Goal: Task Accomplishment & Management: Complete application form

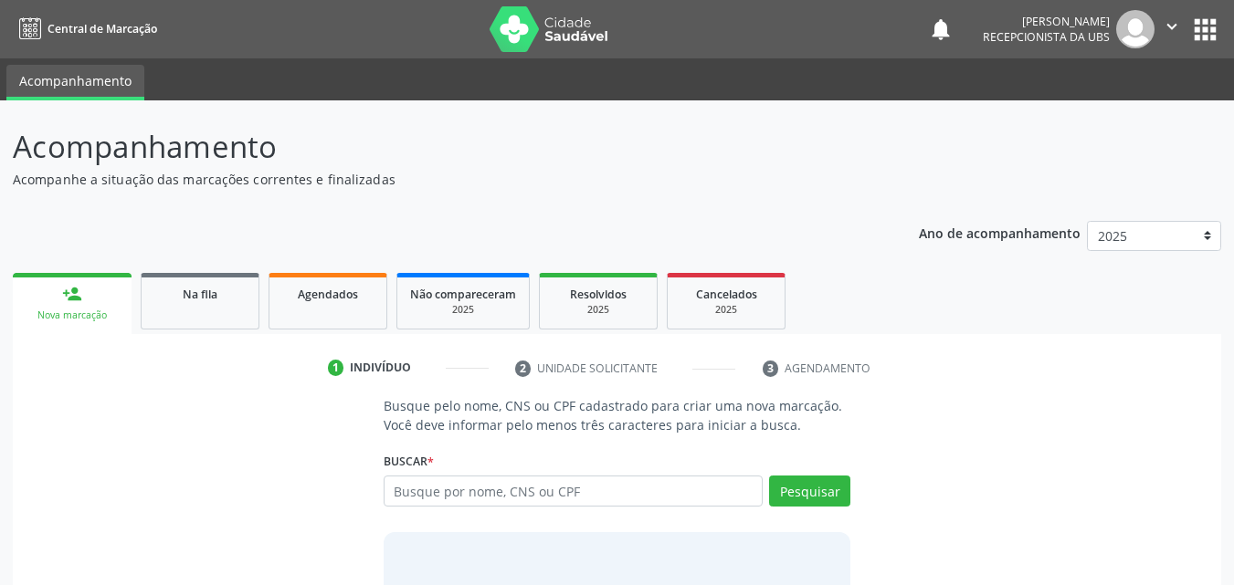
click at [42, 313] on div "Nova marcação" at bounding box center [72, 316] width 93 height 14
click at [450, 487] on input "text" at bounding box center [574, 491] width 380 height 31
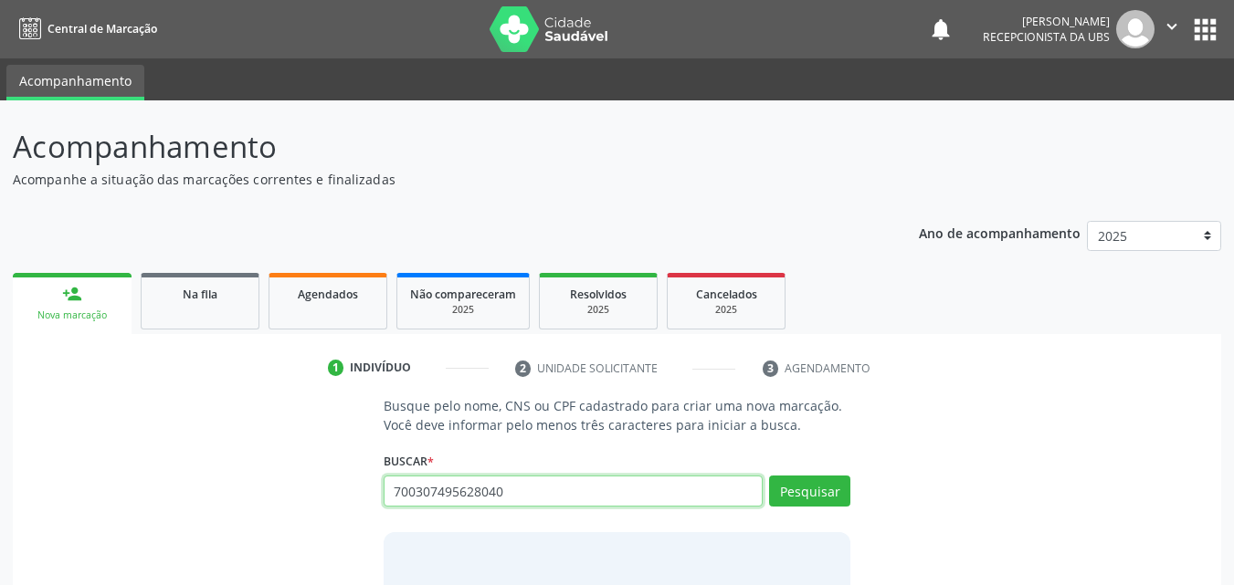
type input "700307495628040"
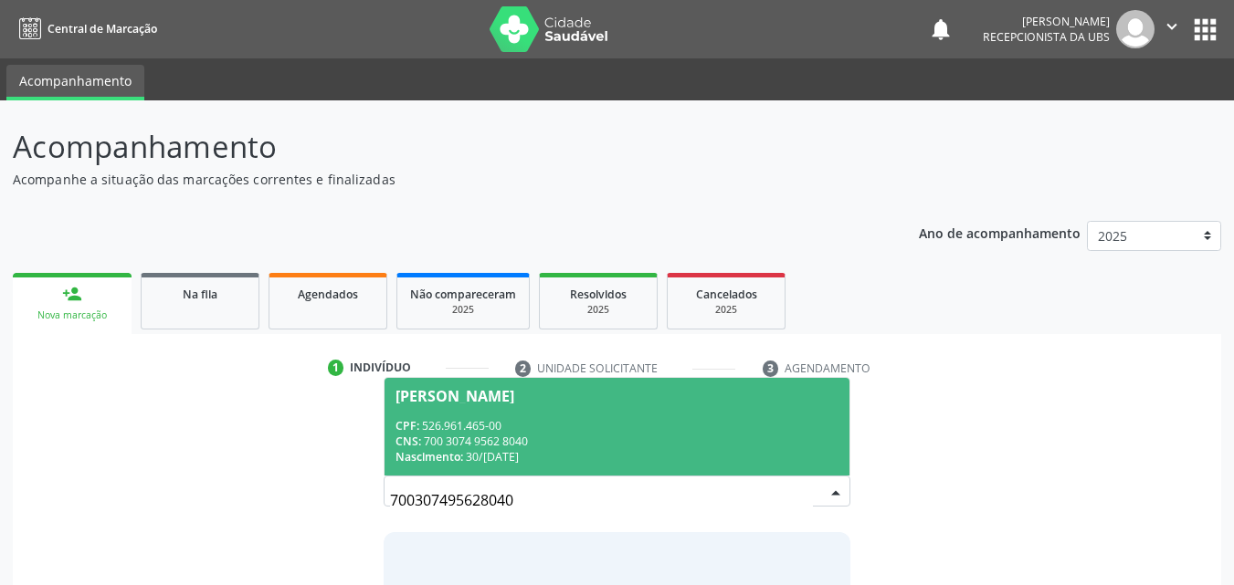
click at [588, 411] on span "[PERSON_NAME] CPF: 526.961.465-00 CNS: 700 3074 9562 8040 Nascimento: 30[DATE]" at bounding box center [618, 427] width 466 height 98
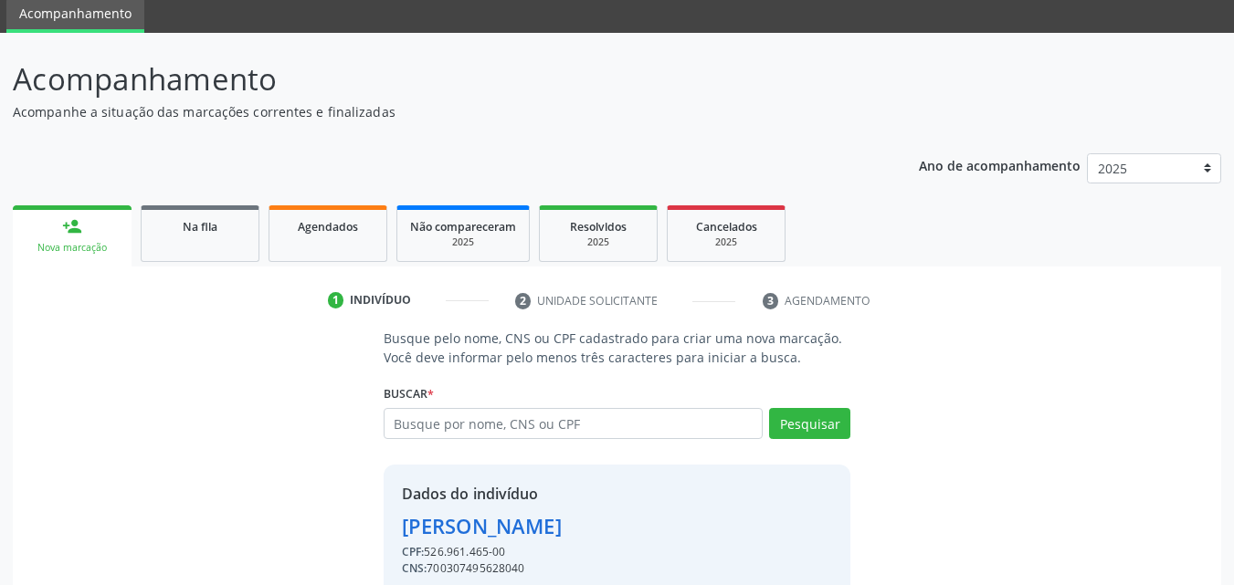
scroll to position [147, 0]
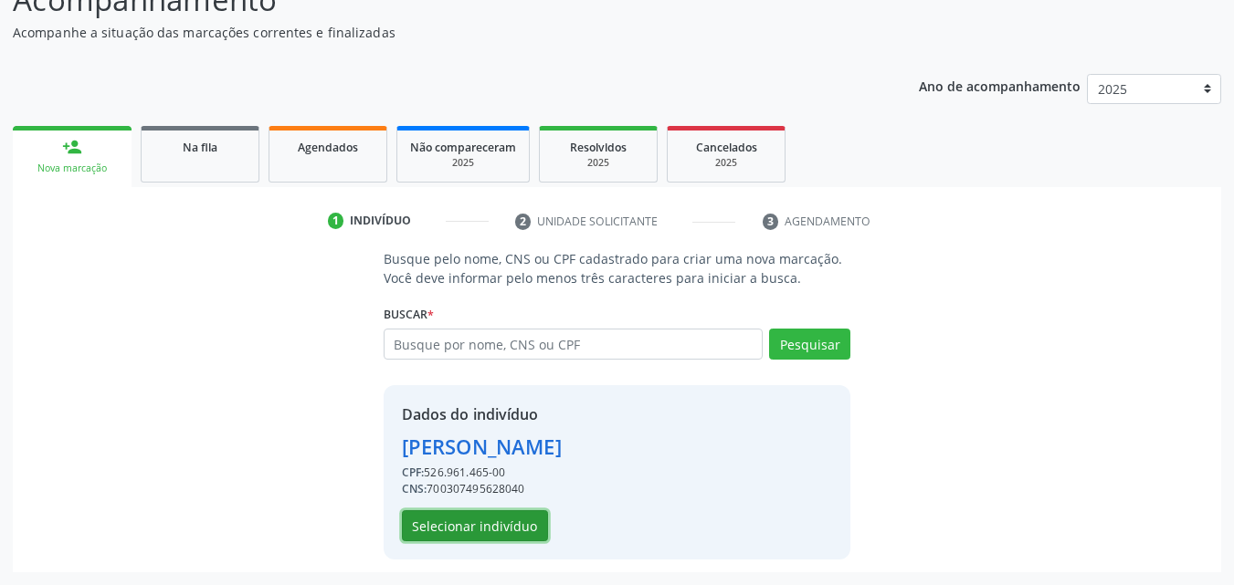
click at [477, 519] on button "Selecionar indivíduo" at bounding box center [475, 526] width 146 height 31
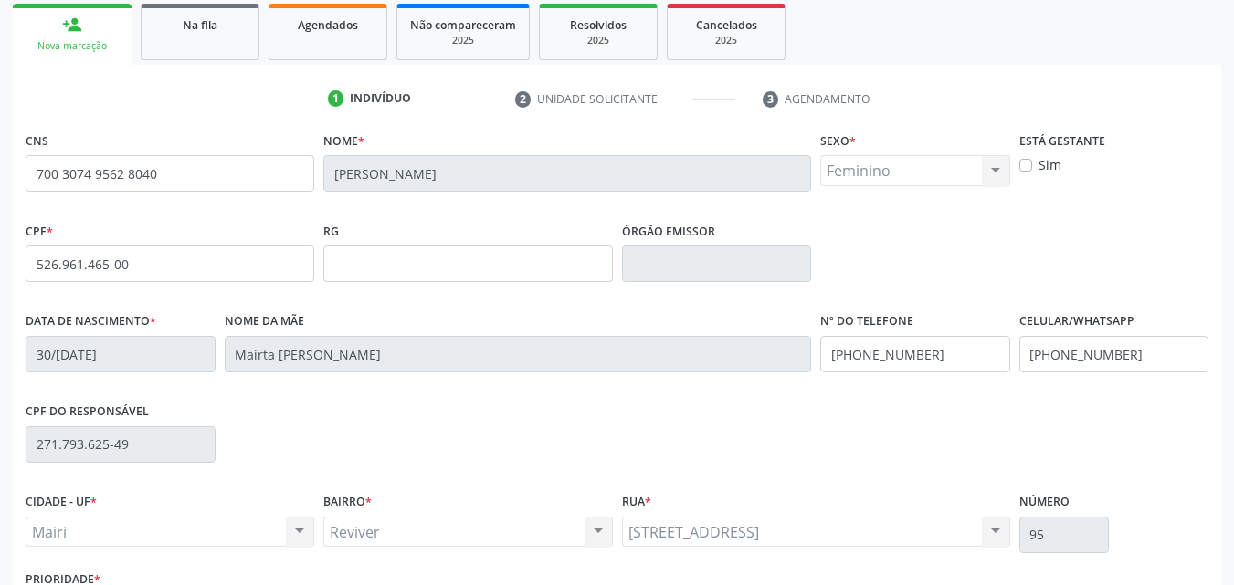
scroll to position [330, 0]
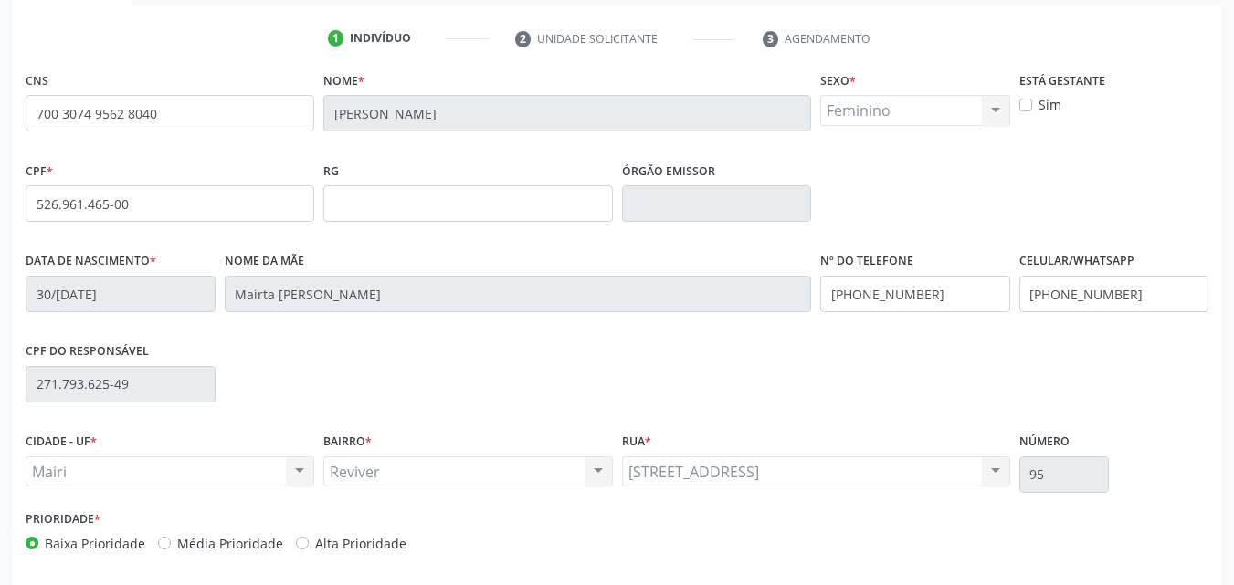
click at [348, 540] on label "Alta Prioridade" at bounding box center [360, 543] width 91 height 19
click at [309, 540] on input "Alta Prioridade" at bounding box center [302, 542] width 13 height 16
radio input "true"
click at [1164, 295] on input "[PHONE_NUMBER]" at bounding box center [1114, 294] width 190 height 37
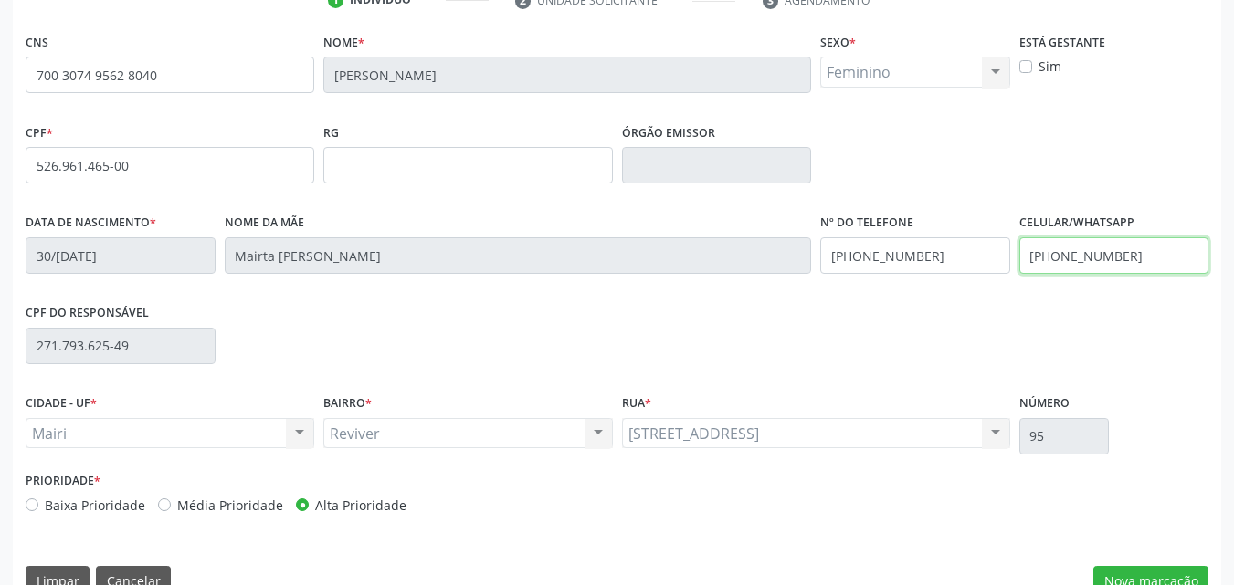
scroll to position [405, 0]
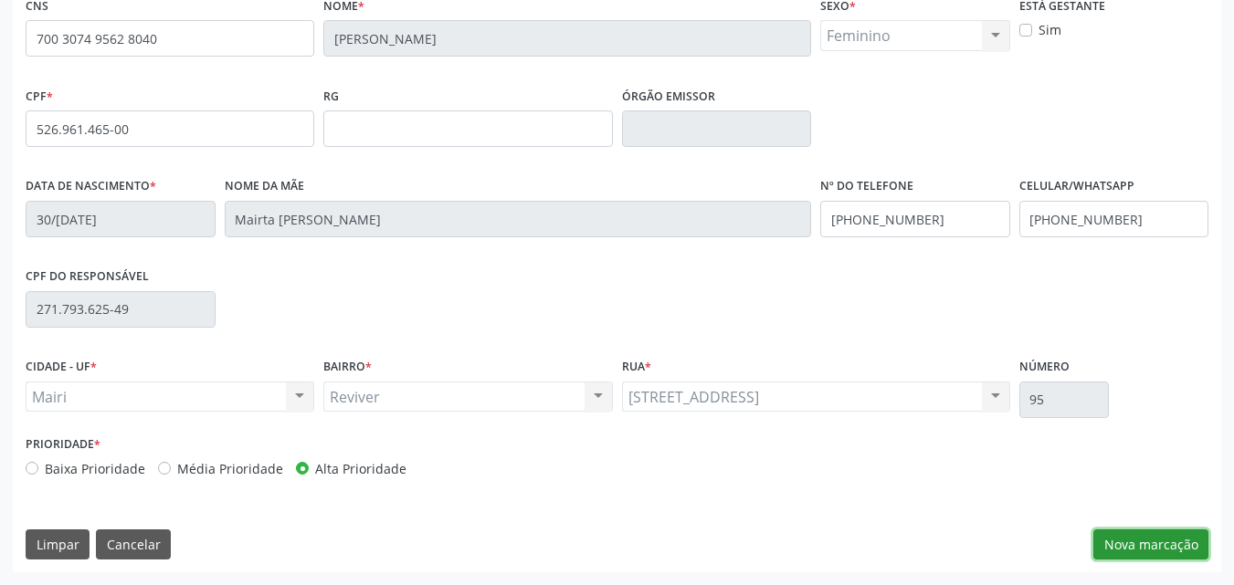
click at [1166, 543] on button "Nova marcação" at bounding box center [1150, 545] width 115 height 31
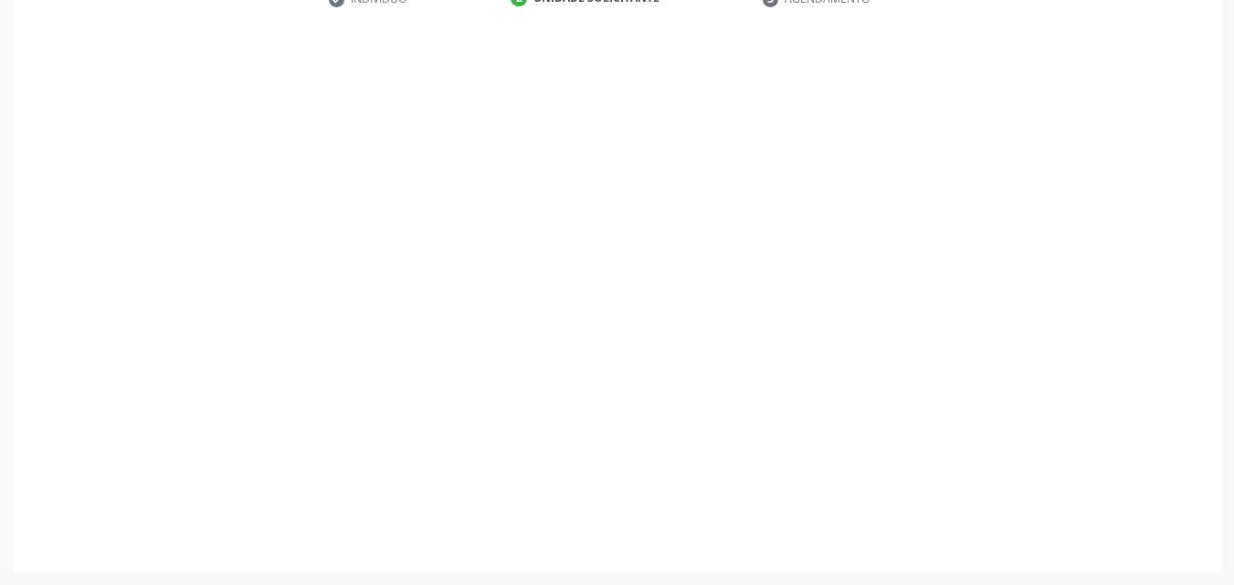
scroll to position [370, 0]
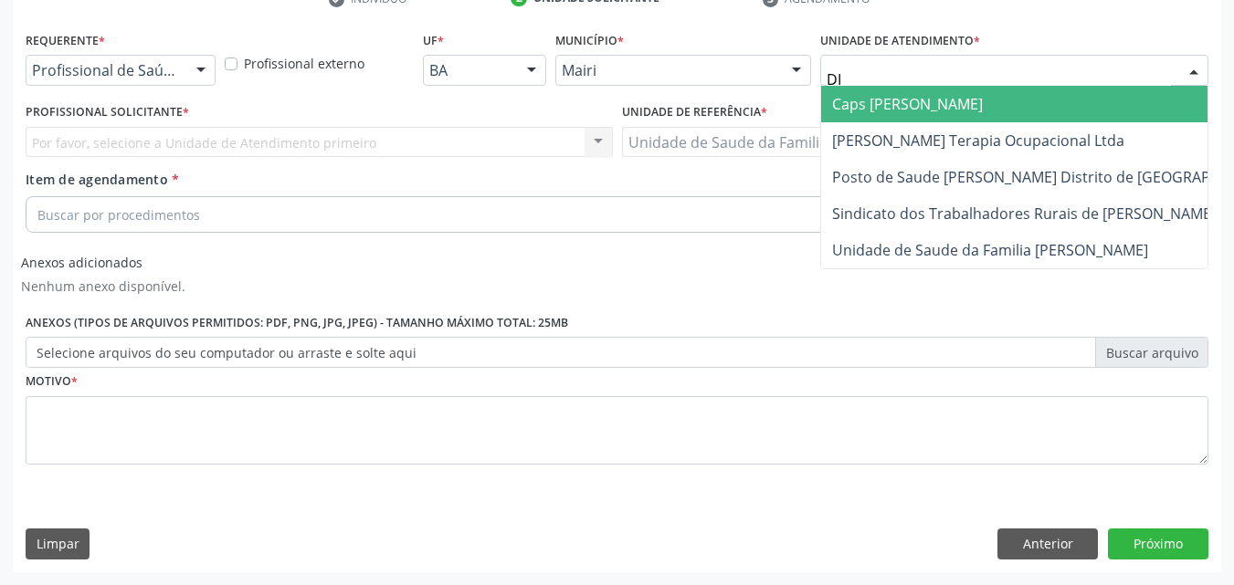
type input "DIL"
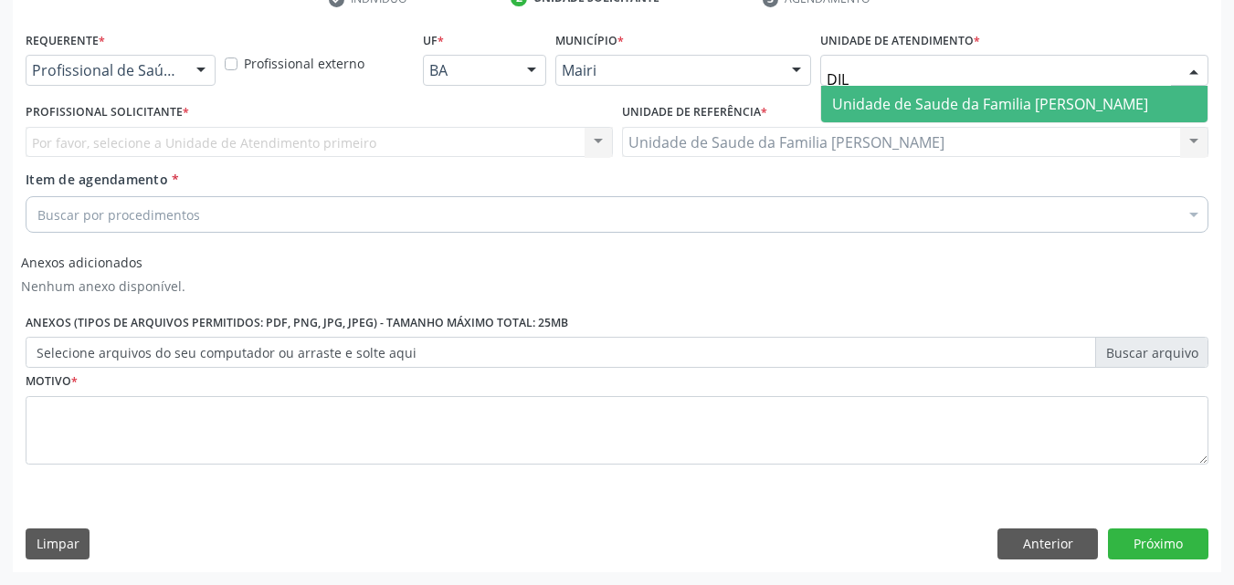
click at [925, 107] on span "Unidade de Saude da Familia [PERSON_NAME]" at bounding box center [990, 104] width 316 height 20
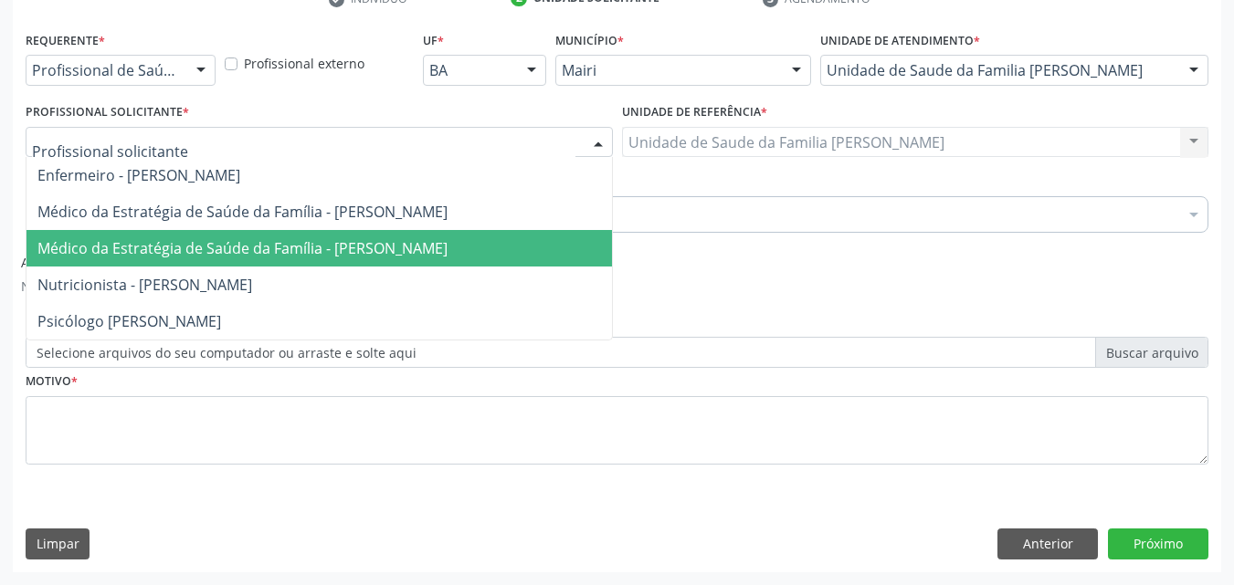
click at [137, 244] on span "Médico da Estratégia de Saúde da Família - [PERSON_NAME]" at bounding box center [242, 248] width 410 height 20
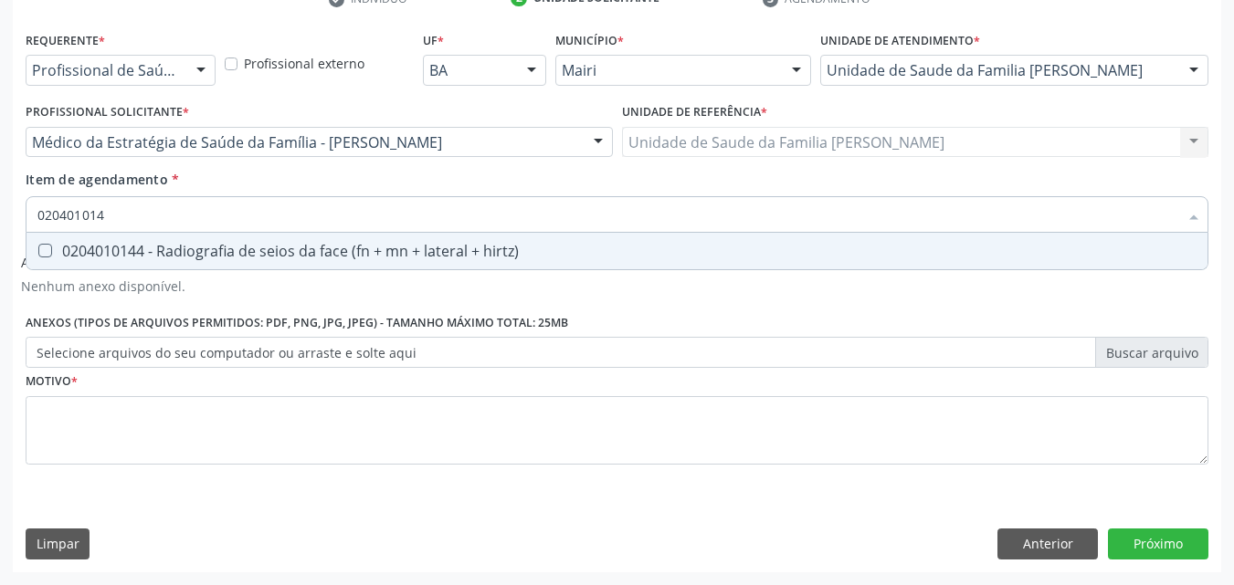
type input "0204010144"
click at [186, 244] on div "0204010144 - Radiografia de seios da face (fn + mn + lateral + hirtz)" at bounding box center [616, 251] width 1159 height 15
checkbox hirtz\) "true"
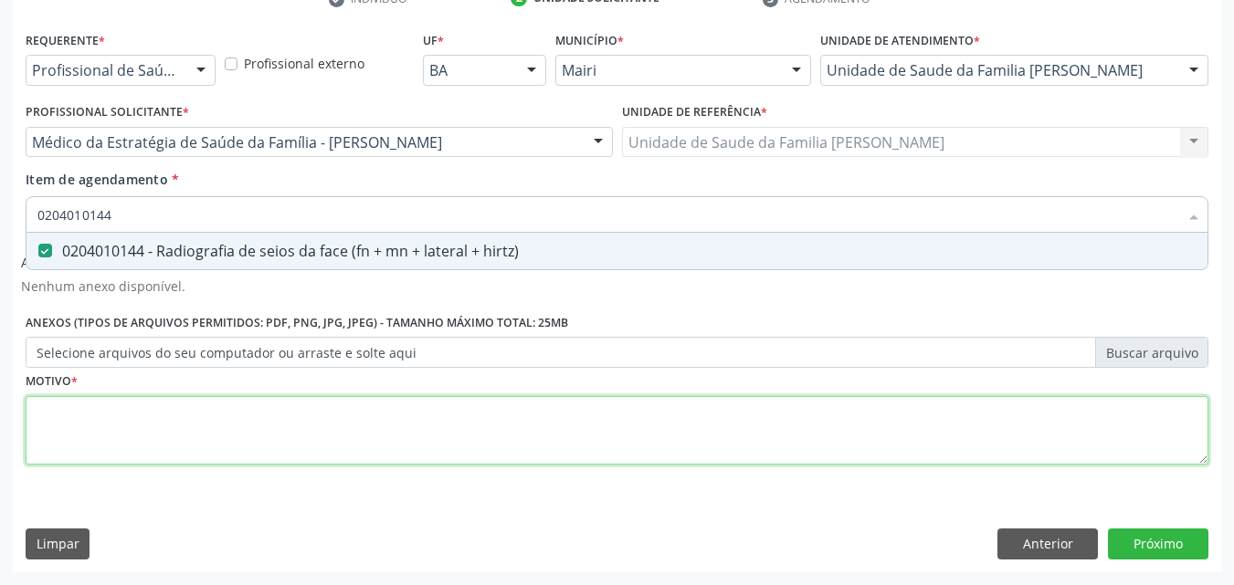
click at [87, 428] on div "Requerente * Profissional de Saúde Profissional de Saúde Paciente Nenhum result…" at bounding box center [617, 258] width 1183 height 464
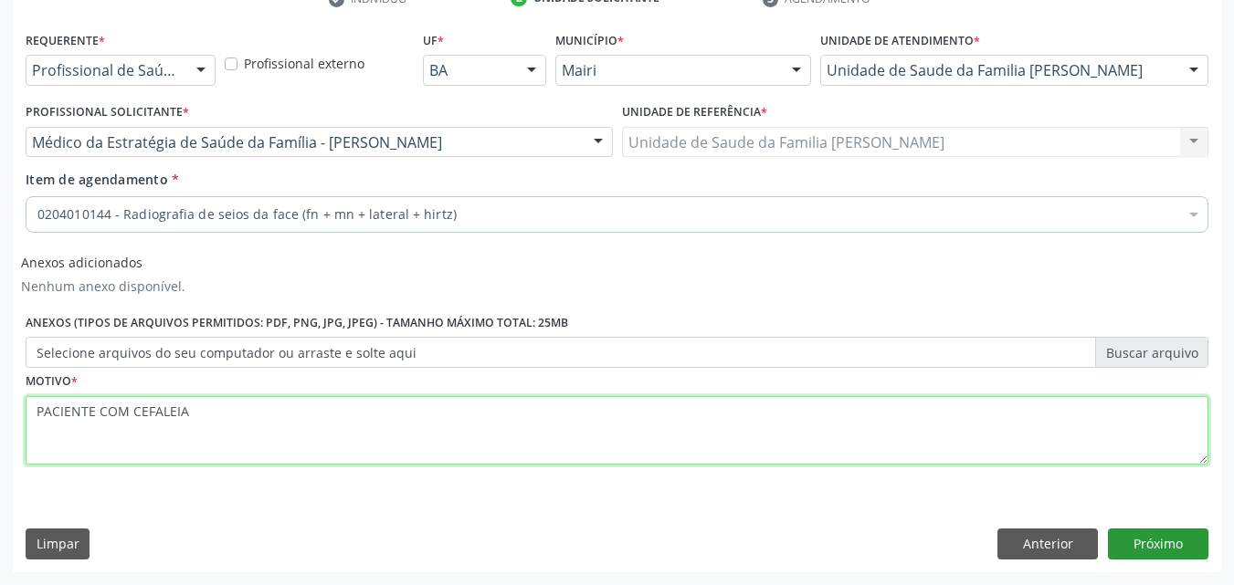
type textarea "PACIENTE COM CEFALEIA"
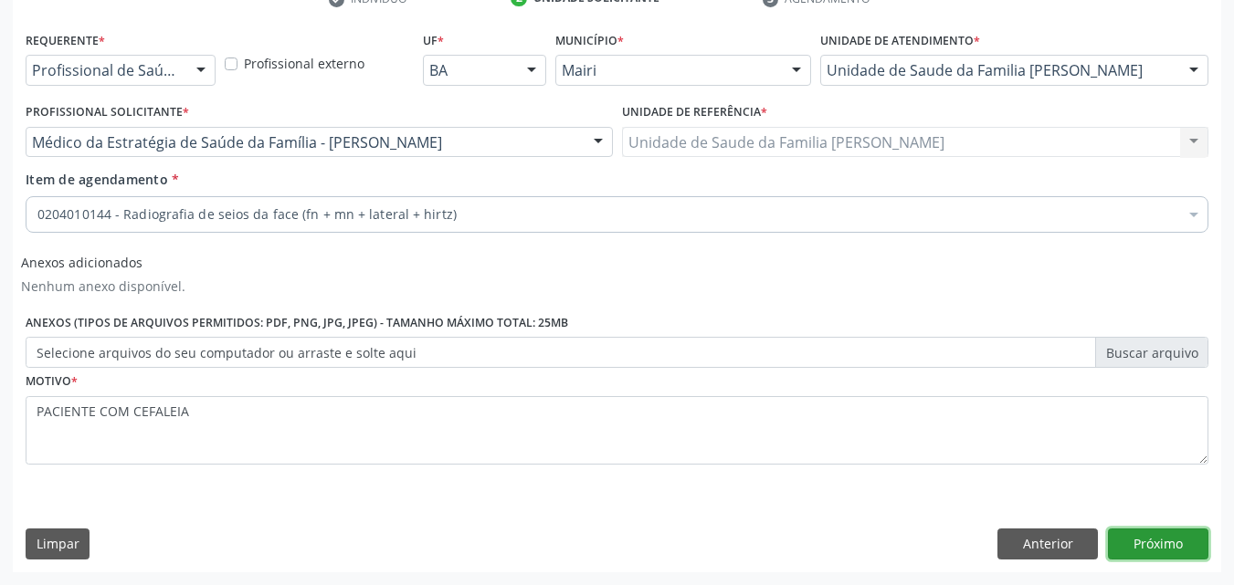
click at [1139, 536] on button "Próximo" at bounding box center [1158, 544] width 100 height 31
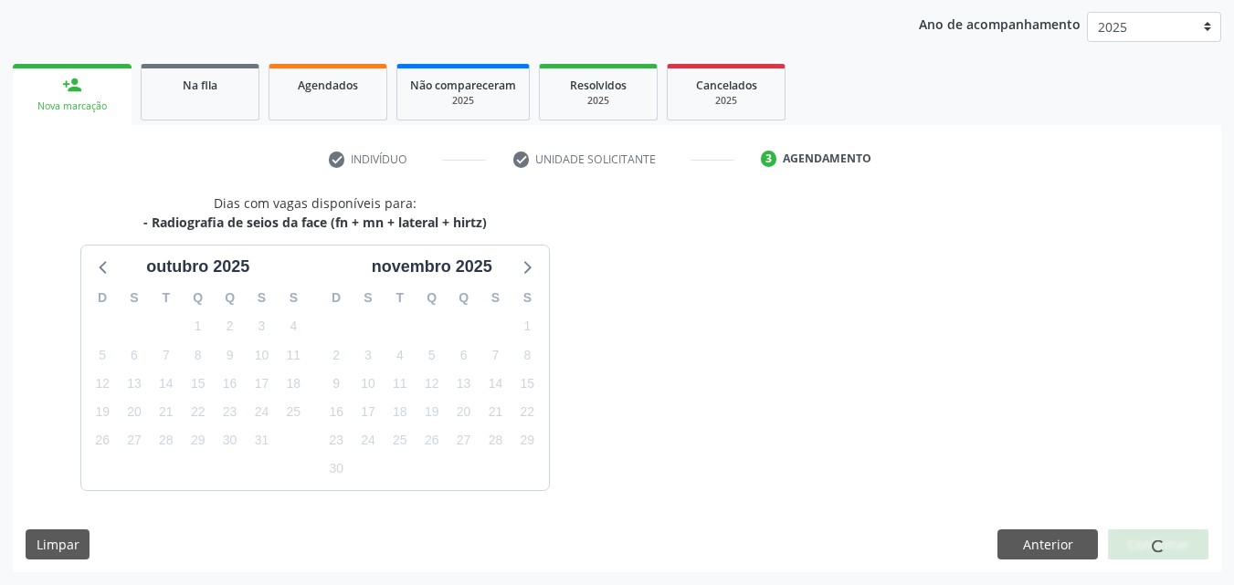
scroll to position [263, 0]
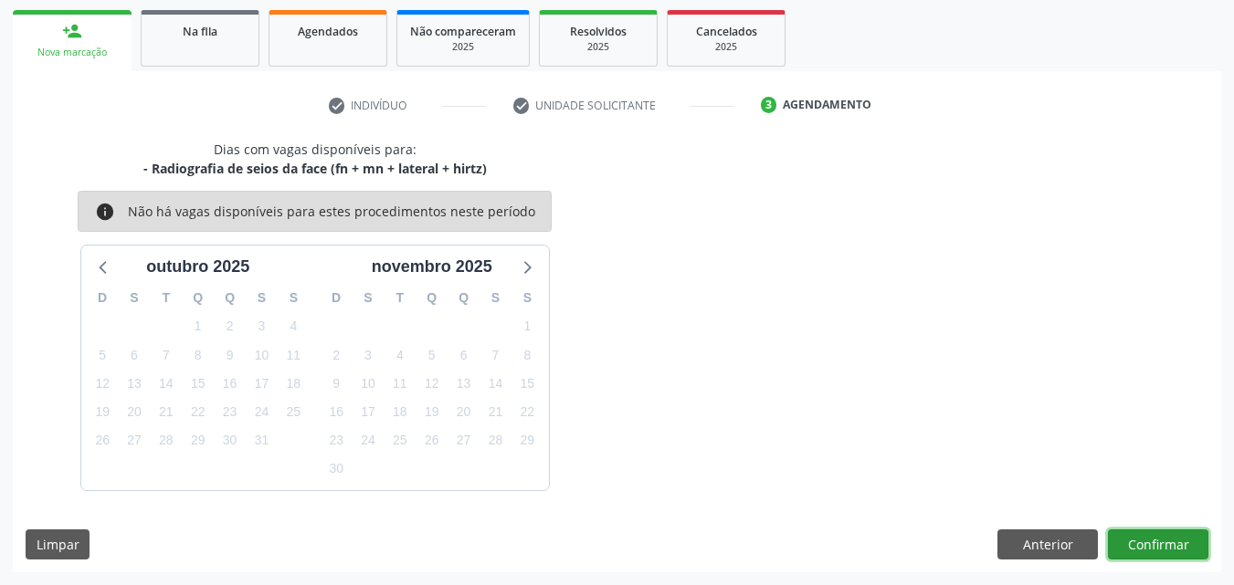
click at [1145, 543] on button "Confirmar" at bounding box center [1158, 545] width 100 height 31
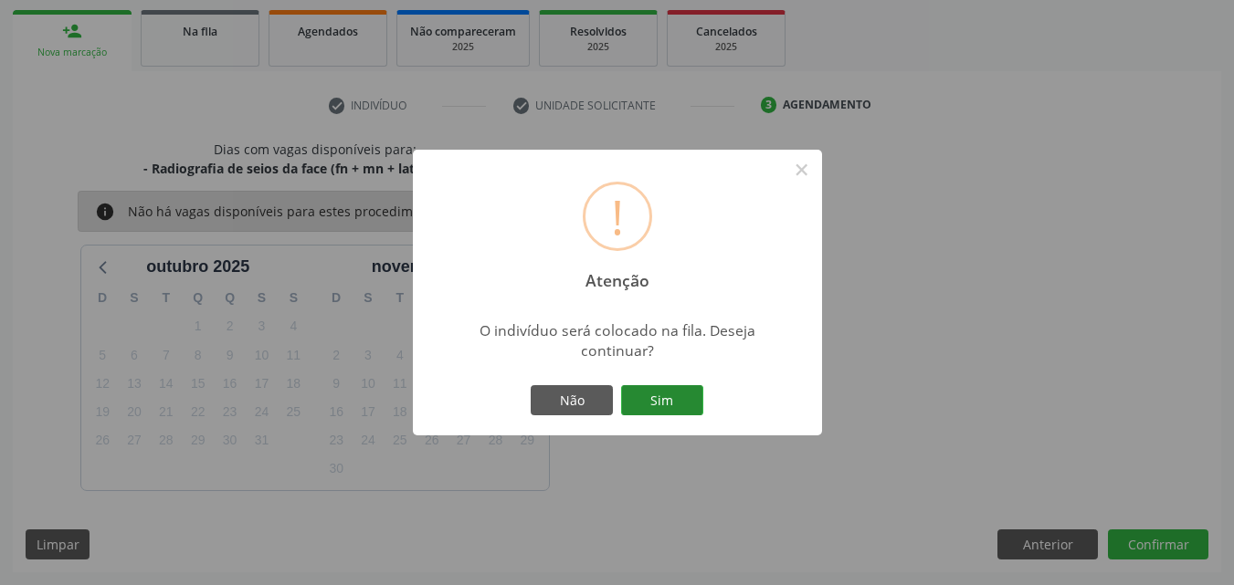
click at [676, 392] on button "Sim" at bounding box center [662, 400] width 82 height 31
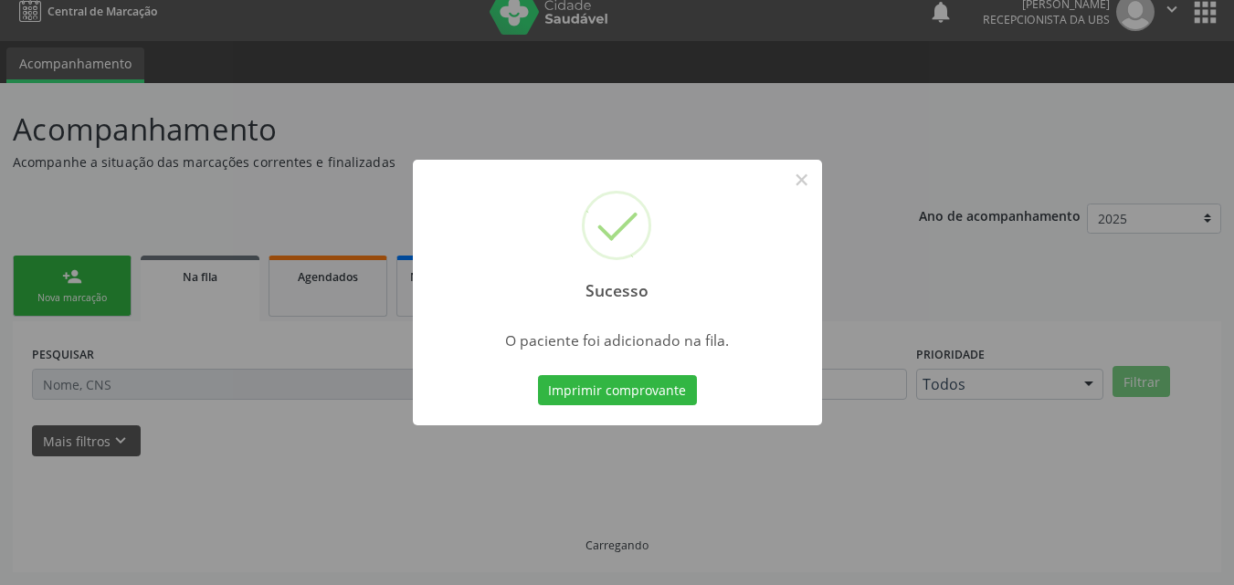
scroll to position [17, 0]
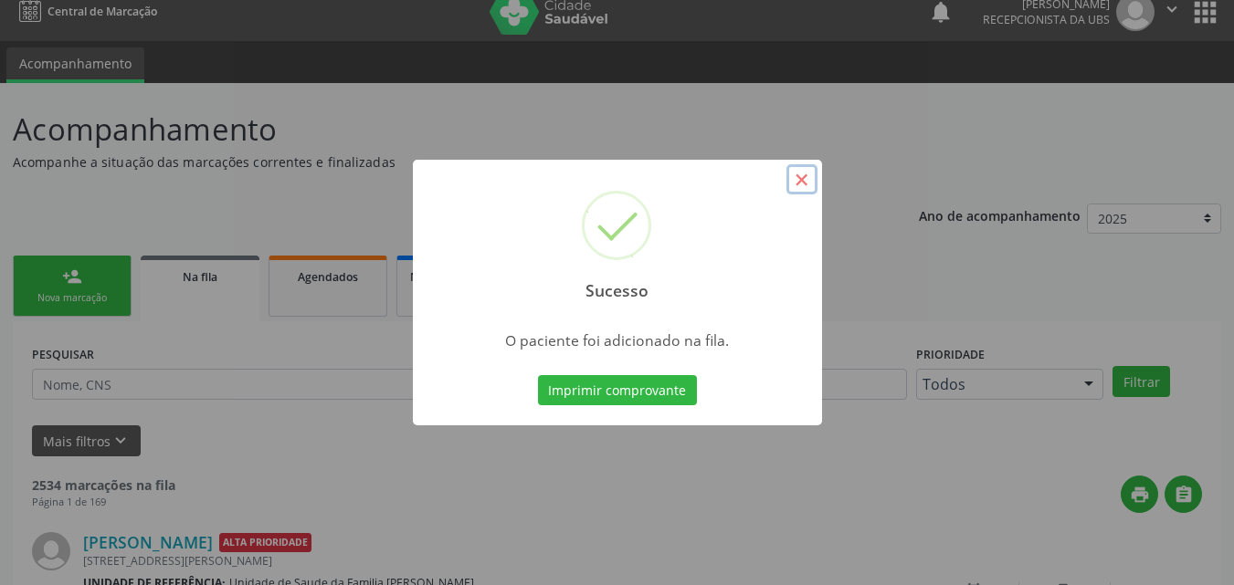
click at [804, 191] on button "×" at bounding box center [801, 179] width 31 height 31
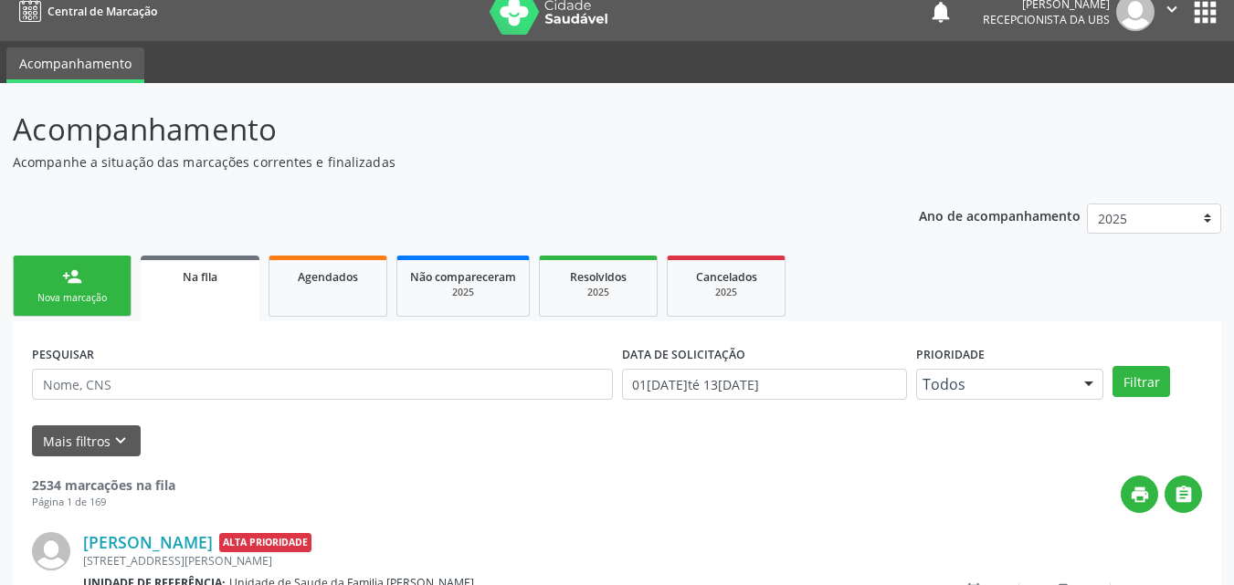
click at [103, 293] on div "Nova marcação" at bounding box center [71, 298] width 91 height 14
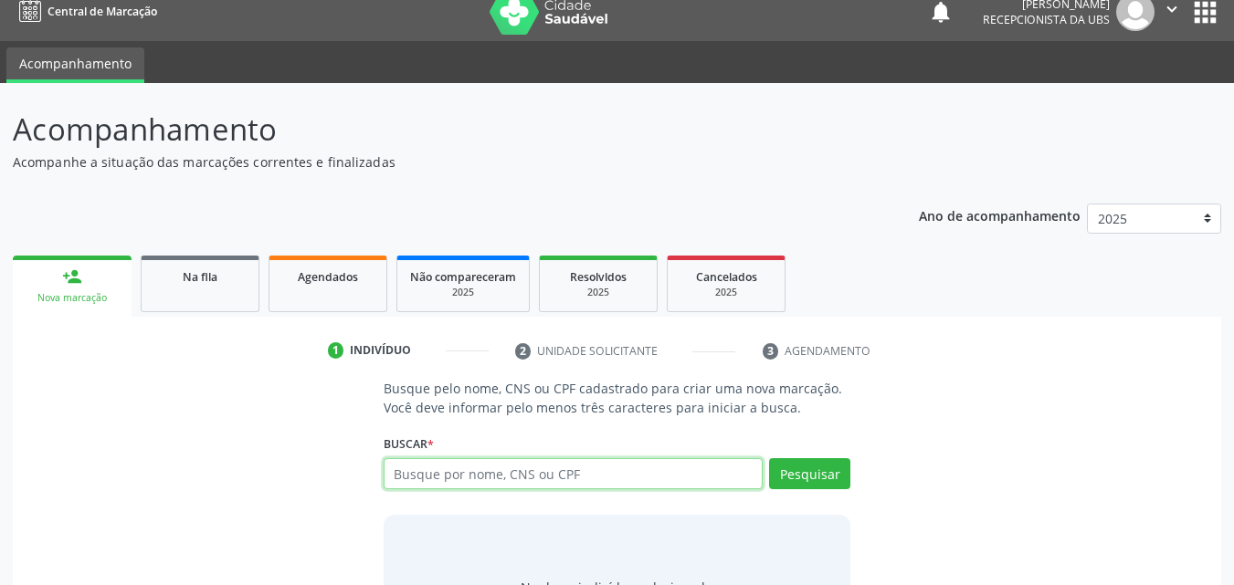
click at [410, 472] on input "text" at bounding box center [574, 473] width 380 height 31
type input "700307495628040"
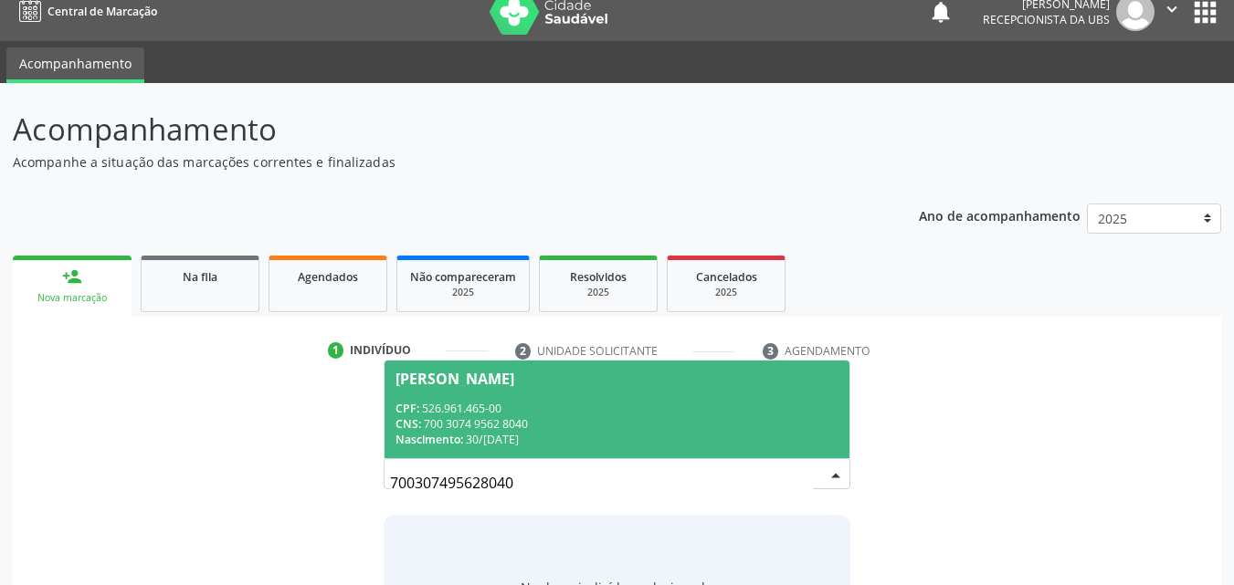
click at [486, 423] on div "CNS: 700 3074 9562 8040" at bounding box center [617, 424] width 444 height 16
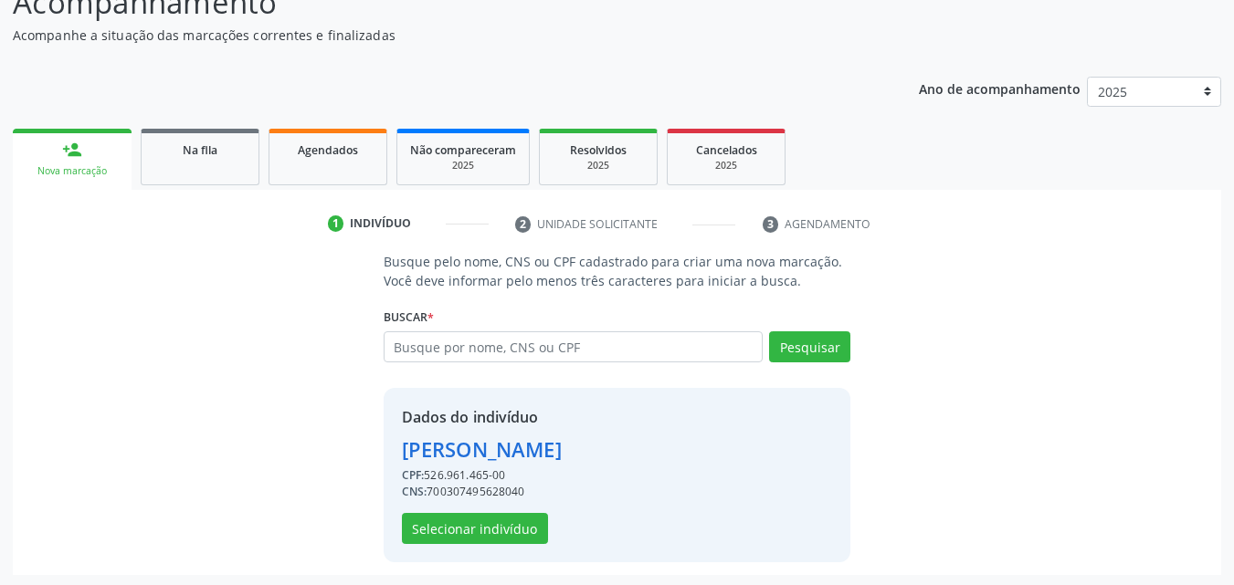
scroll to position [147, 0]
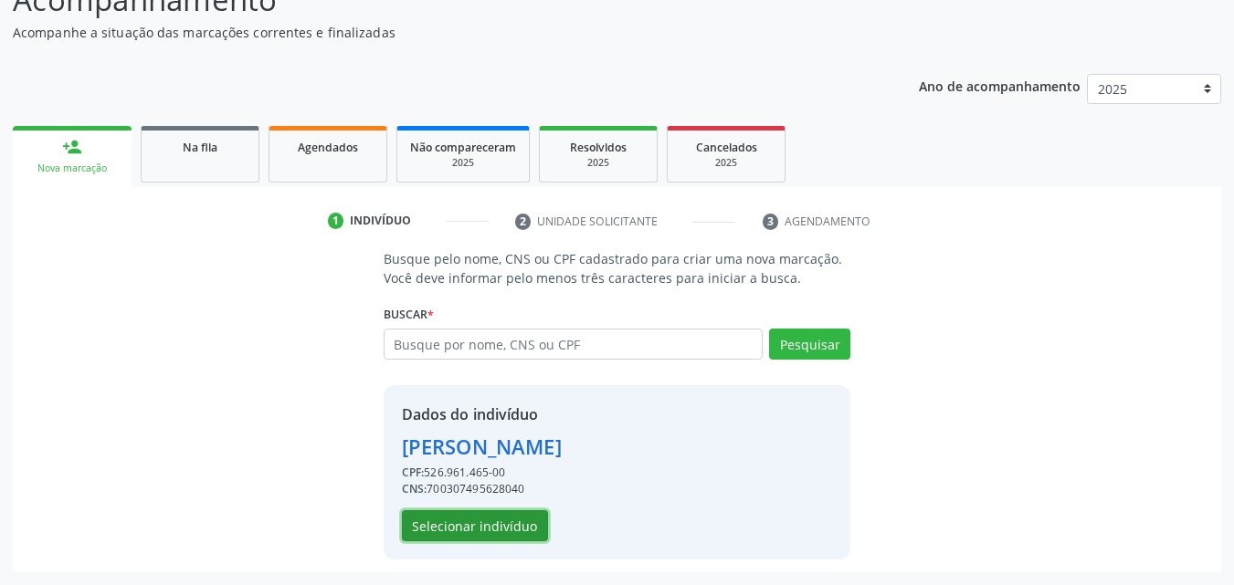
click at [472, 525] on button "Selecionar indivíduo" at bounding box center [475, 526] width 146 height 31
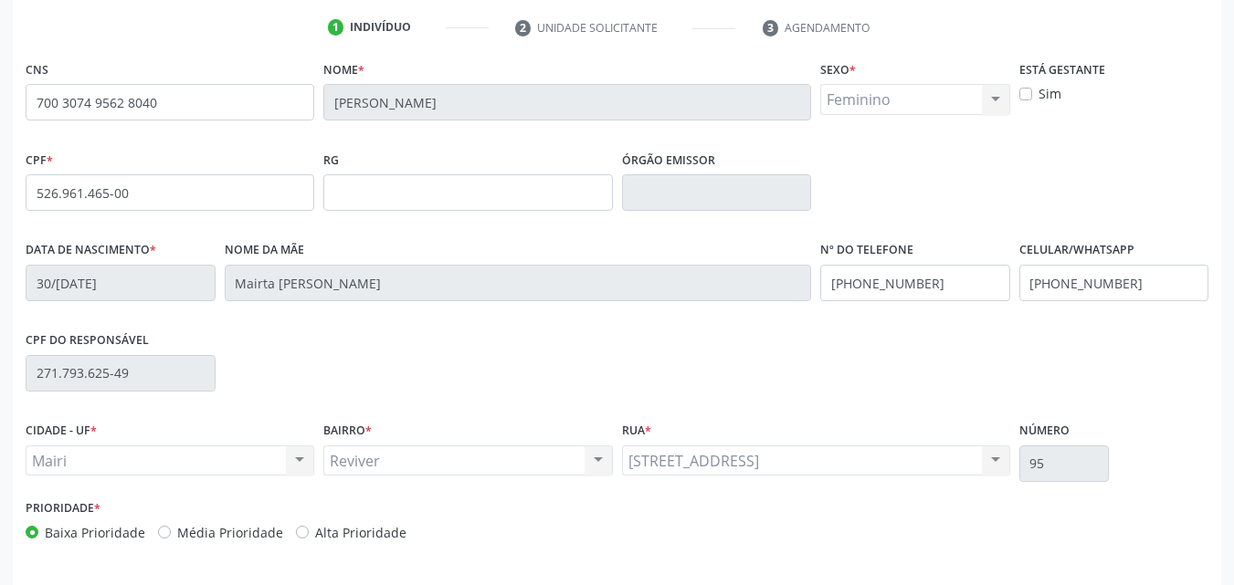
scroll to position [405, 0]
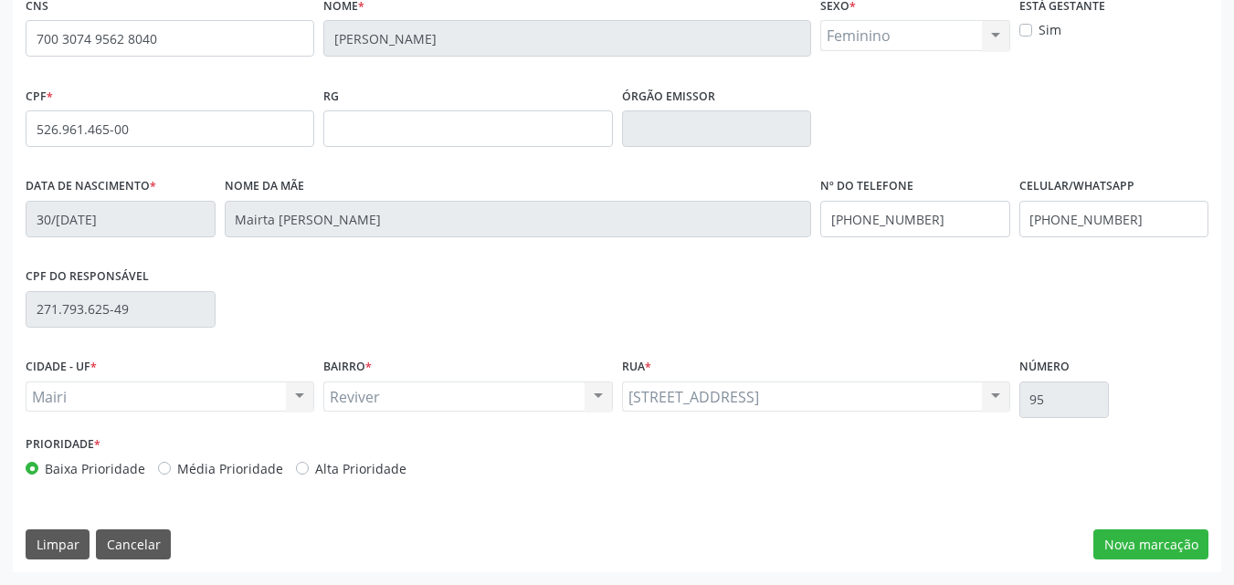
click at [347, 466] on label "Alta Prioridade" at bounding box center [360, 468] width 91 height 19
click at [309, 466] on input "Alta Prioridade" at bounding box center [302, 467] width 13 height 16
radio input "true"
click at [1159, 556] on button "Nova marcação" at bounding box center [1150, 545] width 115 height 31
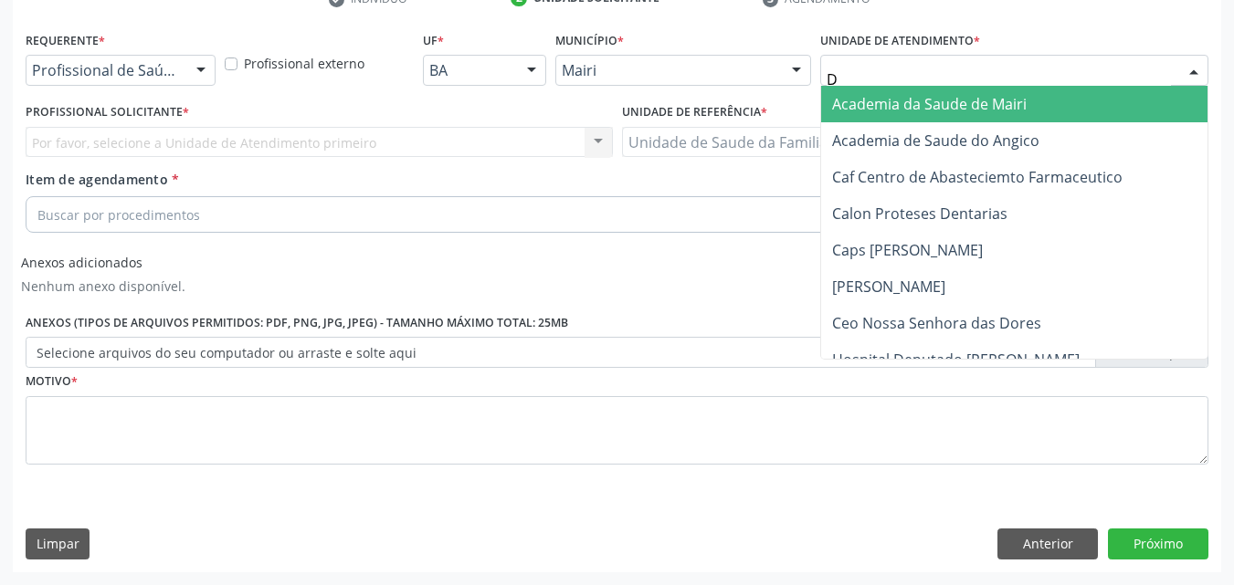
type input "DI"
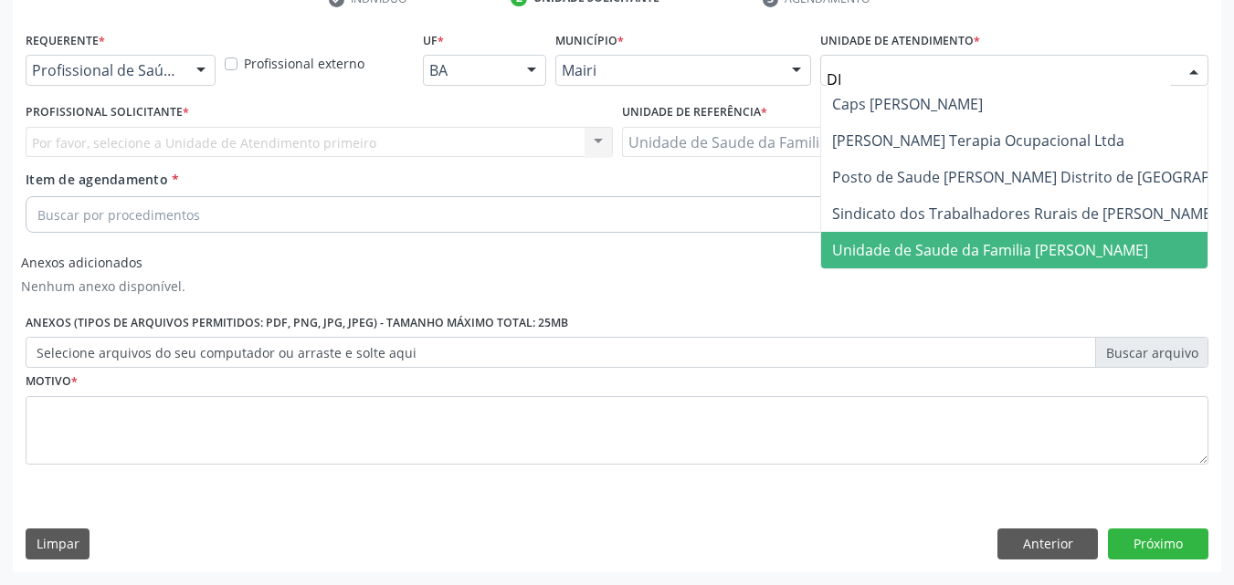
click at [1009, 261] on span "Unidade de Saude da Familia [PERSON_NAME]" at bounding box center [1057, 250] width 472 height 37
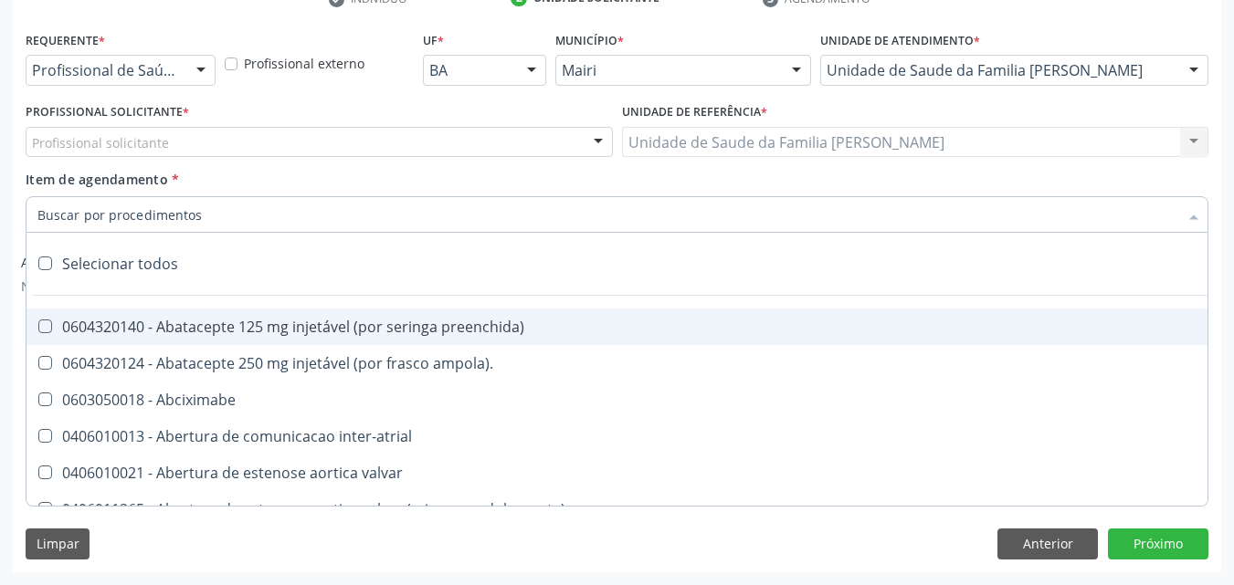
click at [117, 223] on input "Item de agendamento *" at bounding box center [607, 214] width 1141 height 37
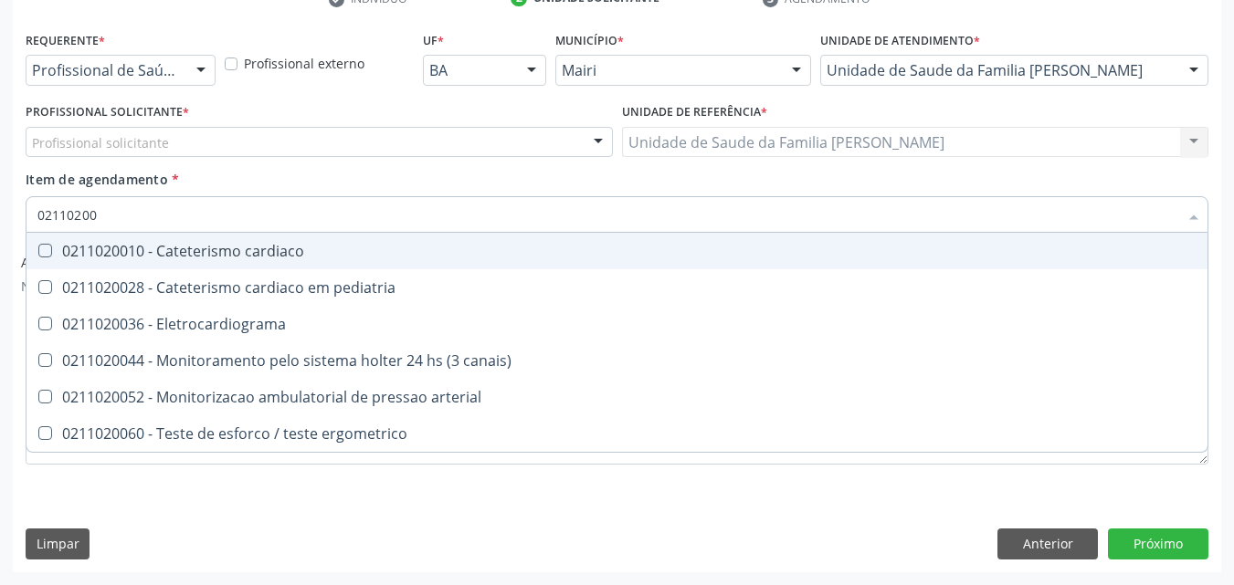
type input "021102003"
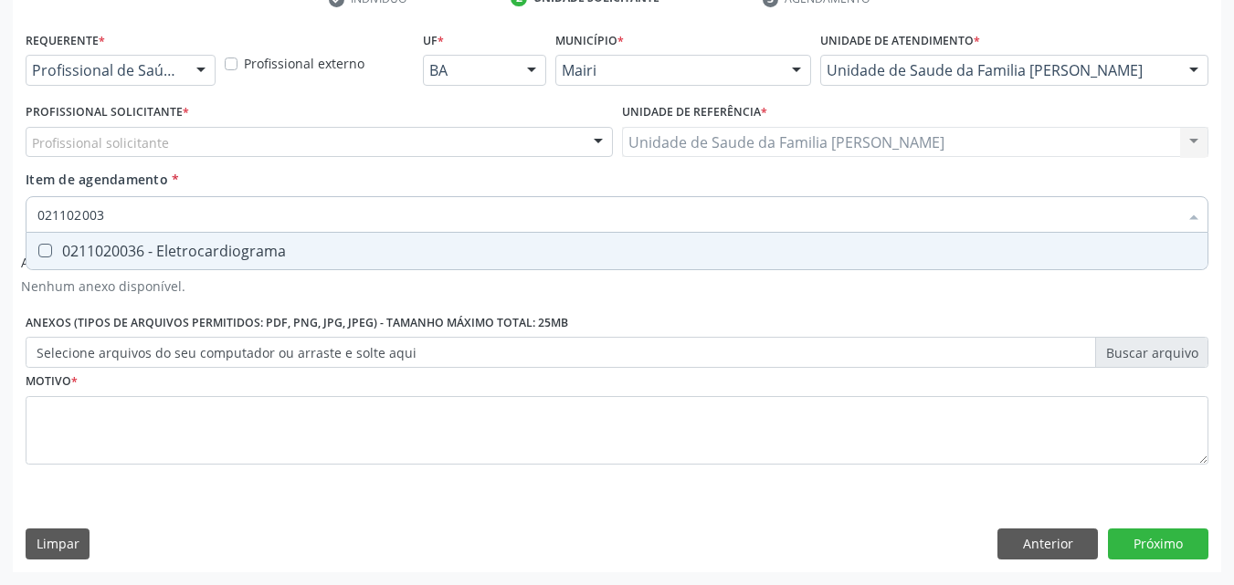
click at [118, 266] on span "0211020036 - Eletrocardiograma" at bounding box center [616, 251] width 1181 height 37
checkbox Eletrocardiograma "true"
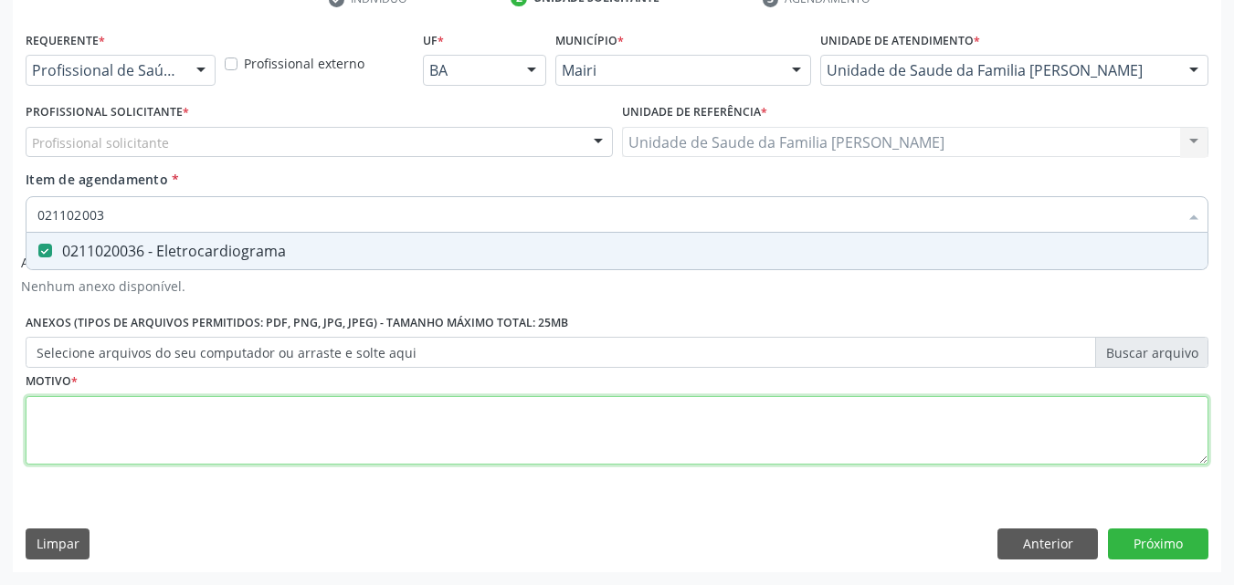
click at [60, 434] on div "Requerente * Profissional de Saúde Profissional de Saúde Paciente Nenhum result…" at bounding box center [617, 258] width 1183 height 464
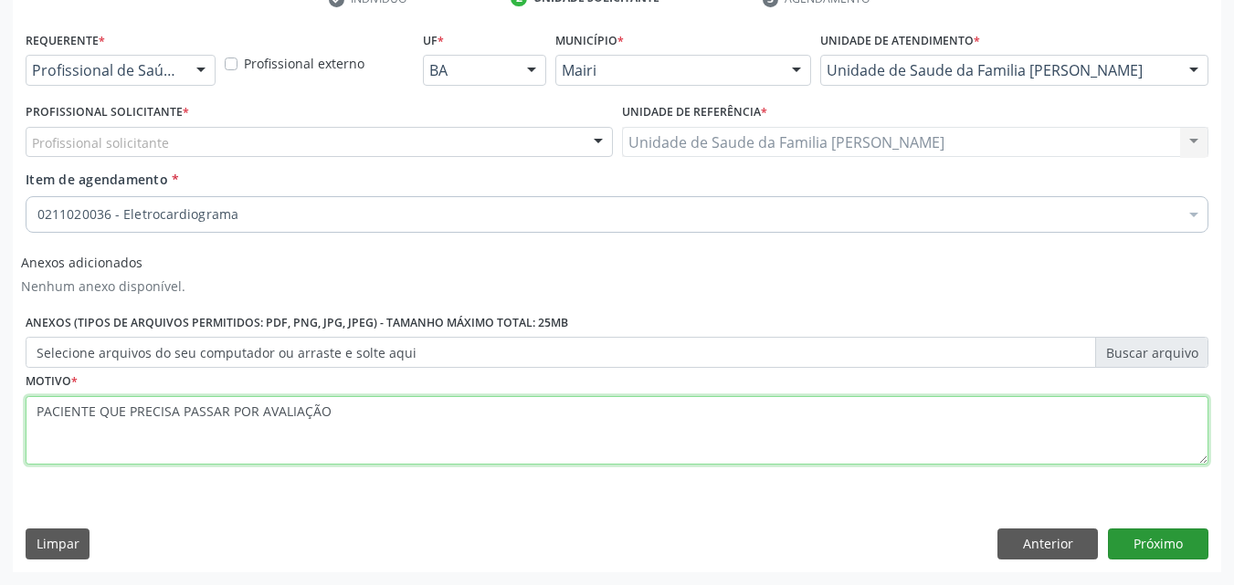
type textarea "PACIENTE QUE PRECISA PASSAR POR AVALIAÇÃO"
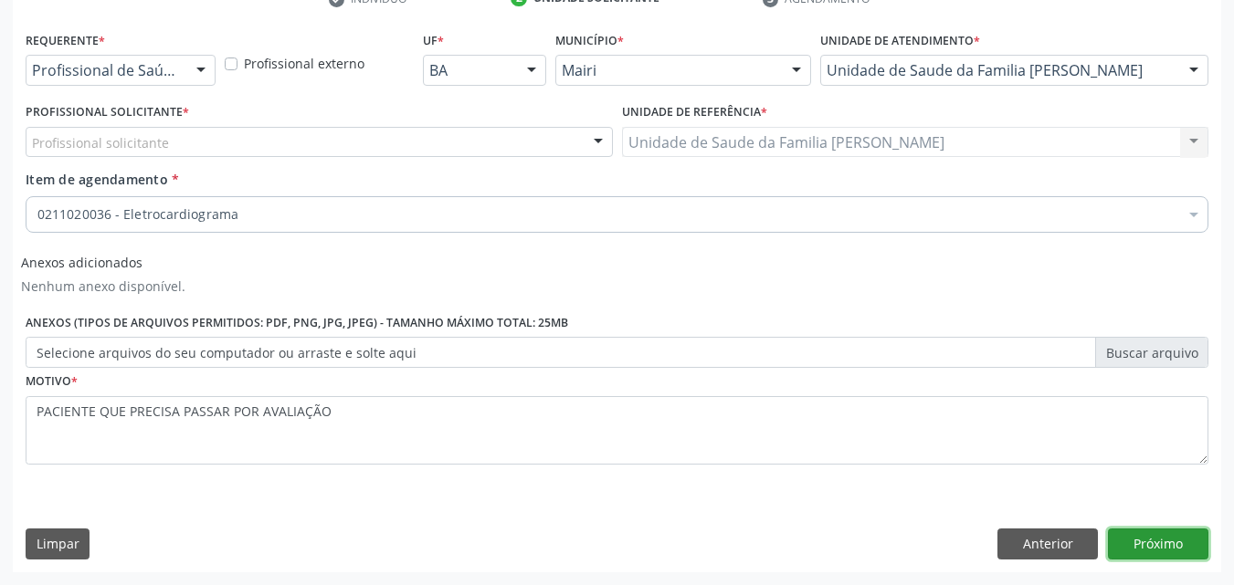
click at [1124, 535] on button "Próximo" at bounding box center [1158, 544] width 100 height 31
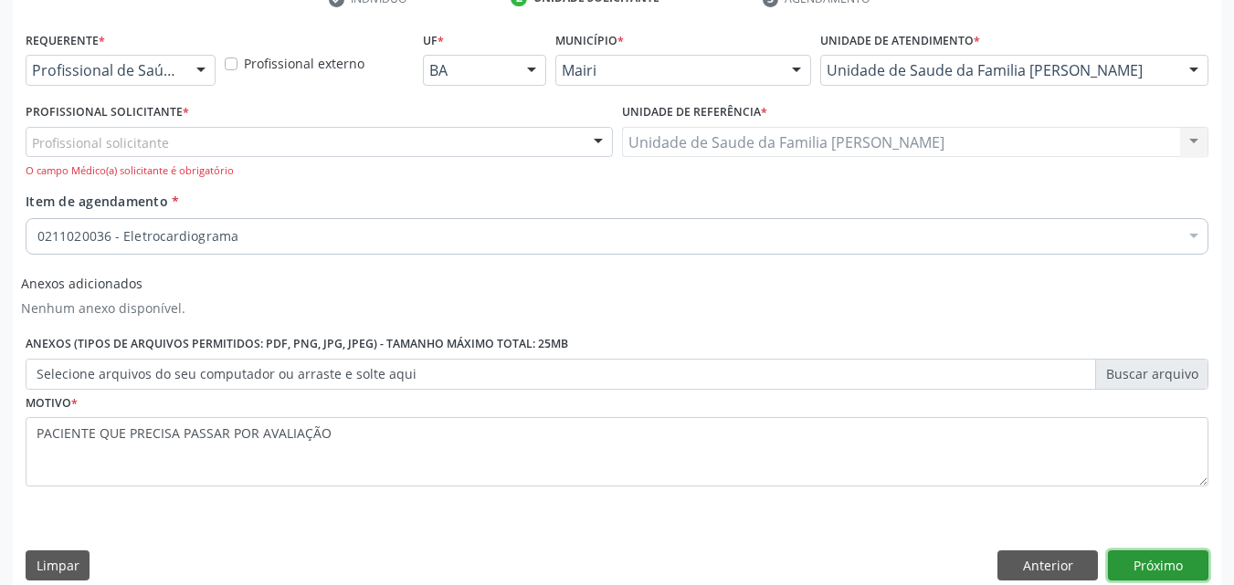
scroll to position [391, 0]
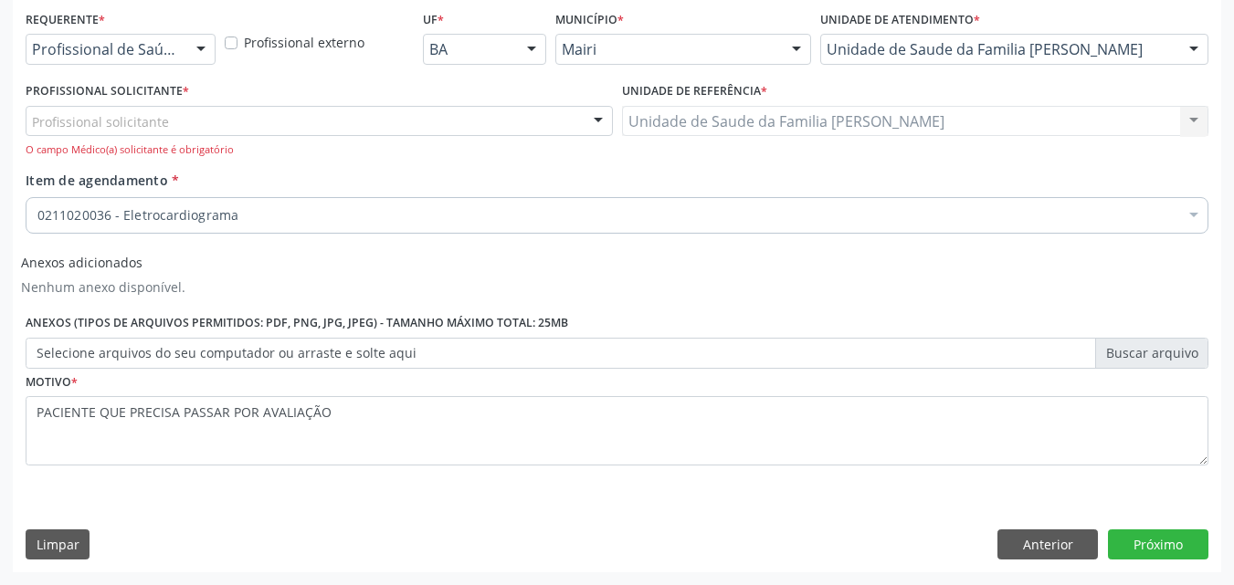
click at [79, 132] on div "Profissional solicitante" at bounding box center [319, 121] width 587 height 31
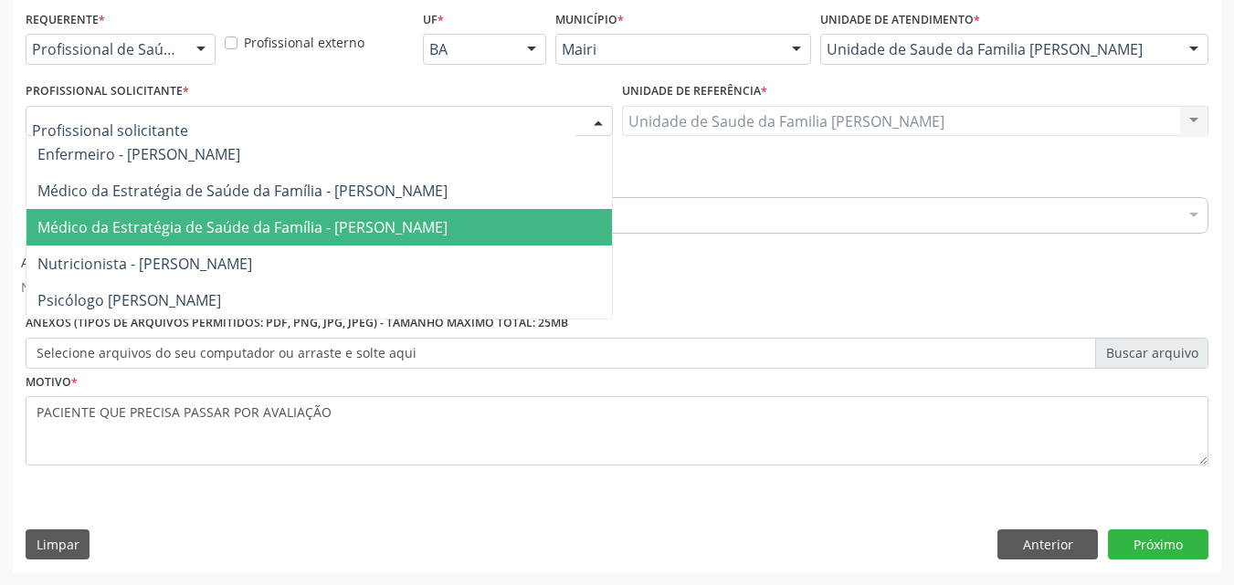
click at [173, 245] on span "Médico da Estratégia de Saúde da Família - [PERSON_NAME]" at bounding box center [318, 227] width 585 height 37
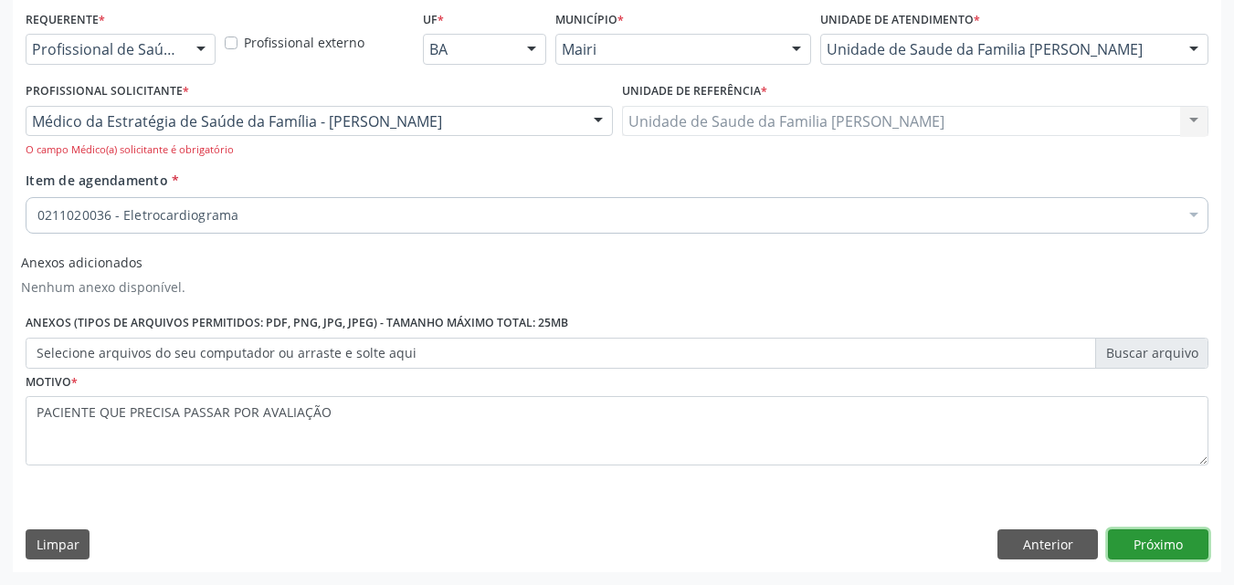
click at [1145, 543] on button "Próximo" at bounding box center [1158, 545] width 100 height 31
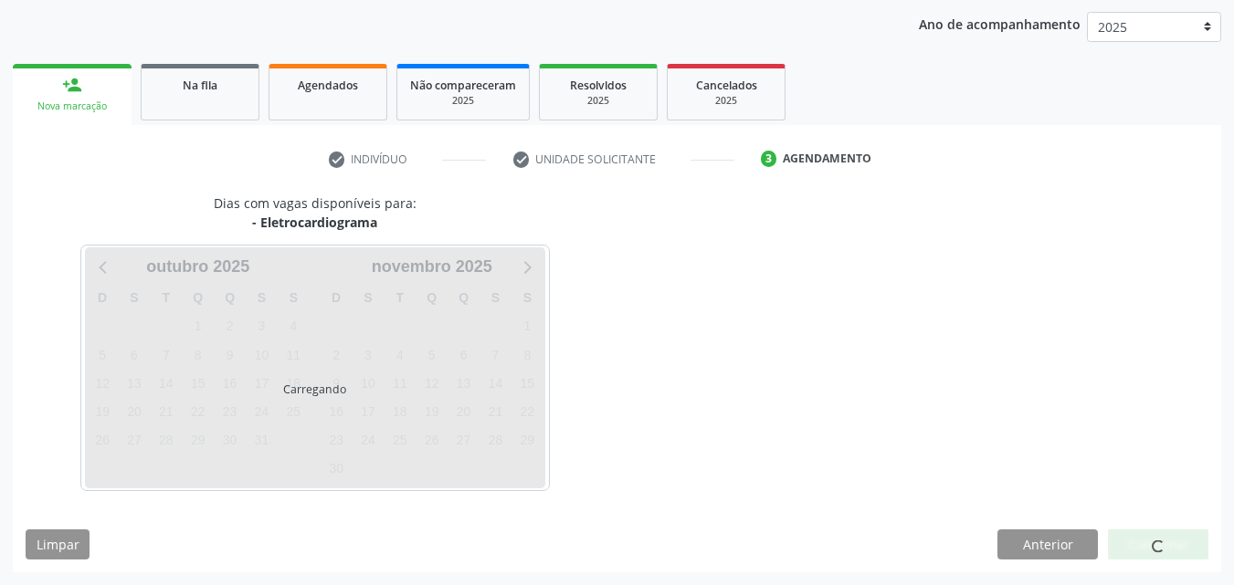
scroll to position [263, 0]
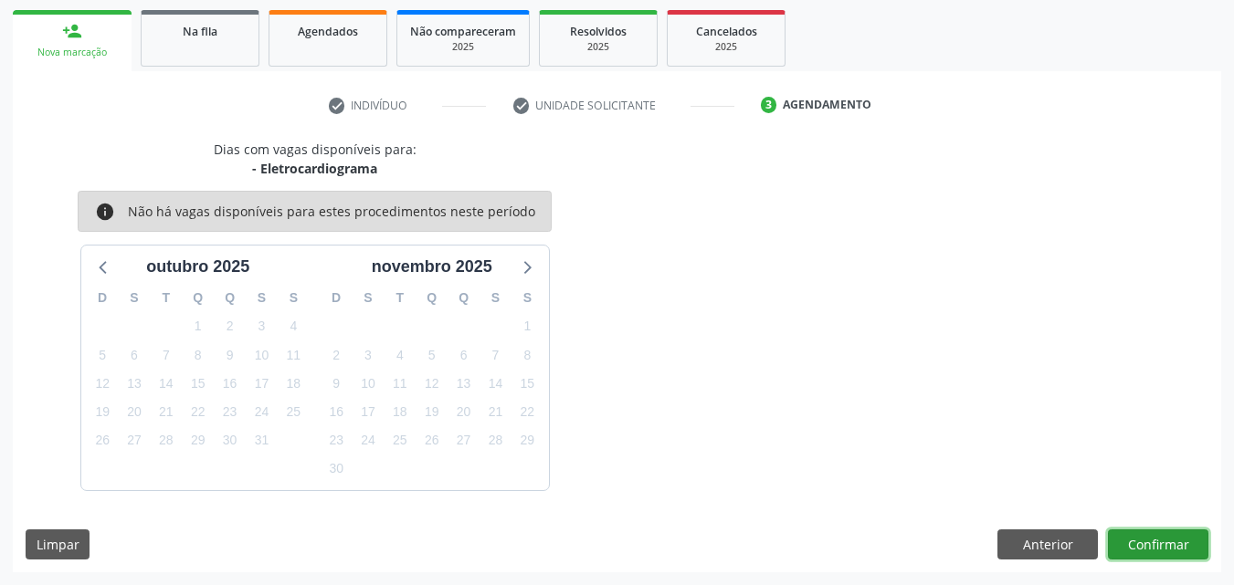
click at [1146, 543] on button "Confirmar" at bounding box center [1158, 545] width 100 height 31
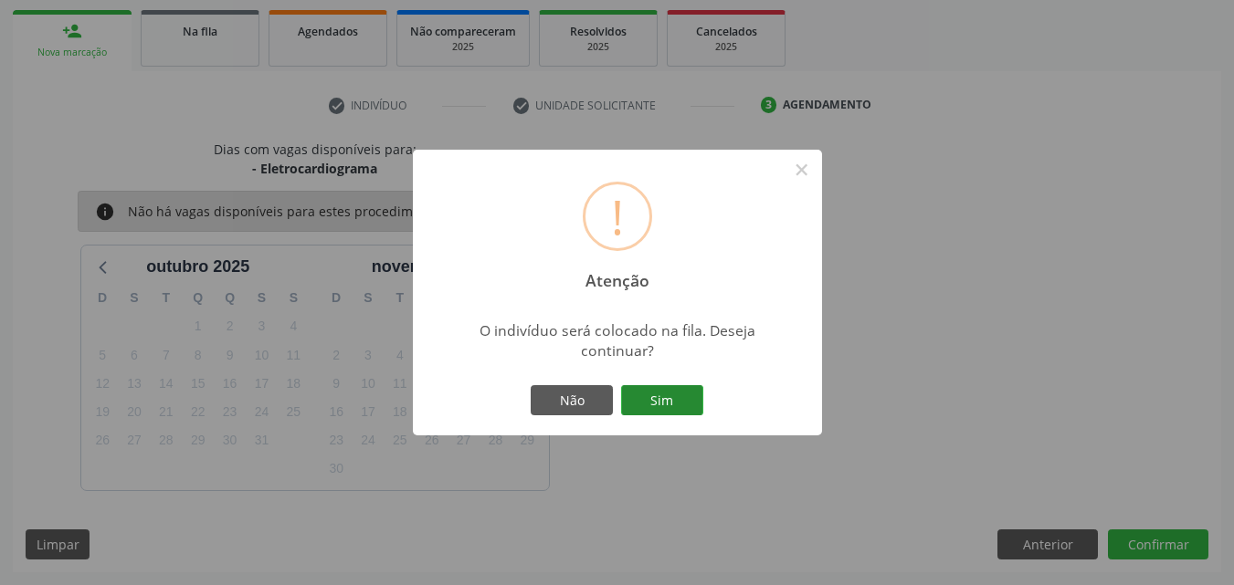
click at [690, 403] on button "Sim" at bounding box center [662, 400] width 82 height 31
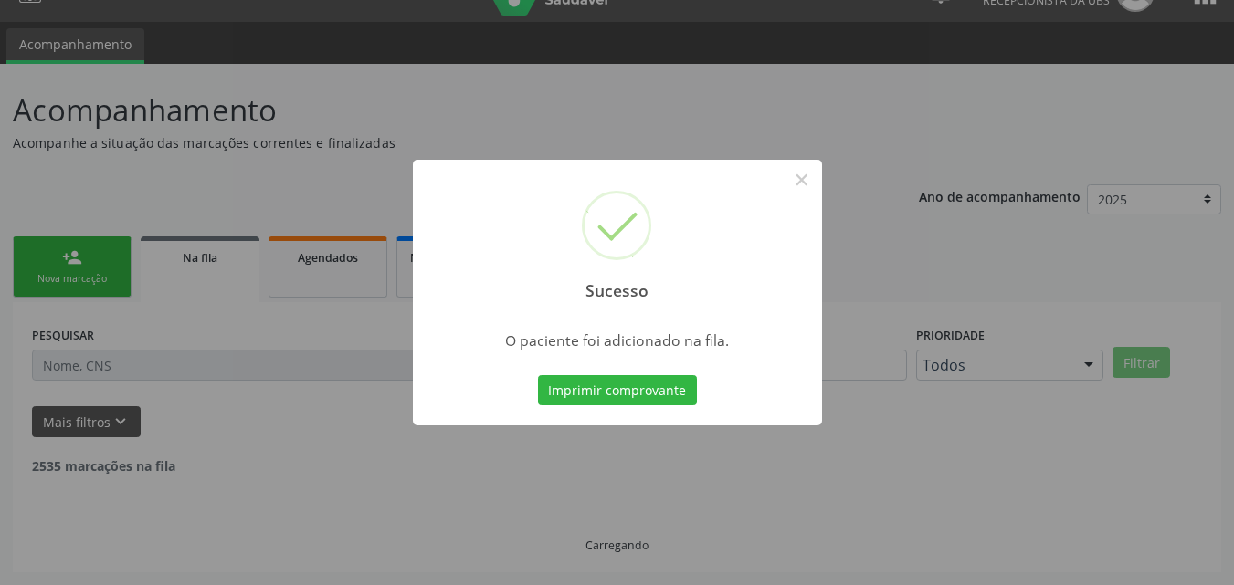
scroll to position [17, 0]
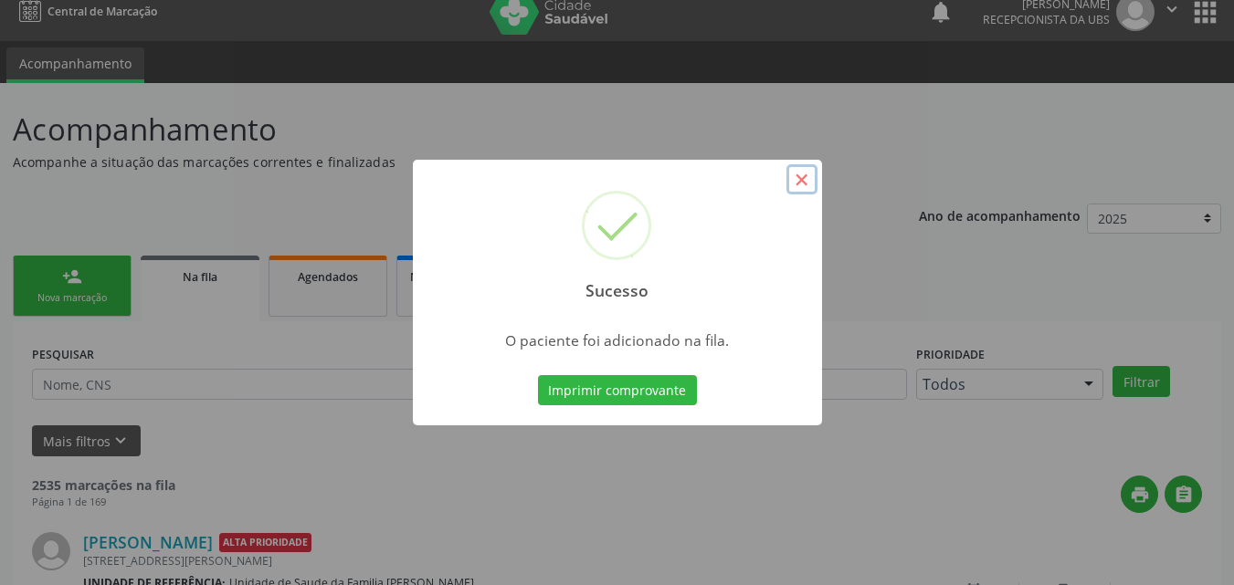
click at [809, 190] on button "×" at bounding box center [801, 179] width 31 height 31
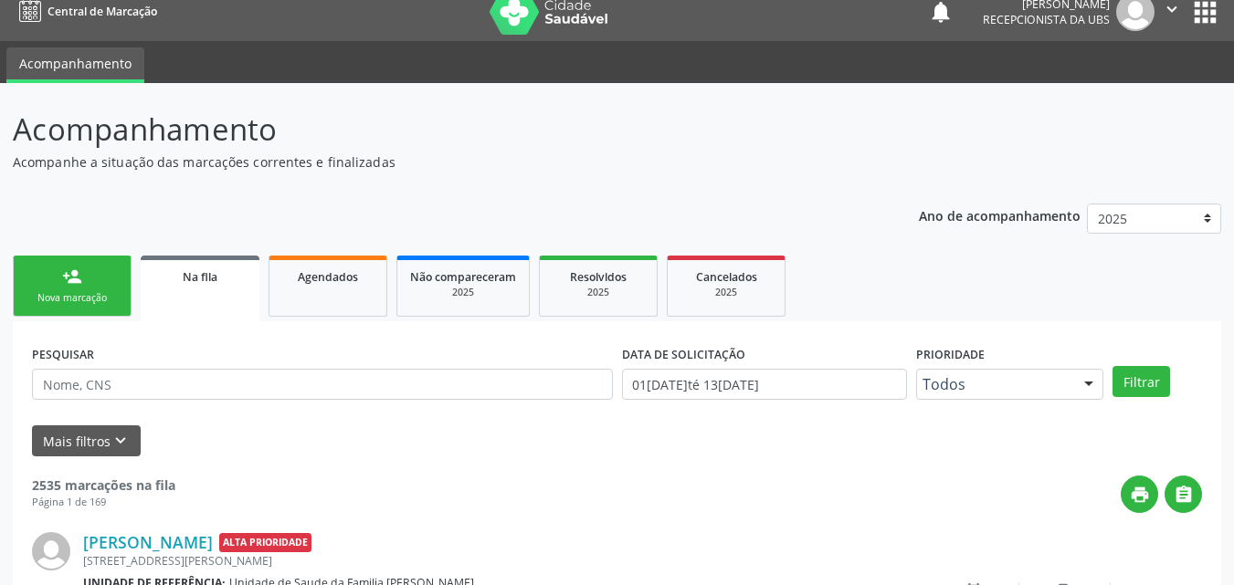
click at [100, 285] on link "person_add Nova marcação" at bounding box center [72, 286] width 119 height 61
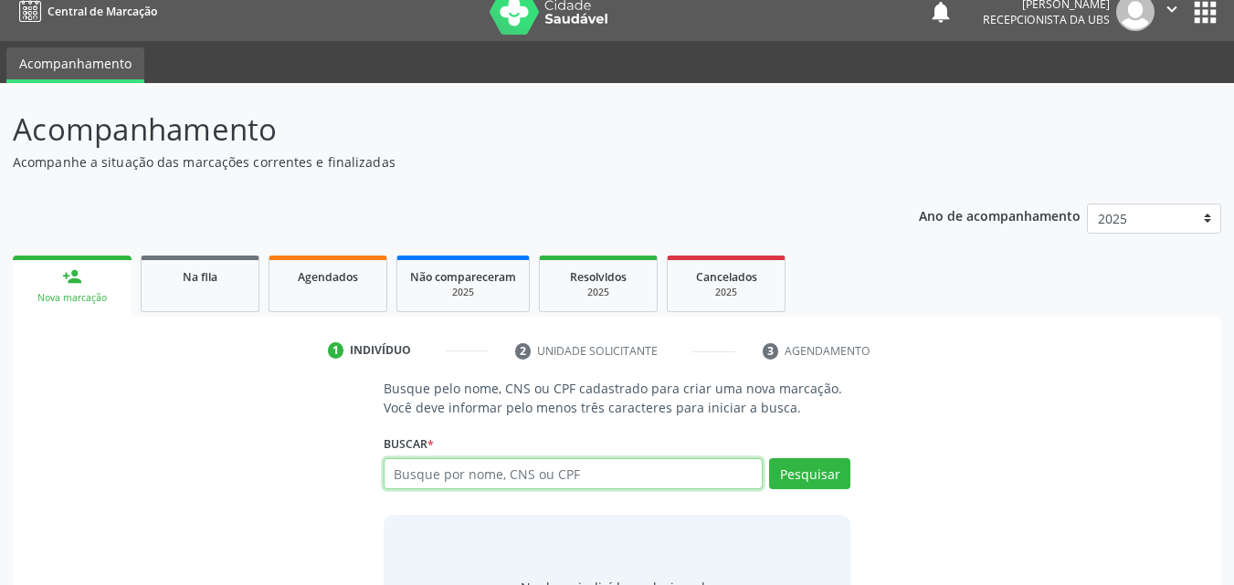
click at [714, 479] on input "text" at bounding box center [574, 473] width 380 height 31
type input "70600680016845"
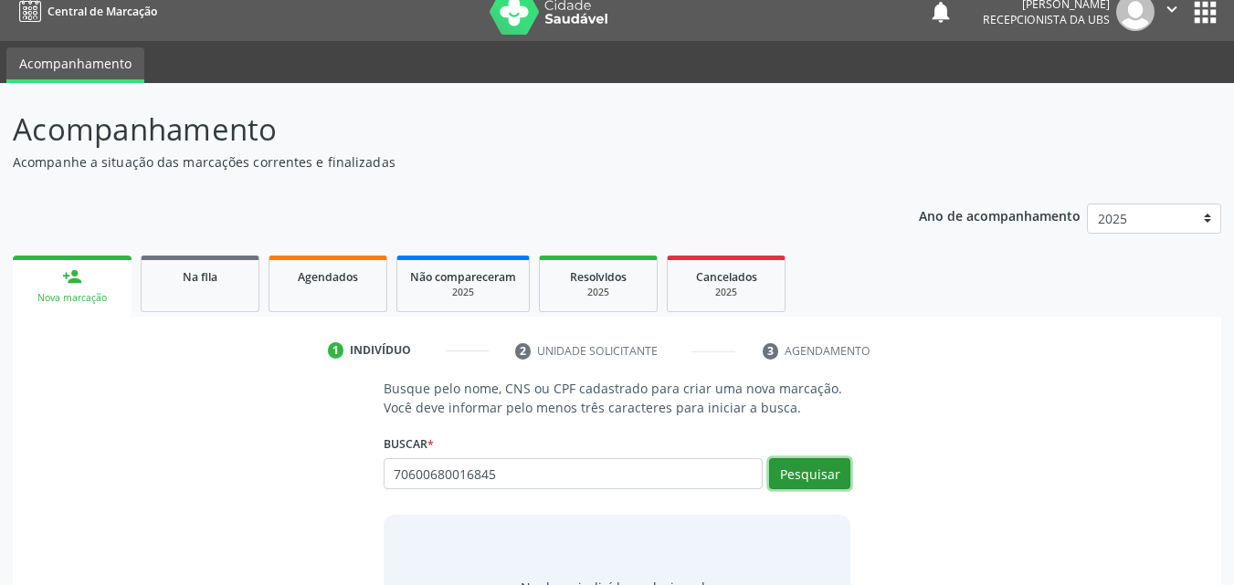
click at [812, 476] on button "Pesquisar" at bounding box center [809, 473] width 81 height 31
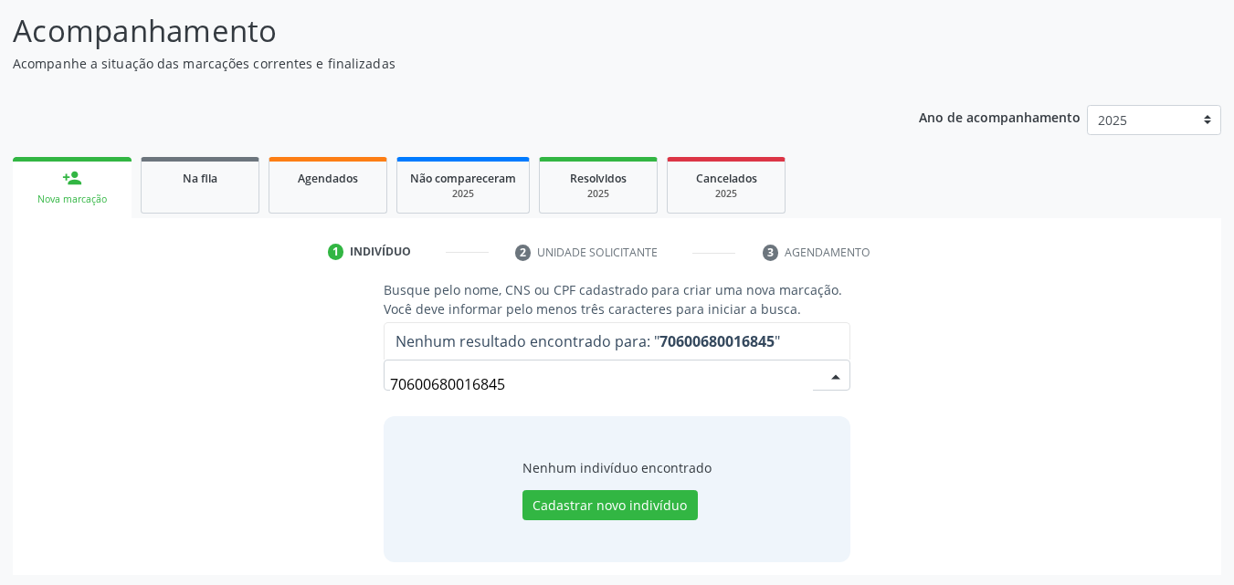
scroll to position [119, 0]
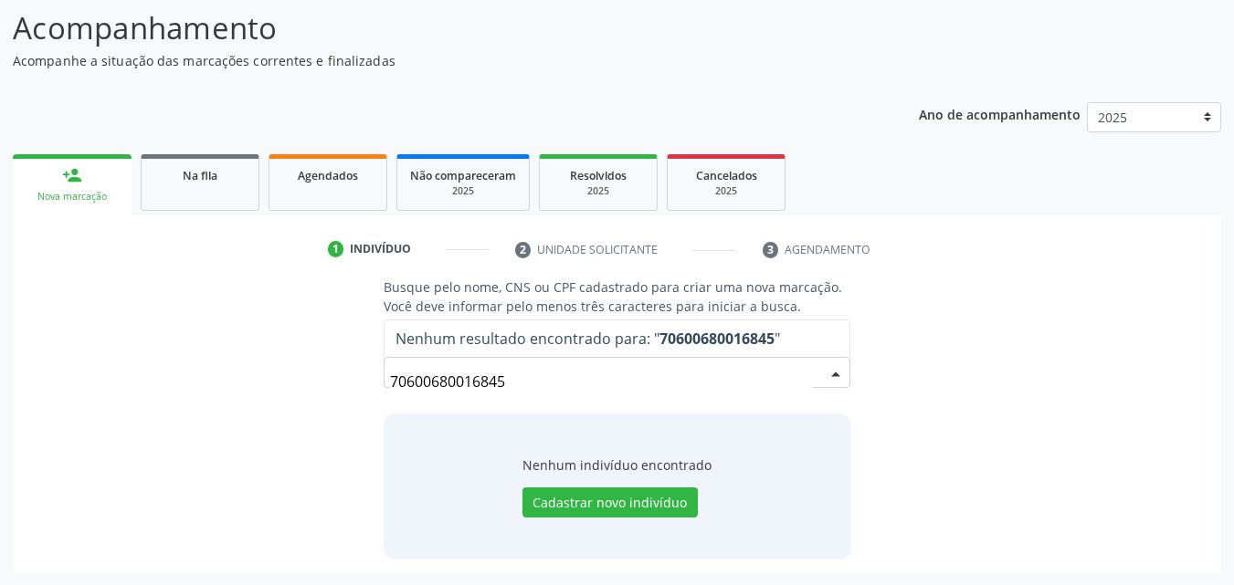
click at [479, 382] on input "70600680016845" at bounding box center [602, 382] width 424 height 37
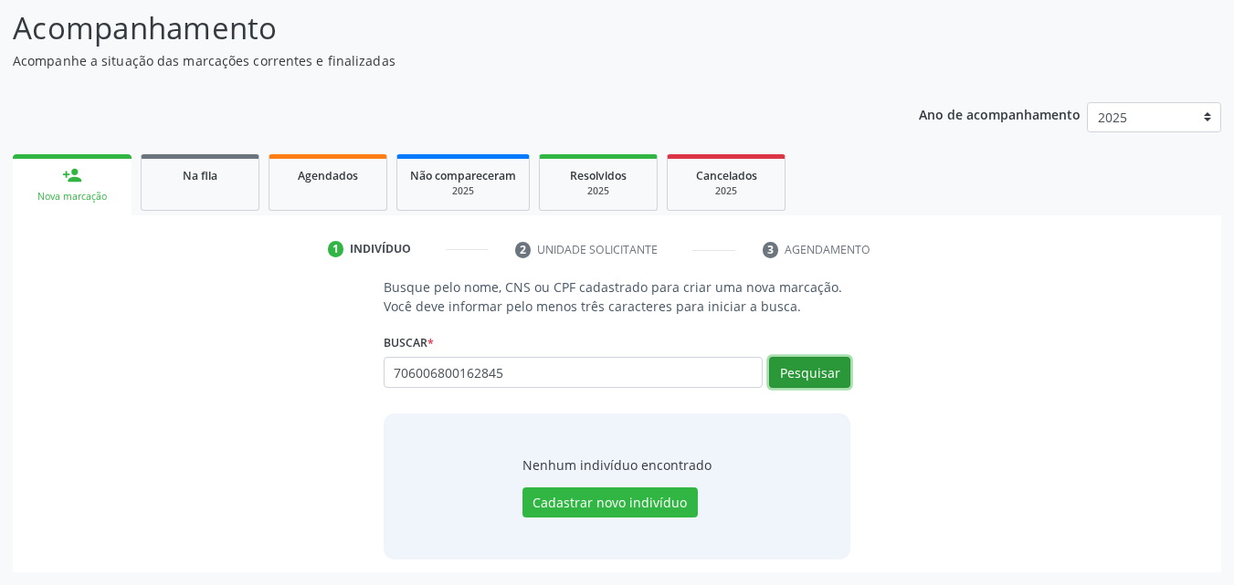
click at [818, 378] on button "Pesquisar" at bounding box center [809, 372] width 81 height 31
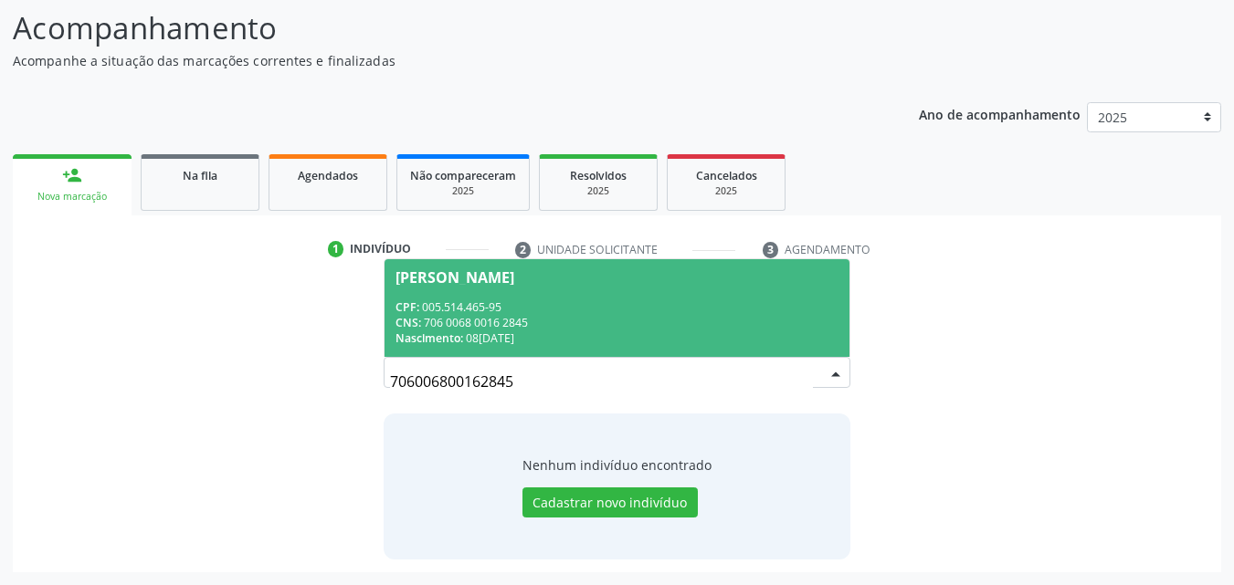
click at [676, 276] on div "[PERSON_NAME]" at bounding box center [617, 277] width 444 height 15
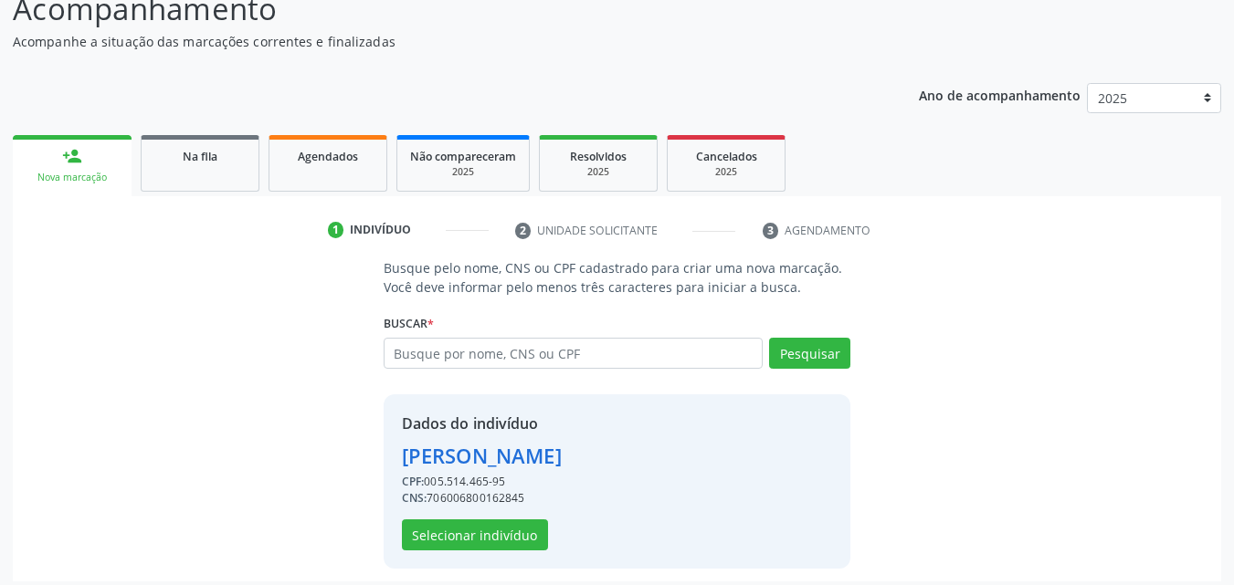
scroll to position [147, 0]
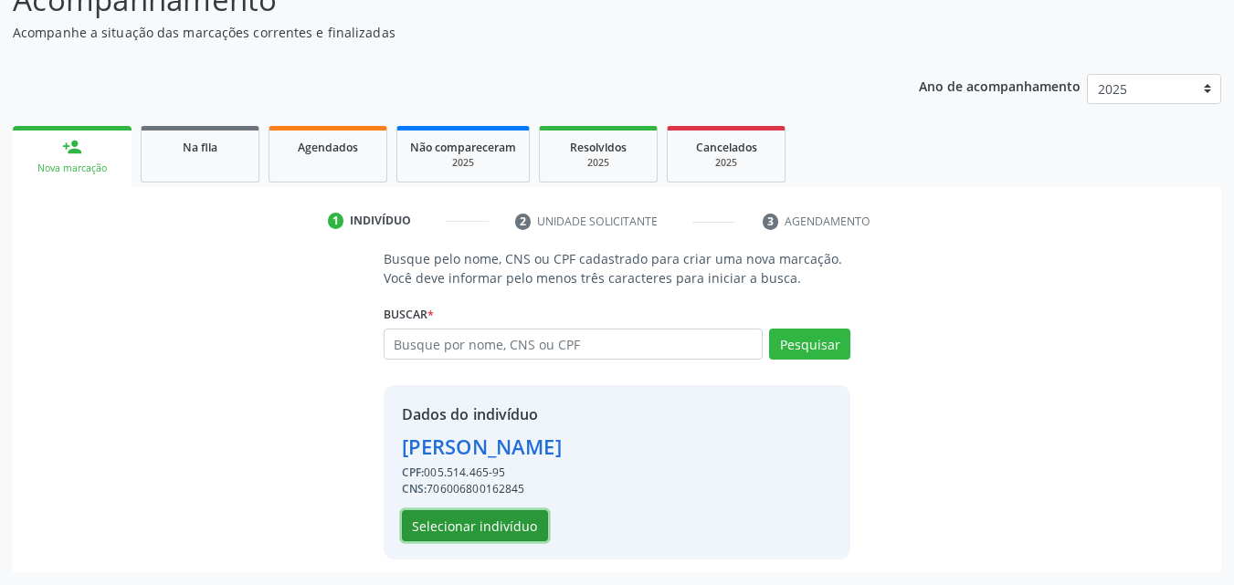
click at [502, 517] on button "Selecionar indivíduo" at bounding box center [475, 526] width 146 height 31
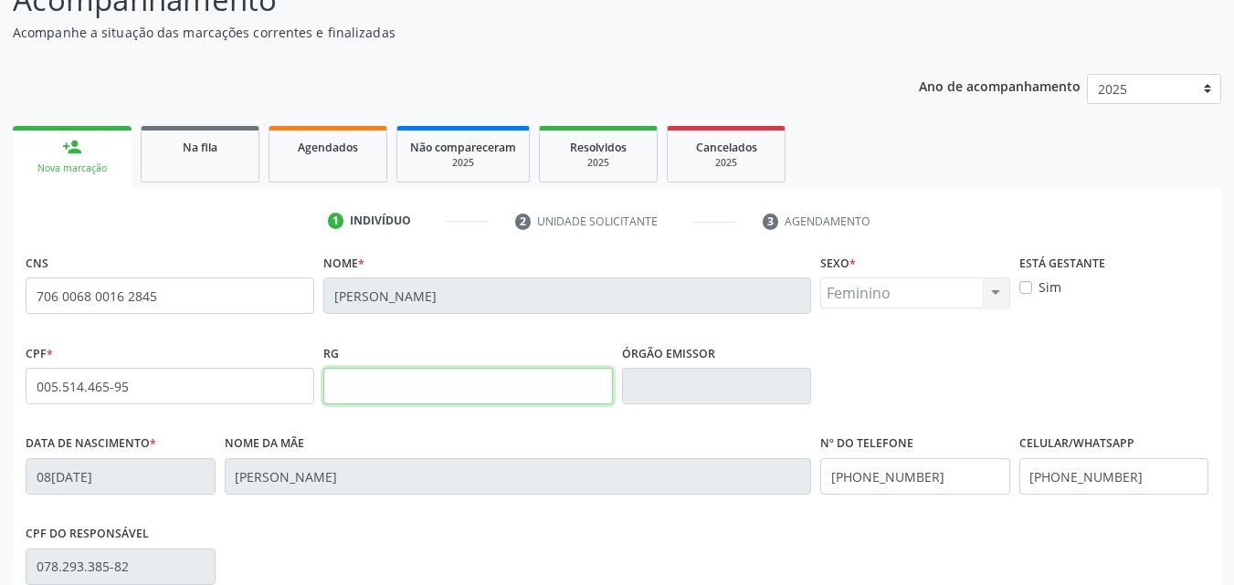
click at [399, 380] on input "text" at bounding box center [467, 386] width 289 height 37
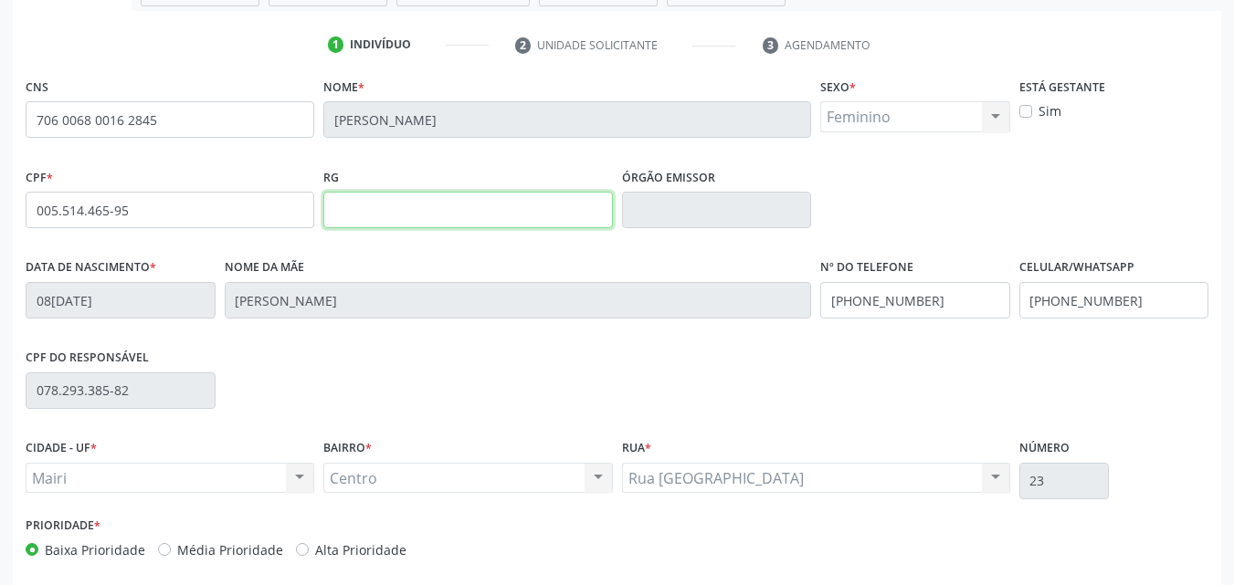
scroll to position [330, 0]
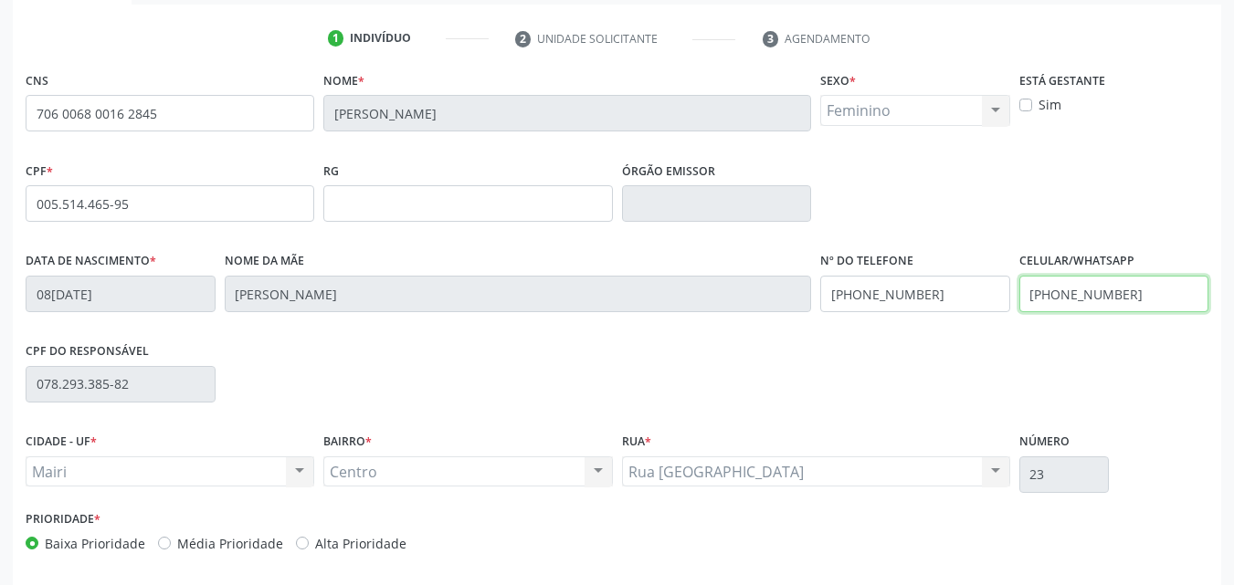
drag, startPoint x: 1030, startPoint y: 290, endPoint x: 1232, endPoint y: 300, distance: 202.1
click at [1232, 300] on div "Acompanhamento Acompanhe a situação das marcações correntes e finalizadas Relat…" at bounding box center [617, 216] width 1234 height 890
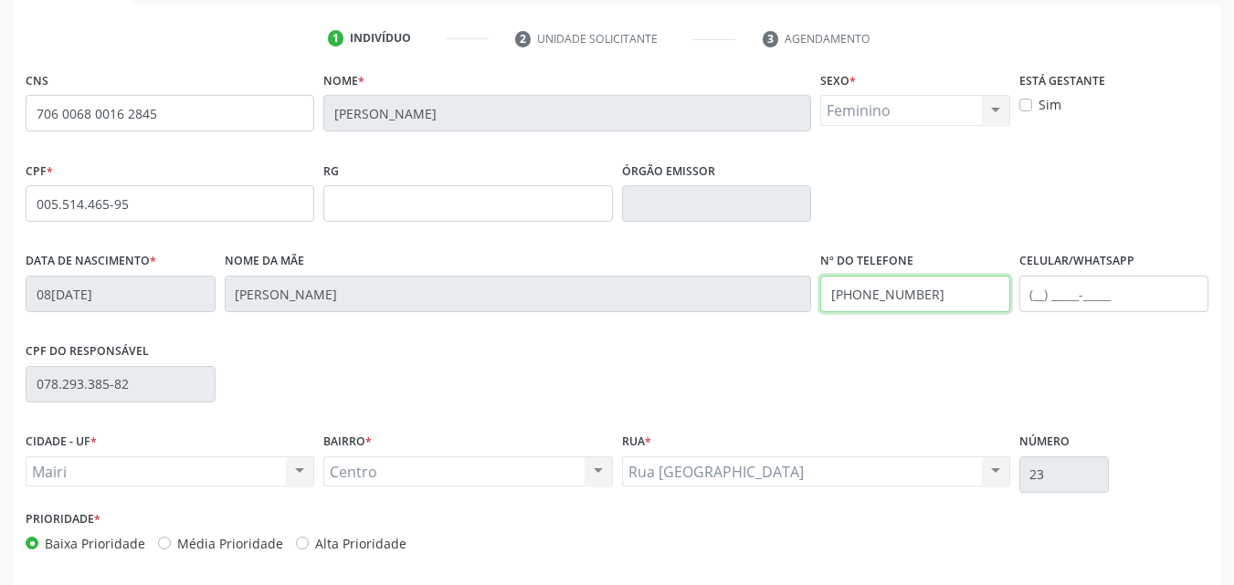
drag, startPoint x: 831, startPoint y: 299, endPoint x: 1051, endPoint y: 301, distance: 220.1
click at [1051, 301] on div "Data de nascimento * 08[DATE] Nome da mãe [PERSON_NAME] Nº do Telefone [PHONE_N…" at bounding box center [617, 293] width 1192 height 90
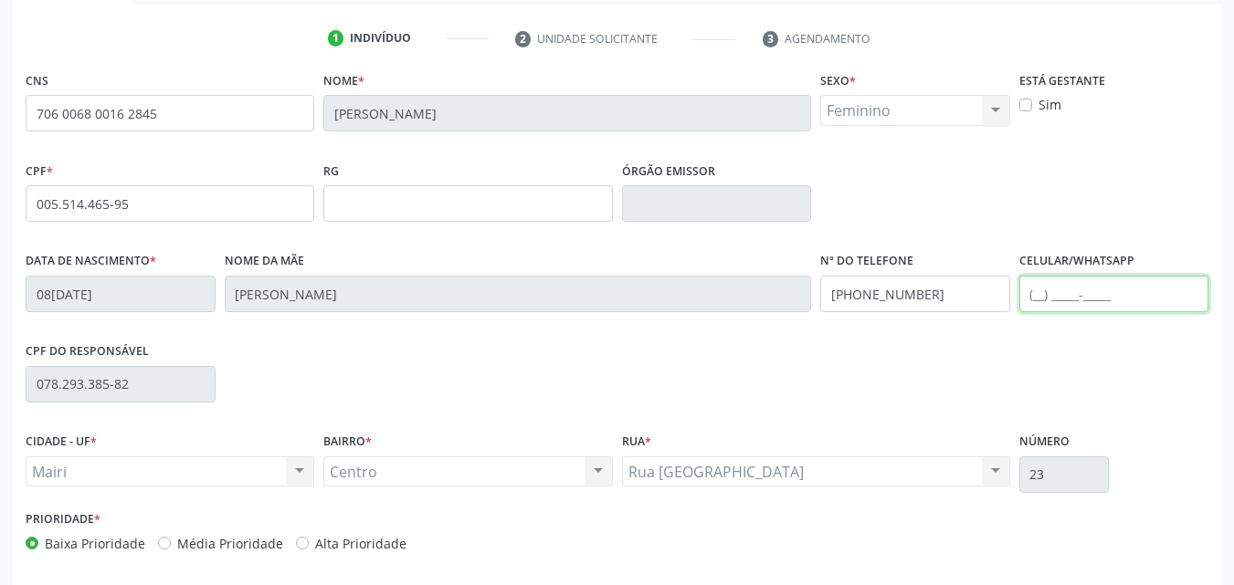
click at [1051, 301] on input "text" at bounding box center [1114, 294] width 190 height 37
paste input "[PHONE_NUMBER]"
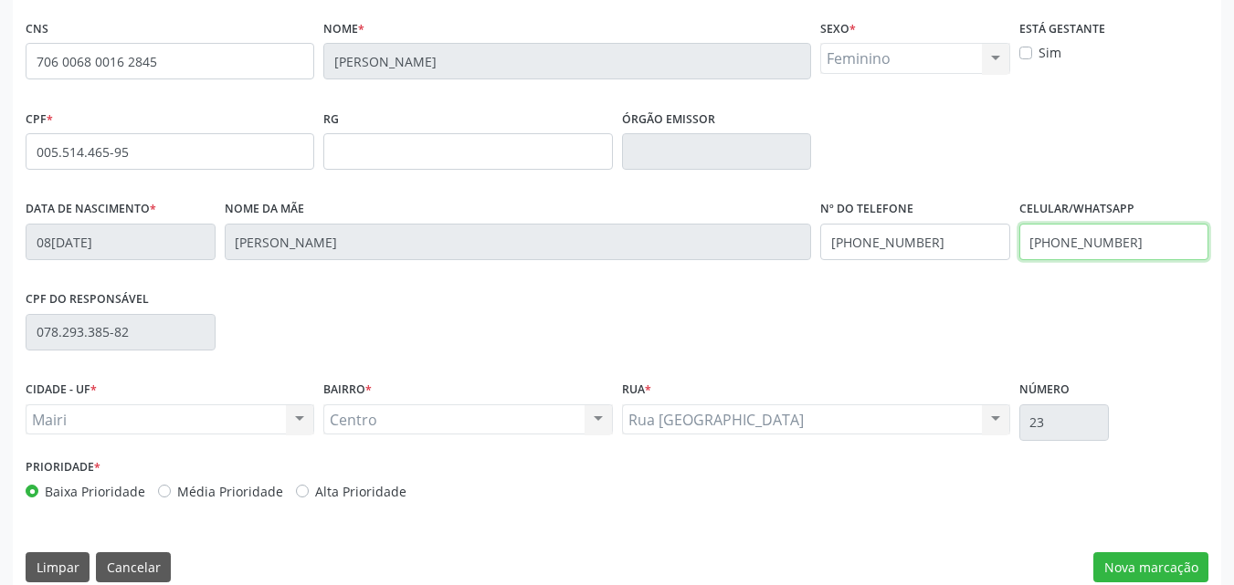
scroll to position [405, 0]
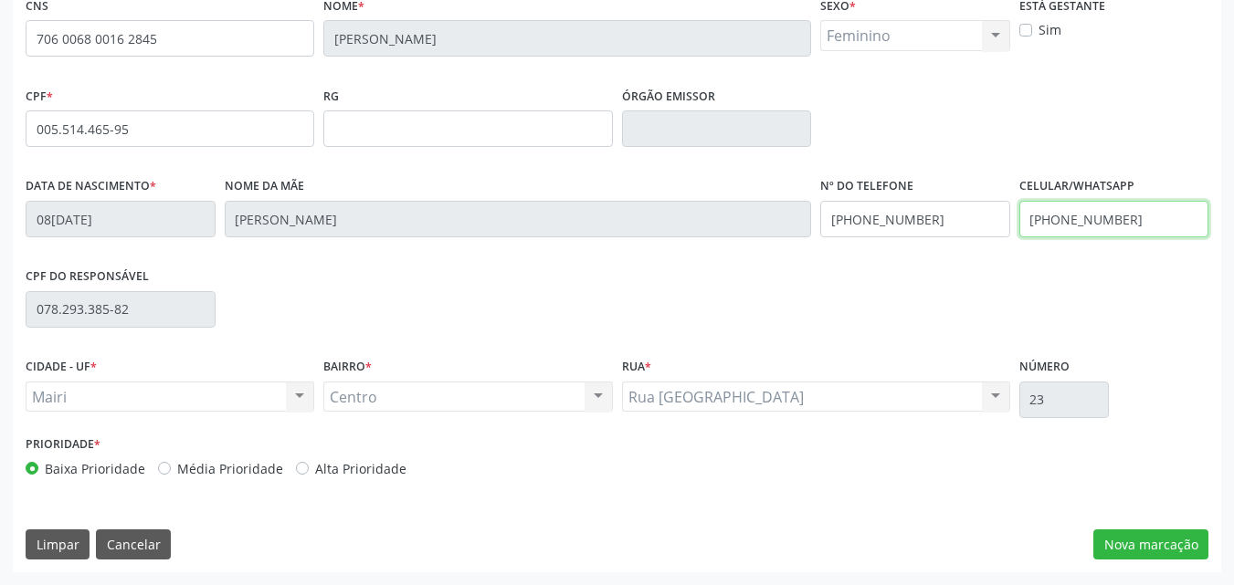
type input "[PHONE_NUMBER]"
click at [315, 472] on label "Alta Prioridade" at bounding box center [360, 468] width 91 height 19
click at [299, 472] on input "Alta Prioridade" at bounding box center [302, 467] width 13 height 16
radio input "true"
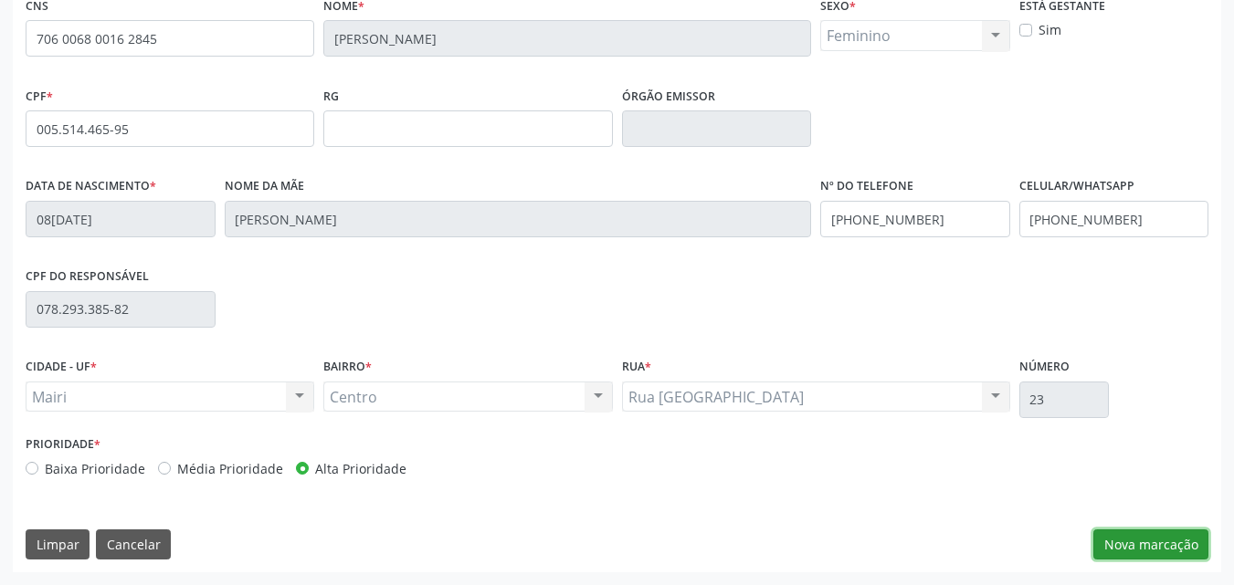
click at [1140, 540] on button "Nova marcação" at bounding box center [1150, 545] width 115 height 31
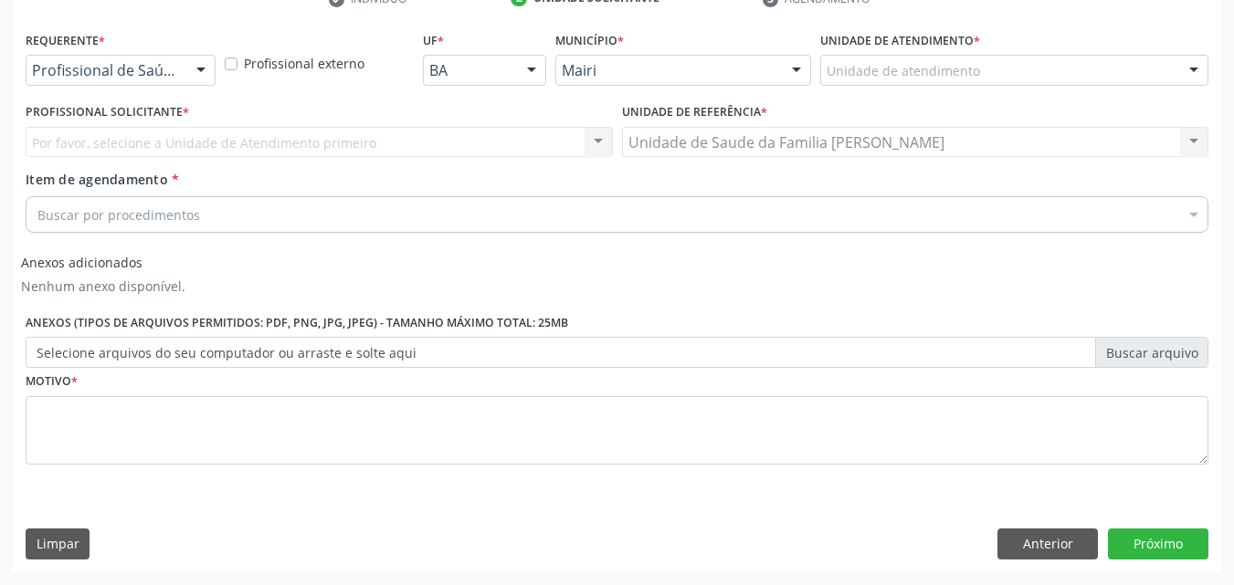
scroll to position [370, 0]
click at [370, 134] on div "Por favor, selecione a Unidade de Atendimento primeiro Nenhum resultado encontr…" at bounding box center [319, 142] width 587 height 31
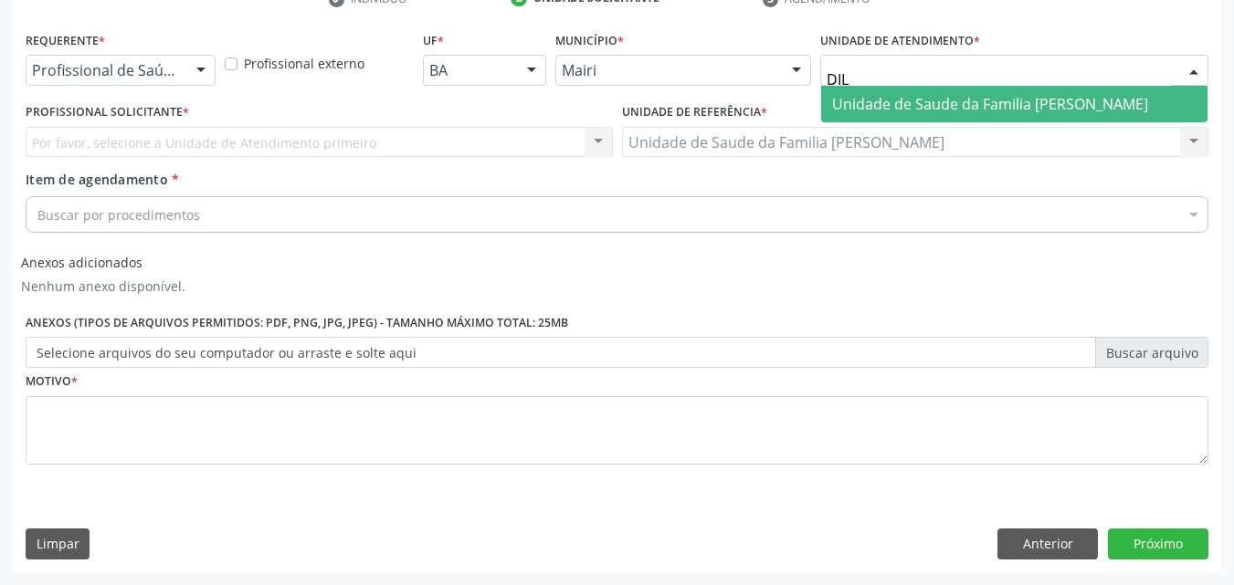
type input "DILT"
click at [1100, 95] on span "Unidade de Saude da Familia [PERSON_NAME]" at bounding box center [990, 104] width 316 height 20
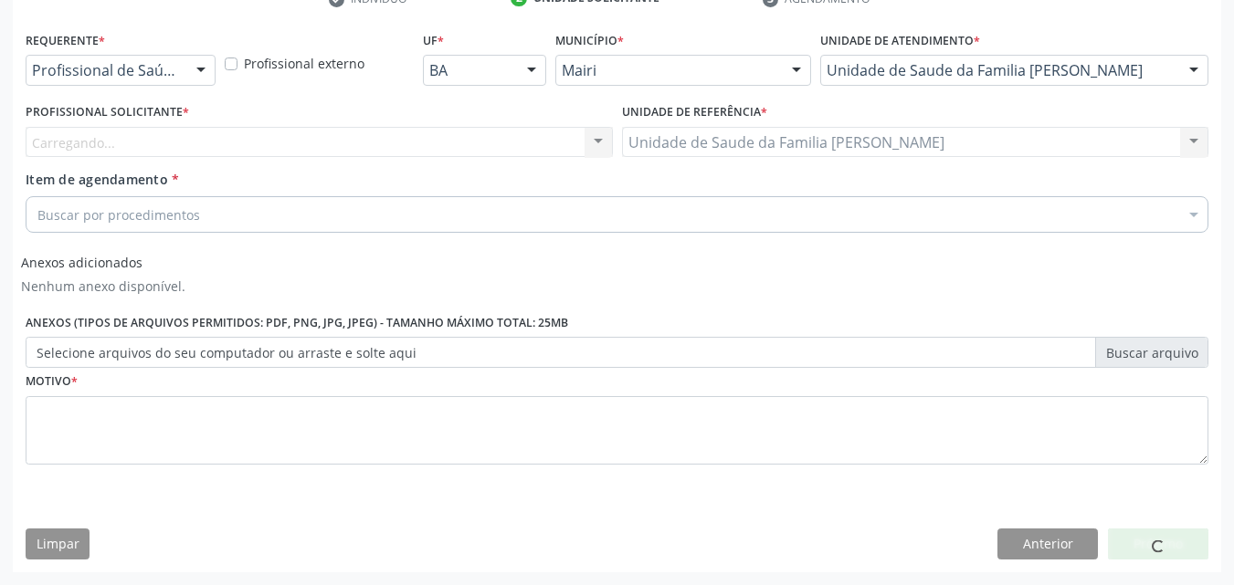
click at [157, 147] on div "Carregando... Nenhum resultado encontrado para: " " Não há nenhuma opção para s…" at bounding box center [319, 142] width 587 height 31
click at [158, 124] on label "Profissional Solicitante *" at bounding box center [107, 113] width 163 height 28
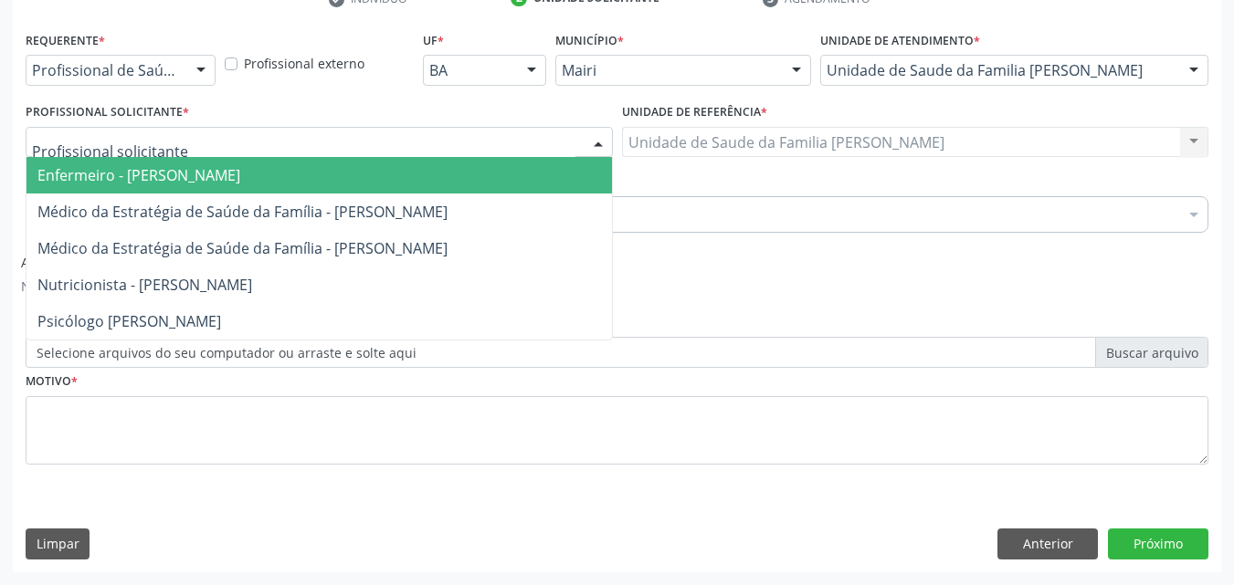
click at [159, 154] on div at bounding box center [319, 142] width 587 height 31
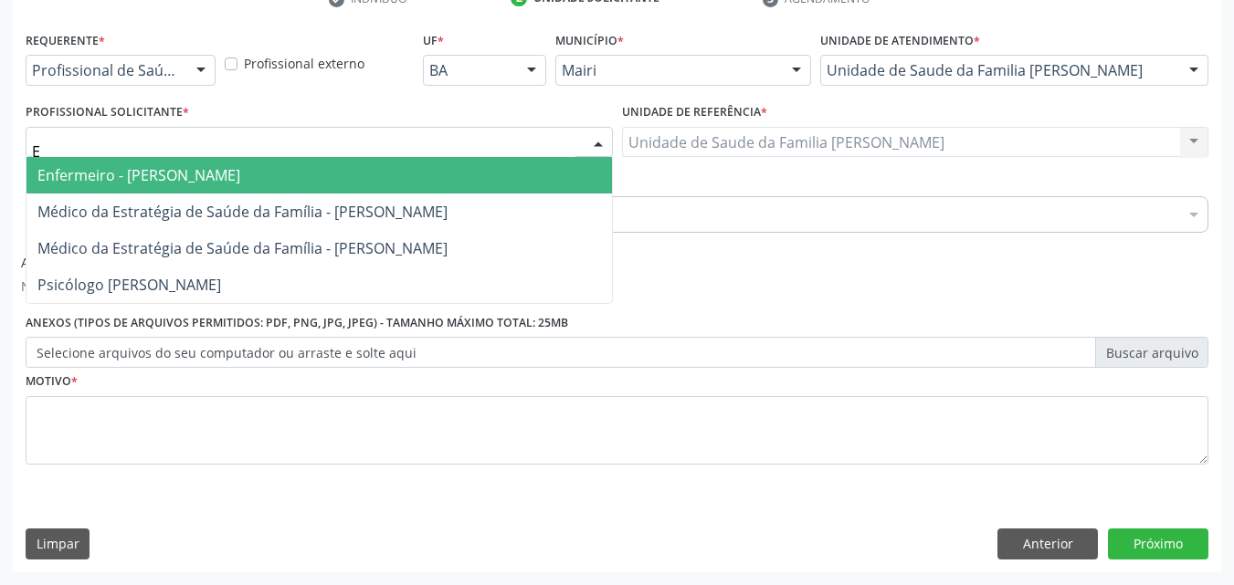
type input "ED"
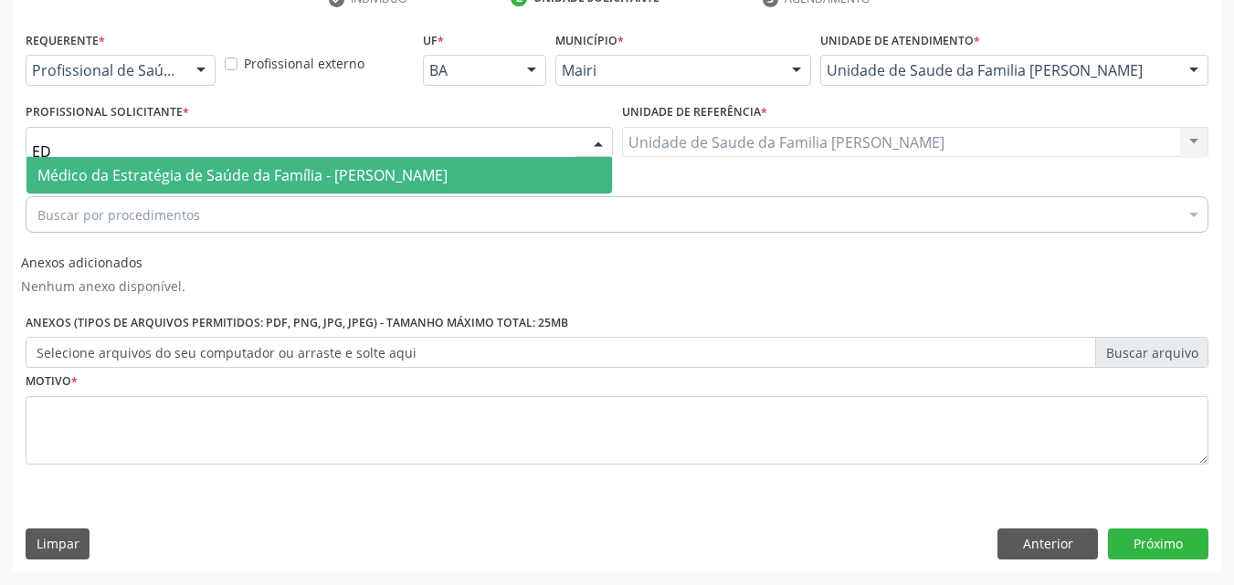
click at [208, 174] on span "Médico da Estratégia de Saúde da Família - [PERSON_NAME]" at bounding box center [242, 175] width 410 height 20
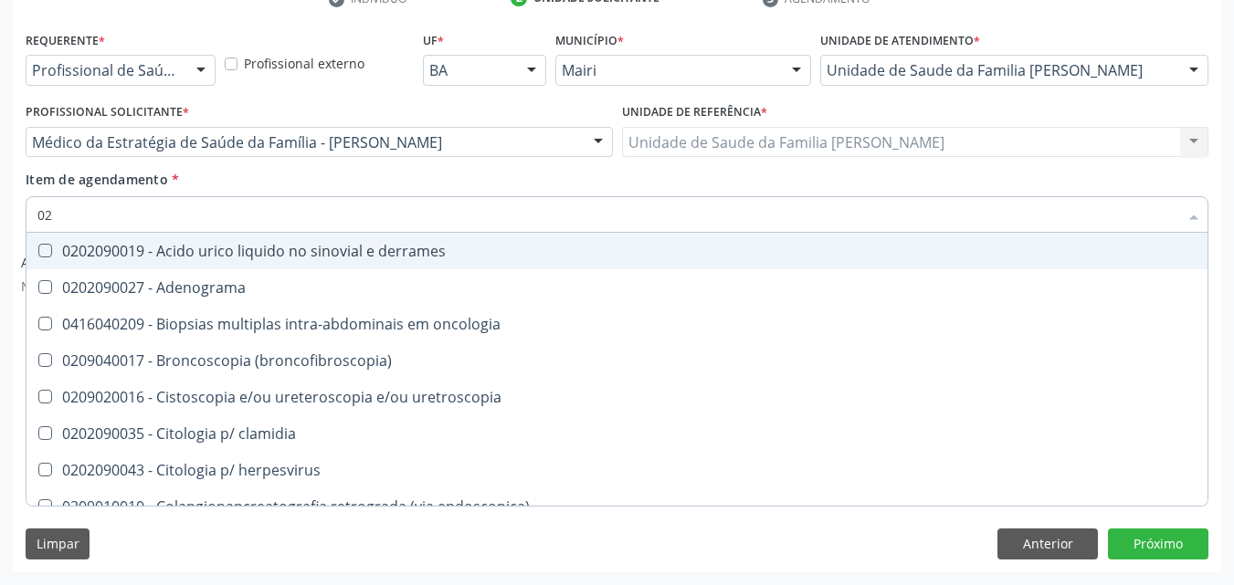
type input "0"
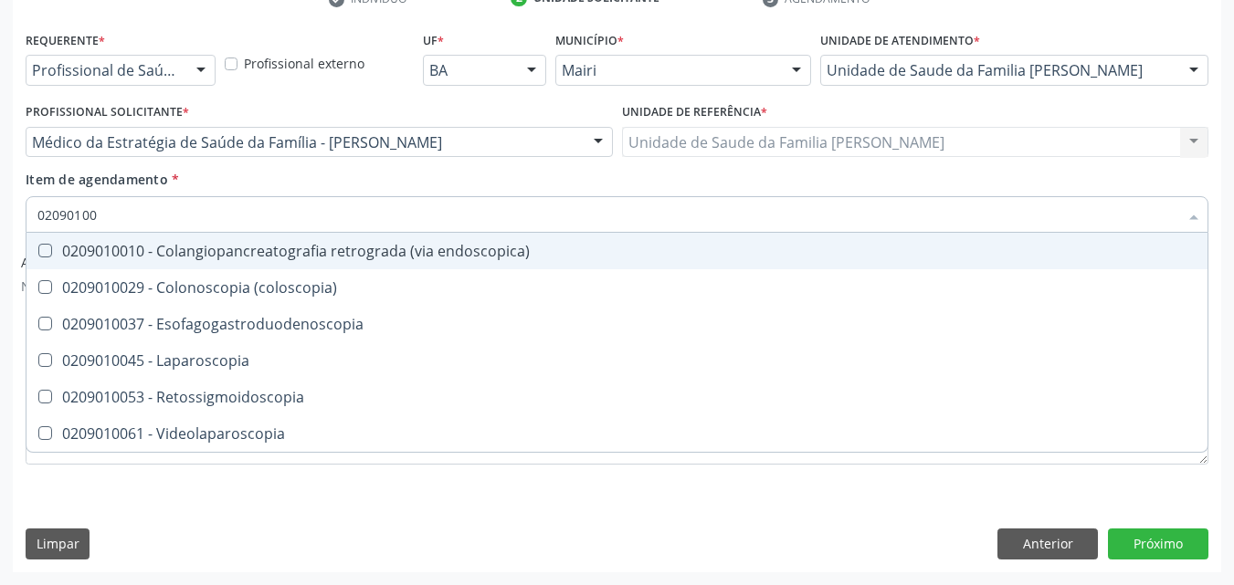
type input "020901002"
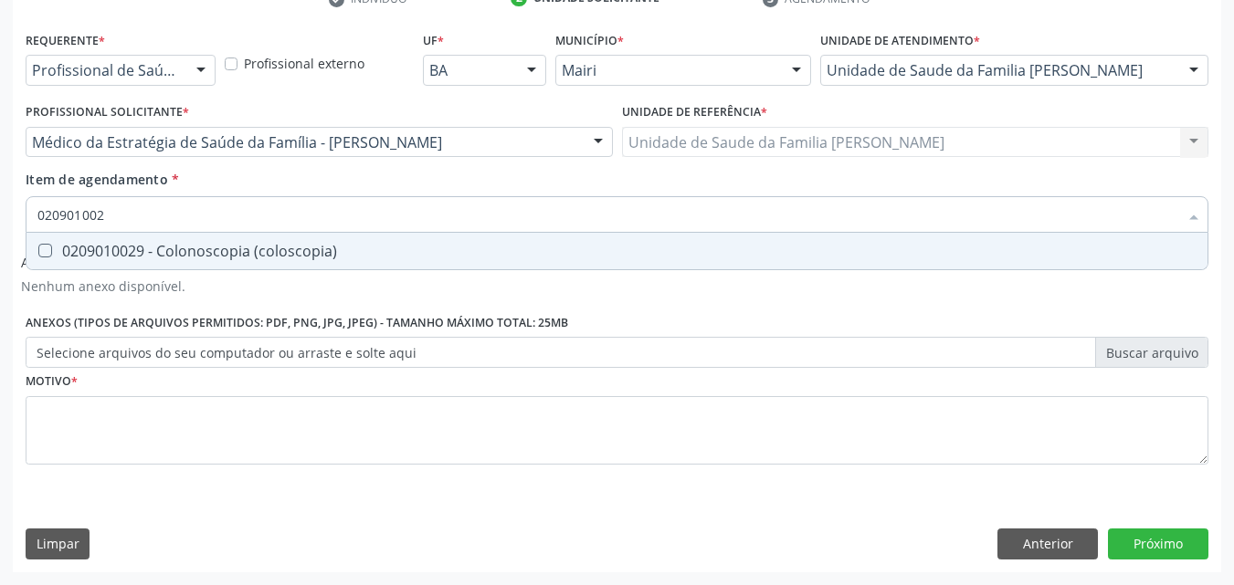
click at [268, 266] on span "0209010029 - Colonoscopia (coloscopia)" at bounding box center [616, 251] width 1181 height 37
checkbox \(coloscopia\) "true"
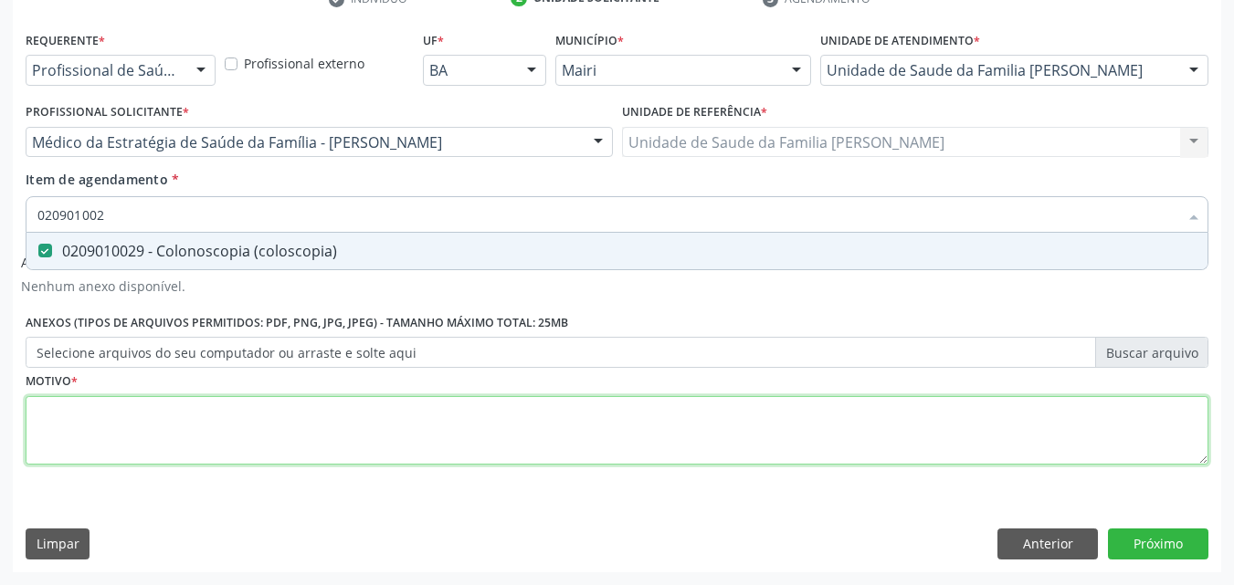
click at [171, 450] on div "Requerente * Profissional de Saúde Profissional de Saúde Paciente Nenhum result…" at bounding box center [617, 258] width 1183 height 464
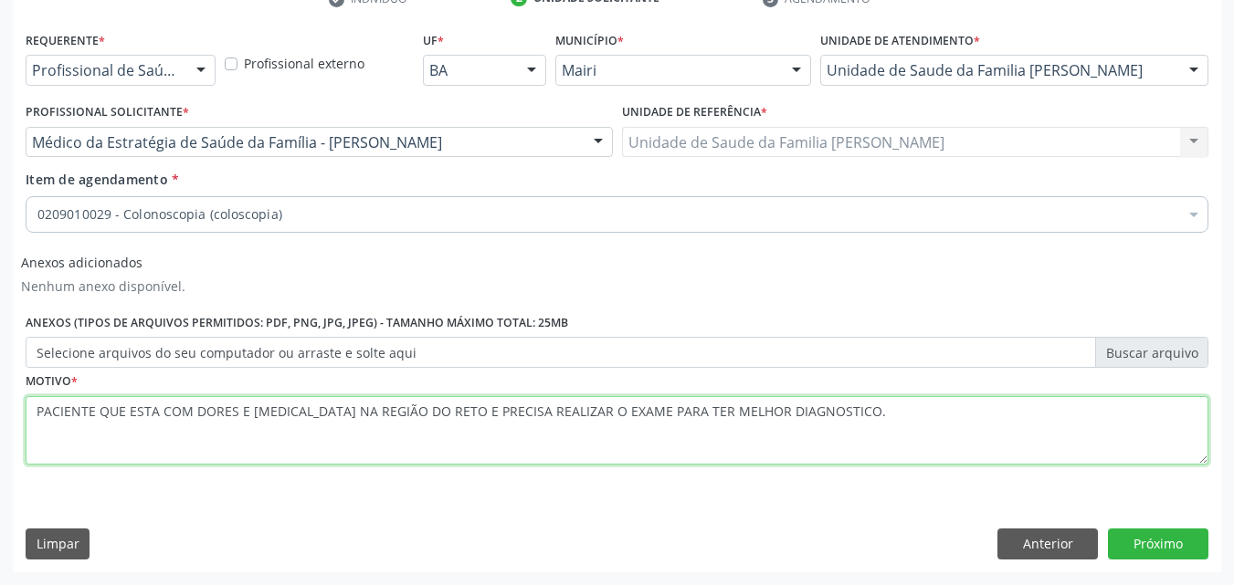
click at [779, 411] on textarea "PACIENTE QUE ESTA COM DORES E [MEDICAL_DATA] NA REGIÃO DO RETO E PRECISA REALIZ…" at bounding box center [617, 430] width 1183 height 69
type textarea "PACIENTE QUE ESTA COM DORES E [MEDICAL_DATA] NA REGIÃO DO RETO E PRECISA REALIZ…"
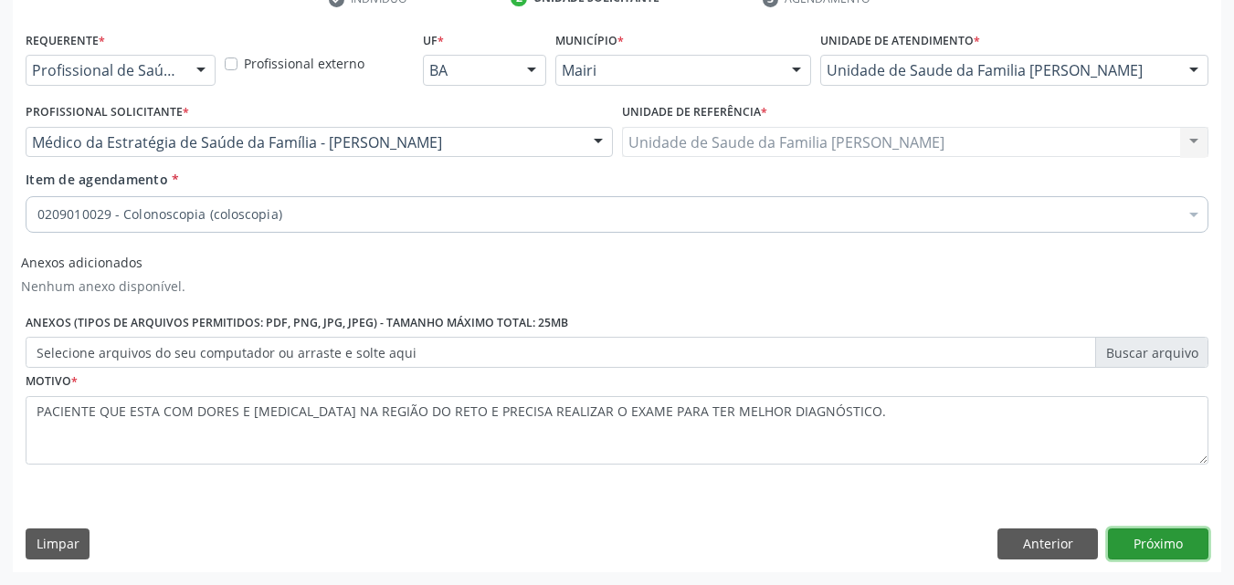
click at [1150, 537] on button "Próximo" at bounding box center [1158, 544] width 100 height 31
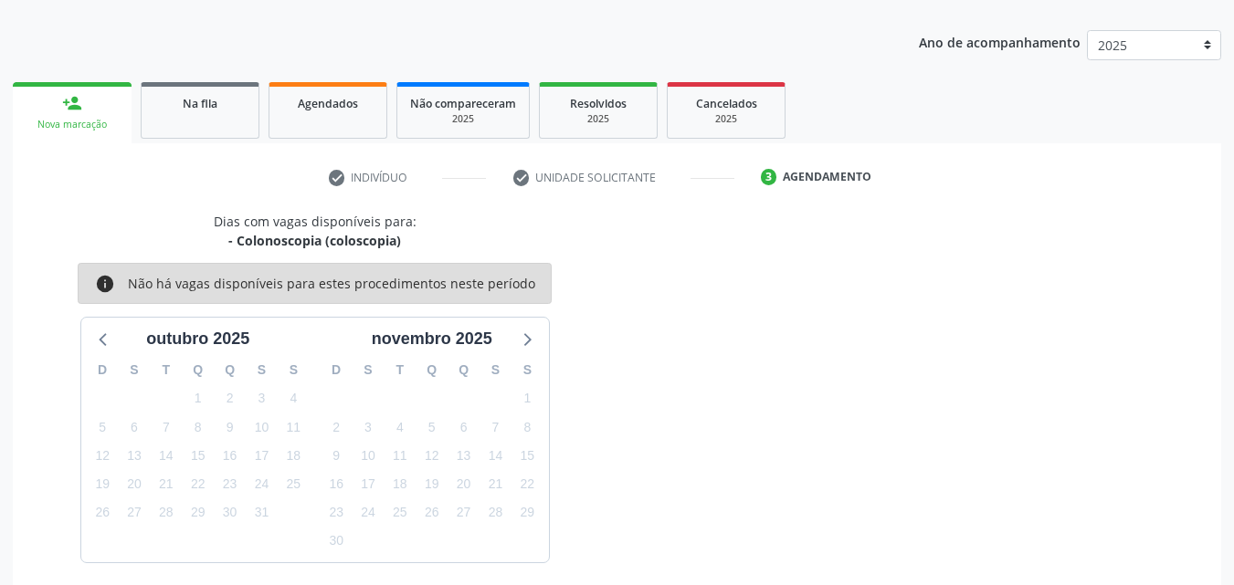
scroll to position [263, 0]
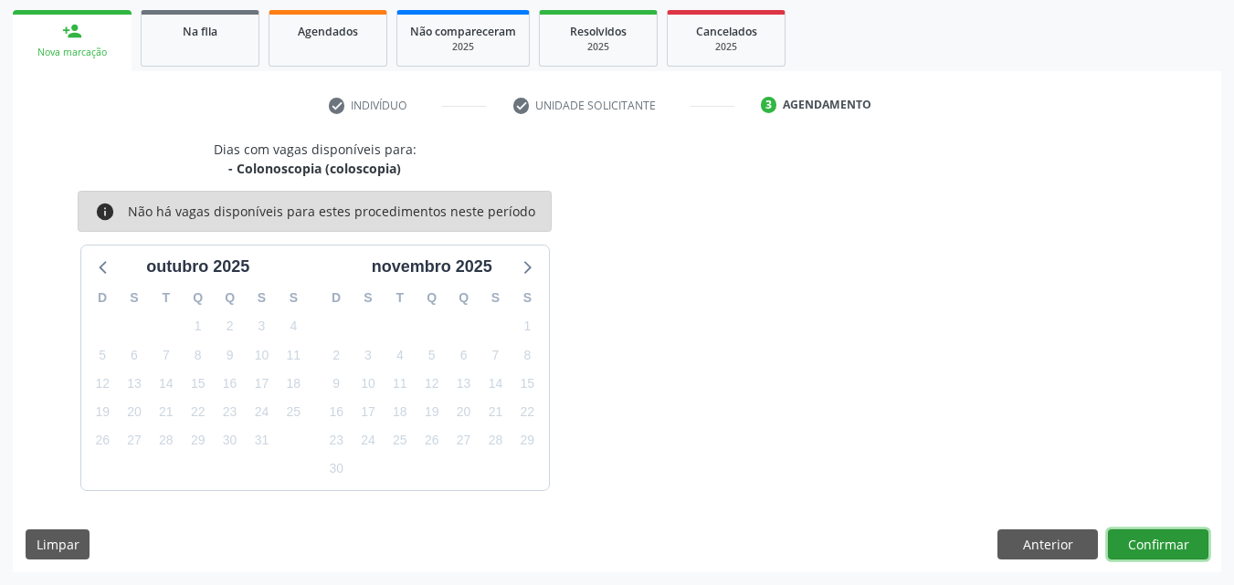
click at [1141, 552] on button "Confirmar" at bounding box center [1158, 545] width 100 height 31
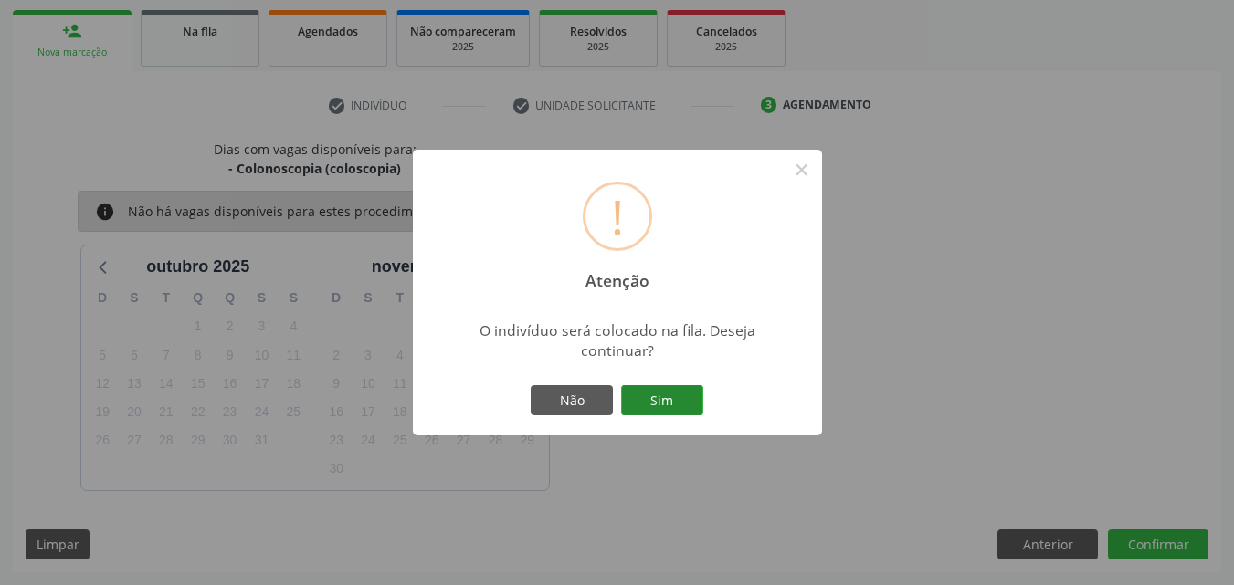
click at [682, 395] on button "Sim" at bounding box center [662, 400] width 82 height 31
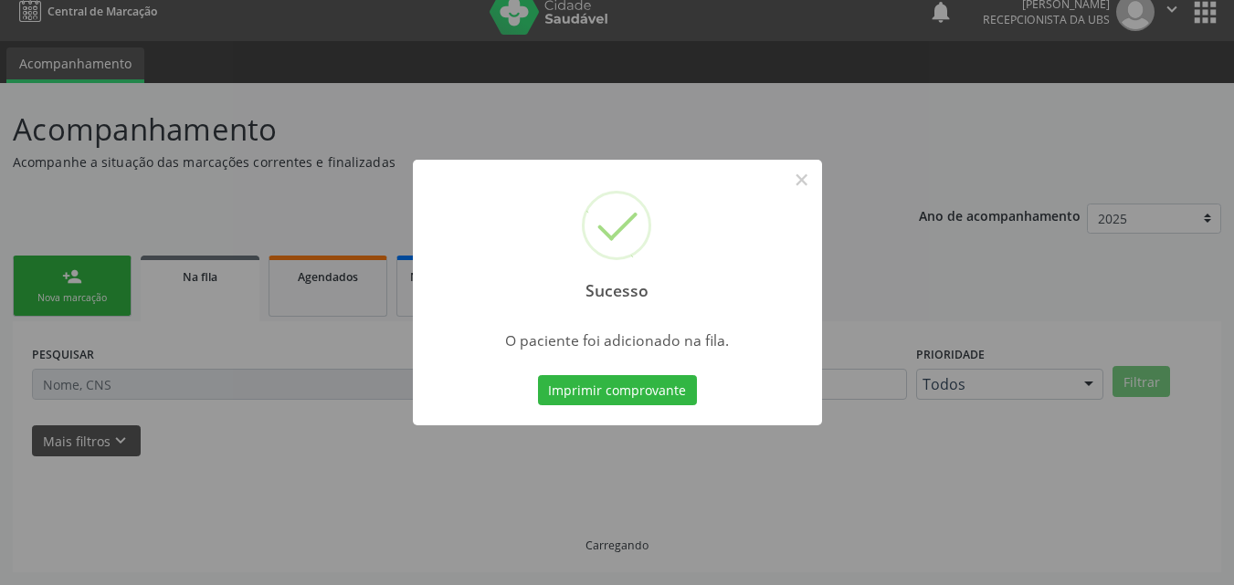
scroll to position [17, 0]
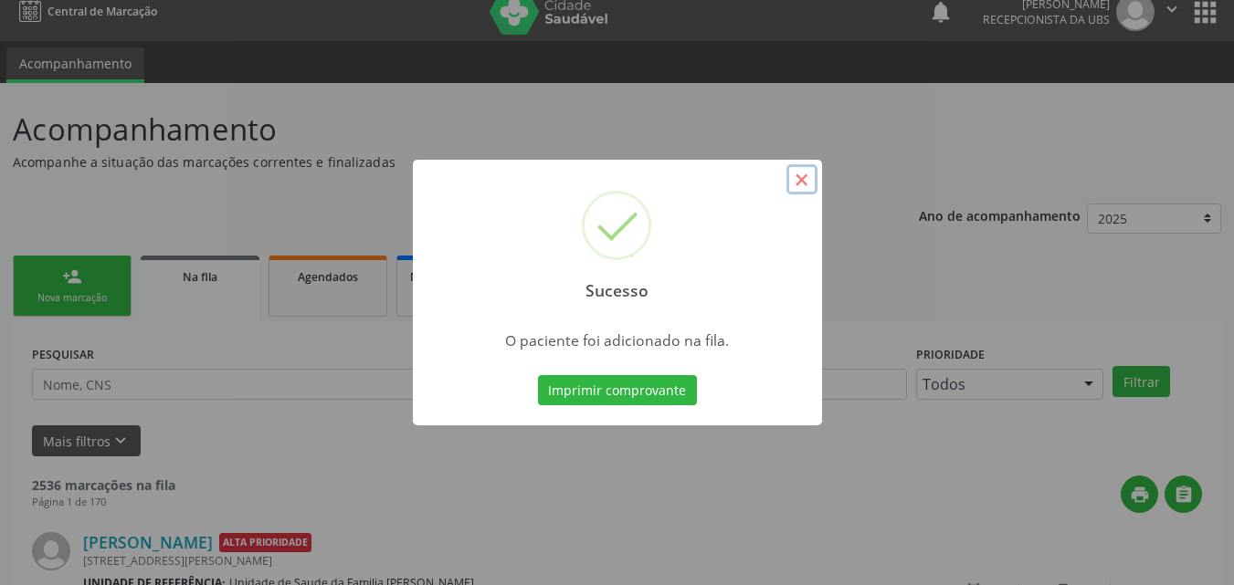
click at [798, 192] on button "×" at bounding box center [801, 179] width 31 height 31
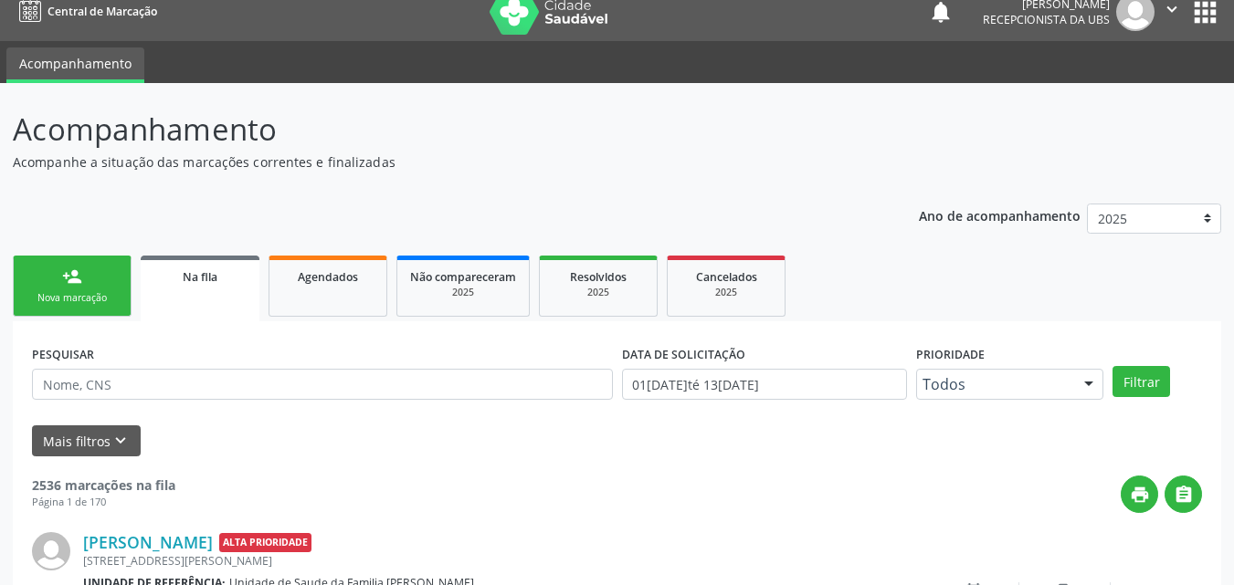
click at [61, 280] on link "person_add Nova marcação" at bounding box center [72, 286] width 119 height 61
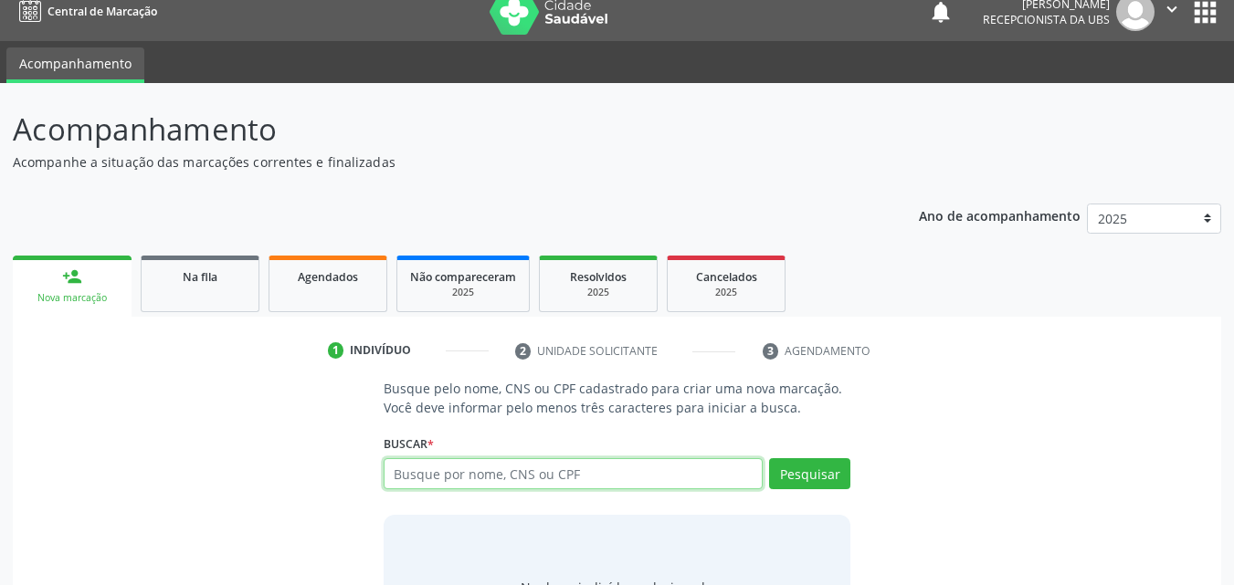
click at [437, 483] on input "text" at bounding box center [574, 473] width 380 height 31
type input "70600680016285"
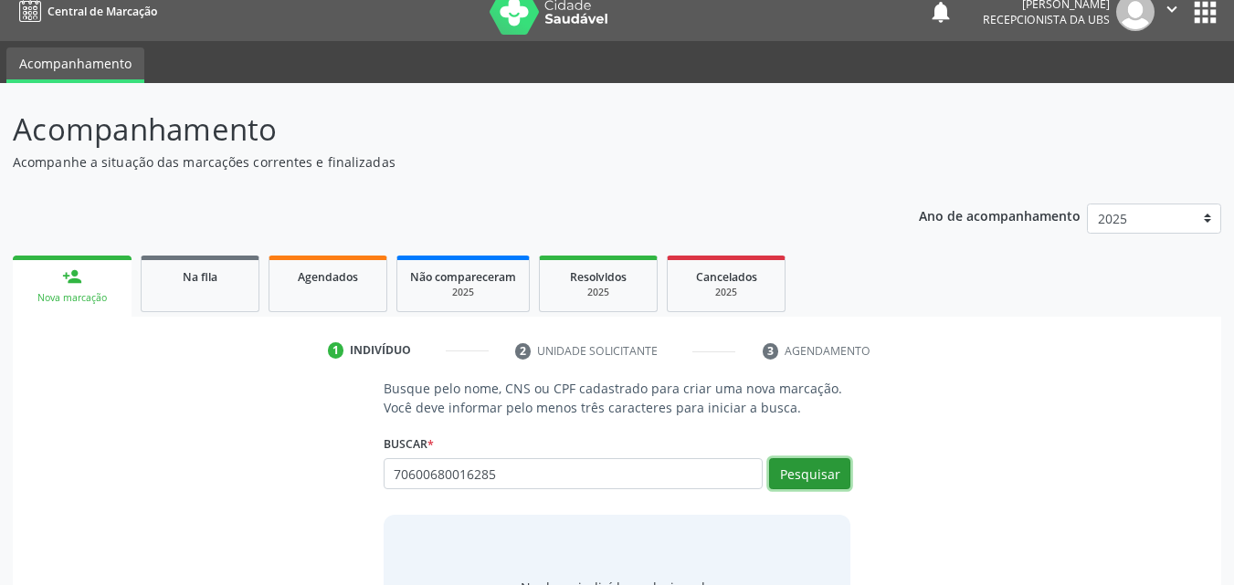
click at [814, 466] on button "Pesquisar" at bounding box center [809, 473] width 81 height 31
type input "70600680016285"
type input "7"
type input "70600680012845"
click at [806, 479] on button "Pesquisar" at bounding box center [809, 473] width 81 height 31
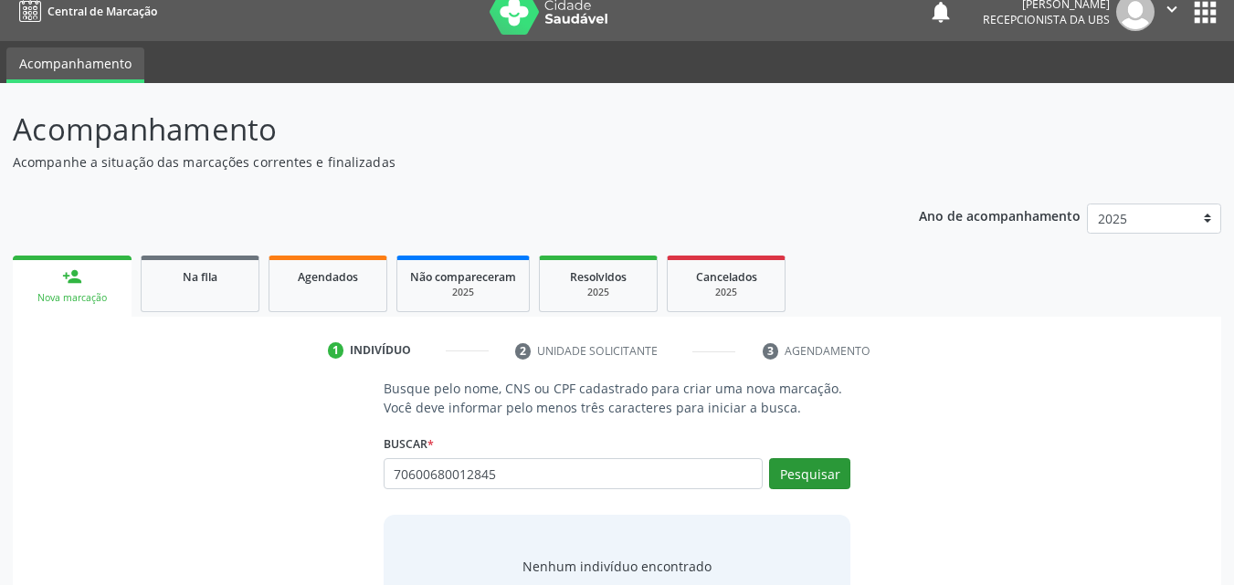
type input "70600680012845"
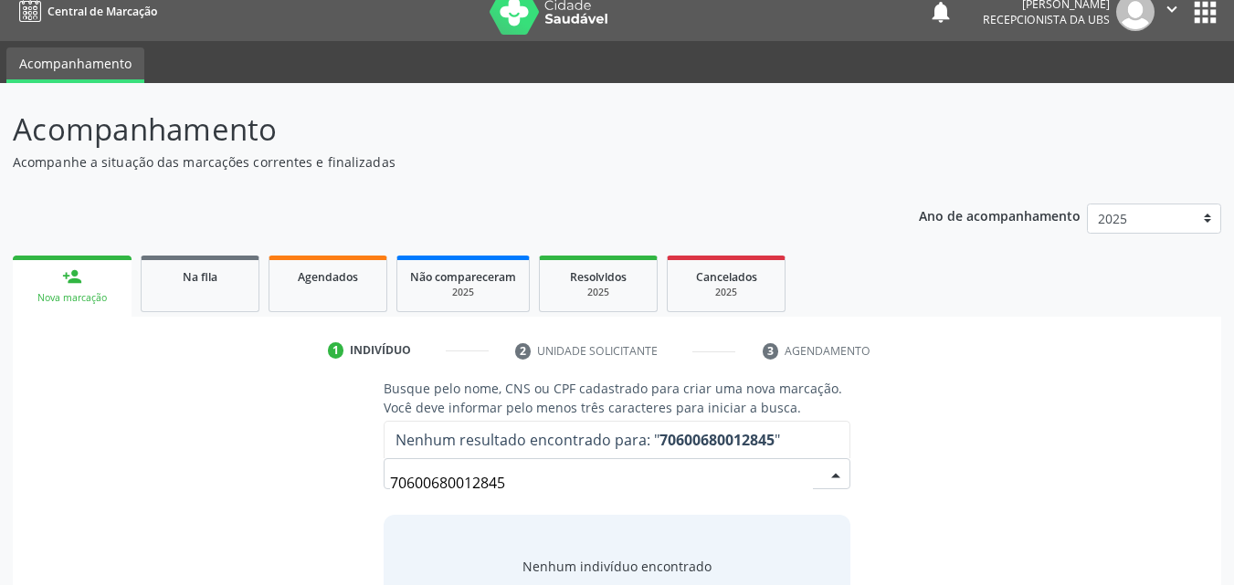
click at [474, 488] on input "70600680012845" at bounding box center [602, 483] width 424 height 37
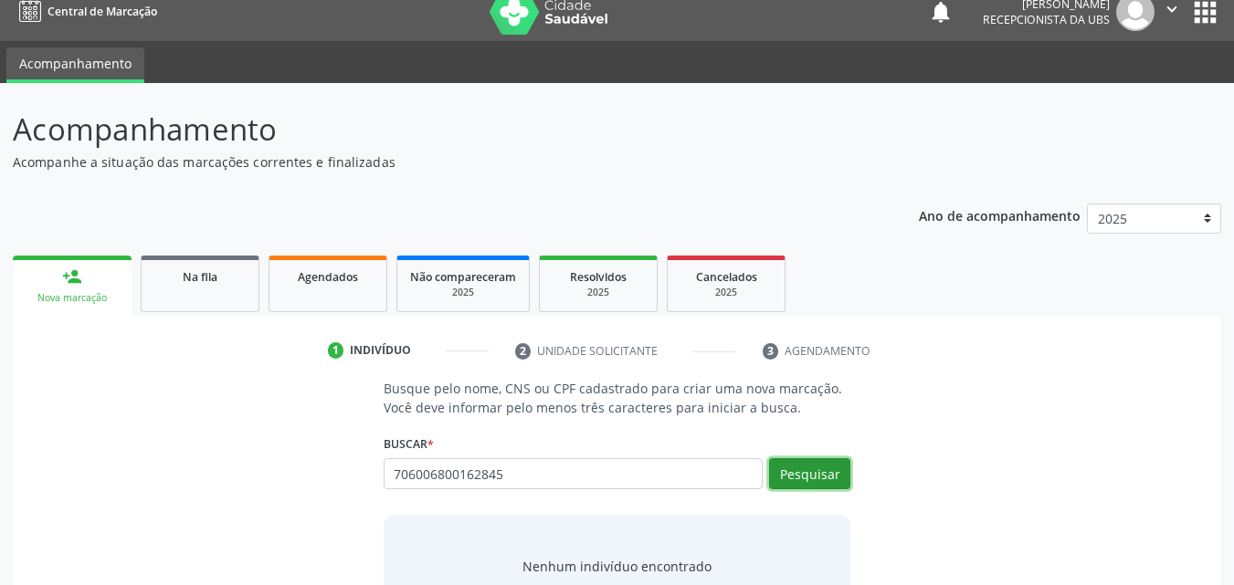
click at [810, 466] on button "Pesquisar" at bounding box center [809, 473] width 81 height 31
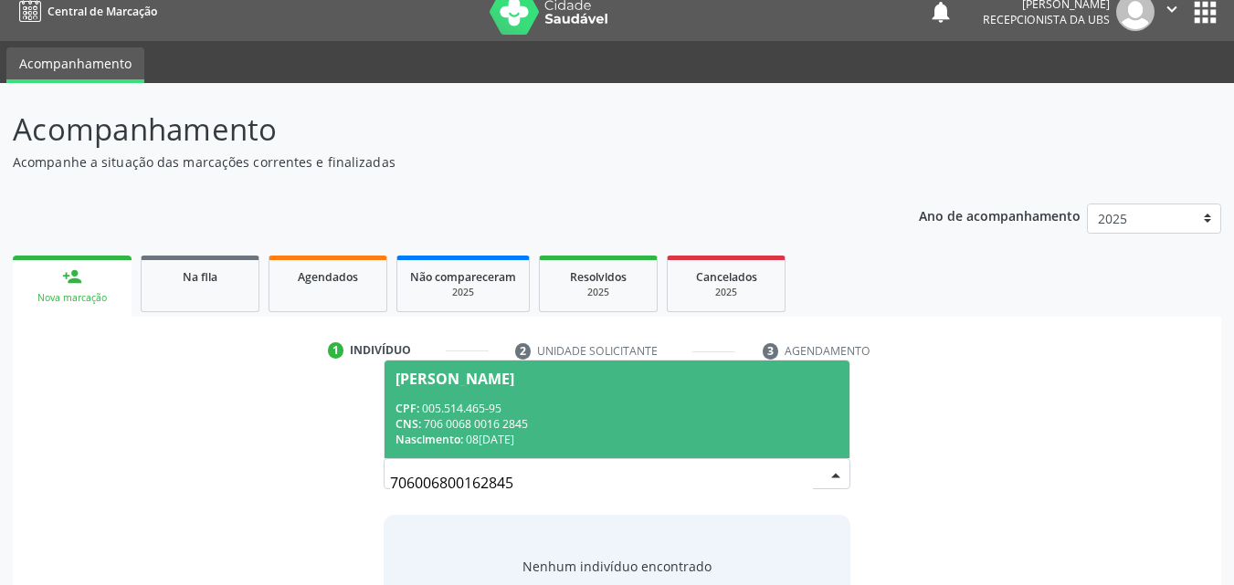
click at [674, 409] on div "CPF: 005.514.465-95" at bounding box center [617, 409] width 444 height 16
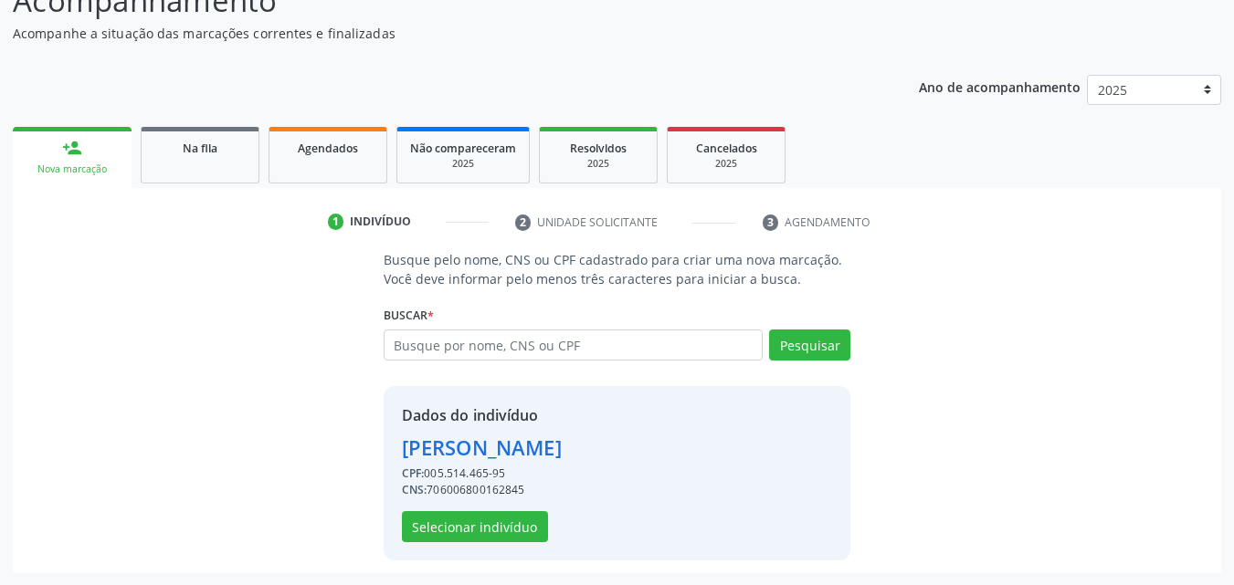
scroll to position [147, 0]
drag, startPoint x: 433, startPoint y: 490, endPoint x: 459, endPoint y: 490, distance: 26.5
click at [459, 490] on div "CNS: 706006800162845" at bounding box center [482, 489] width 160 height 16
drag, startPoint x: 428, startPoint y: 490, endPoint x: 574, endPoint y: 486, distance: 146.2
click at [562, 486] on div "CNS: 706006800162845" at bounding box center [482, 489] width 160 height 16
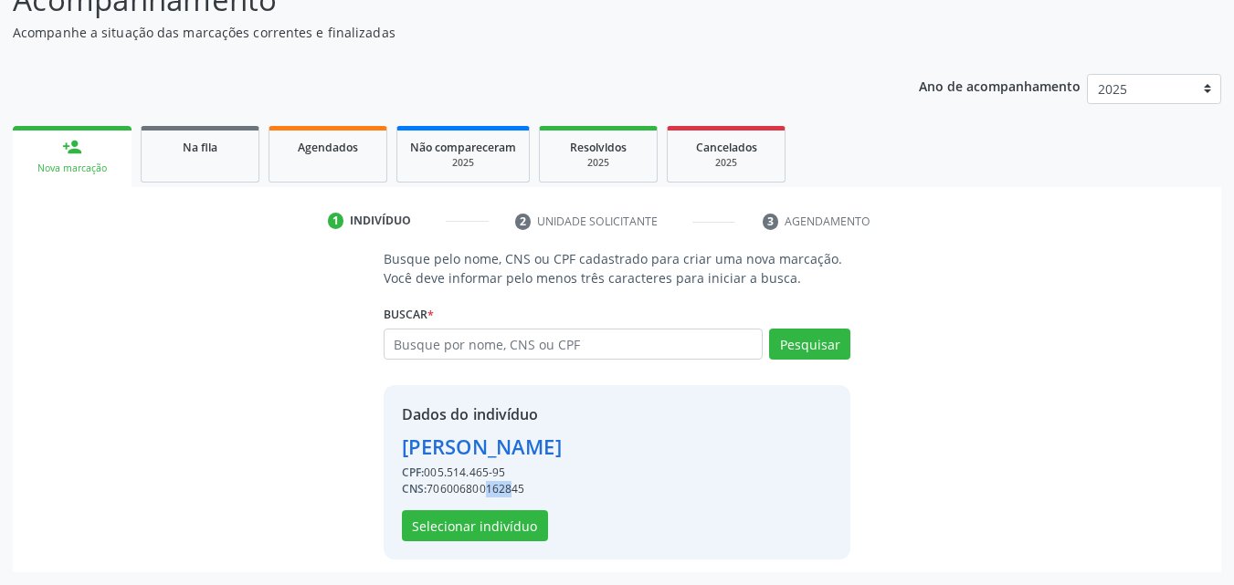
copy div "706006800162845"
click at [502, 523] on button "Selecionar indivíduo" at bounding box center [475, 526] width 146 height 31
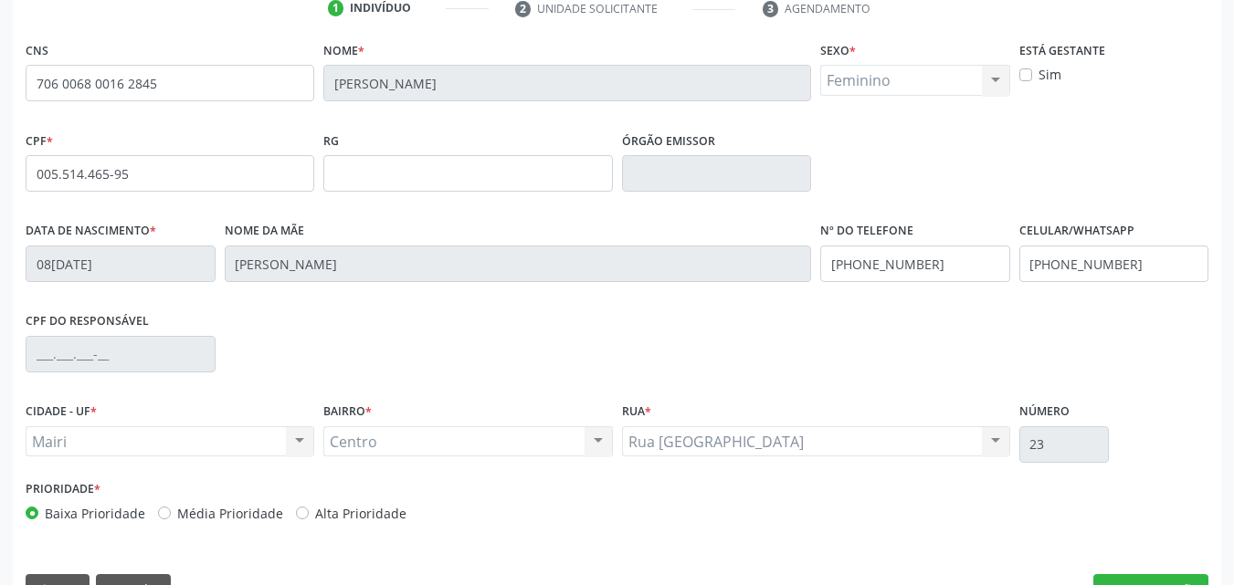
scroll to position [405, 0]
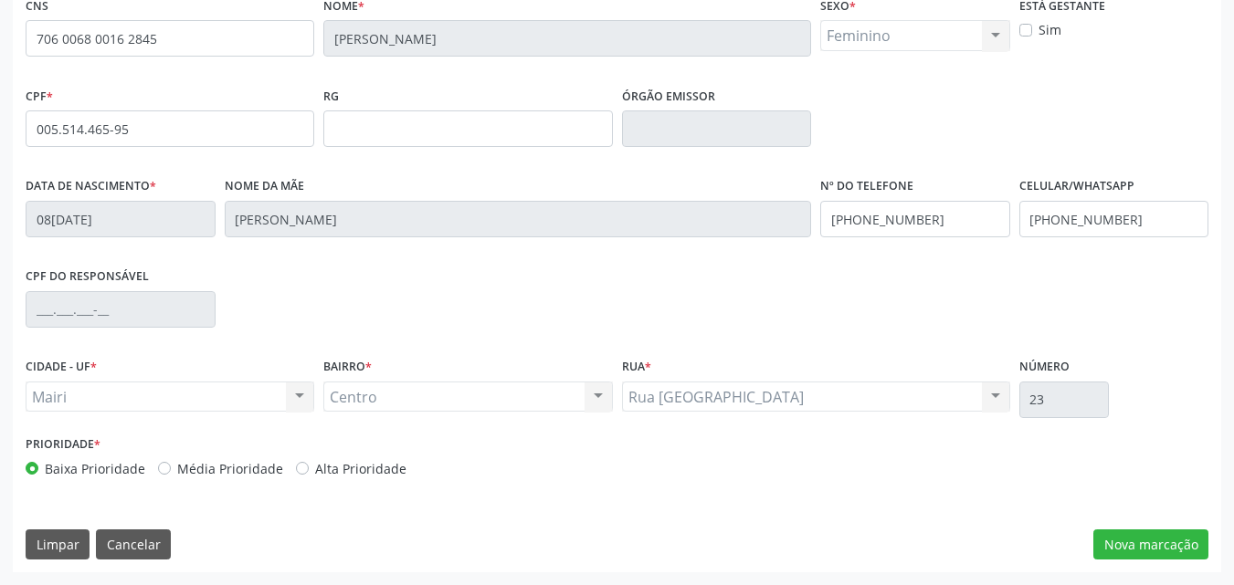
click at [304, 474] on div "Alta Prioridade" at bounding box center [351, 468] width 111 height 19
click at [315, 471] on label "Alta Prioridade" at bounding box center [360, 468] width 91 height 19
click at [297, 471] on input "Alta Prioridade" at bounding box center [302, 467] width 13 height 16
radio input "true"
click at [1127, 538] on button "Nova marcação" at bounding box center [1150, 545] width 115 height 31
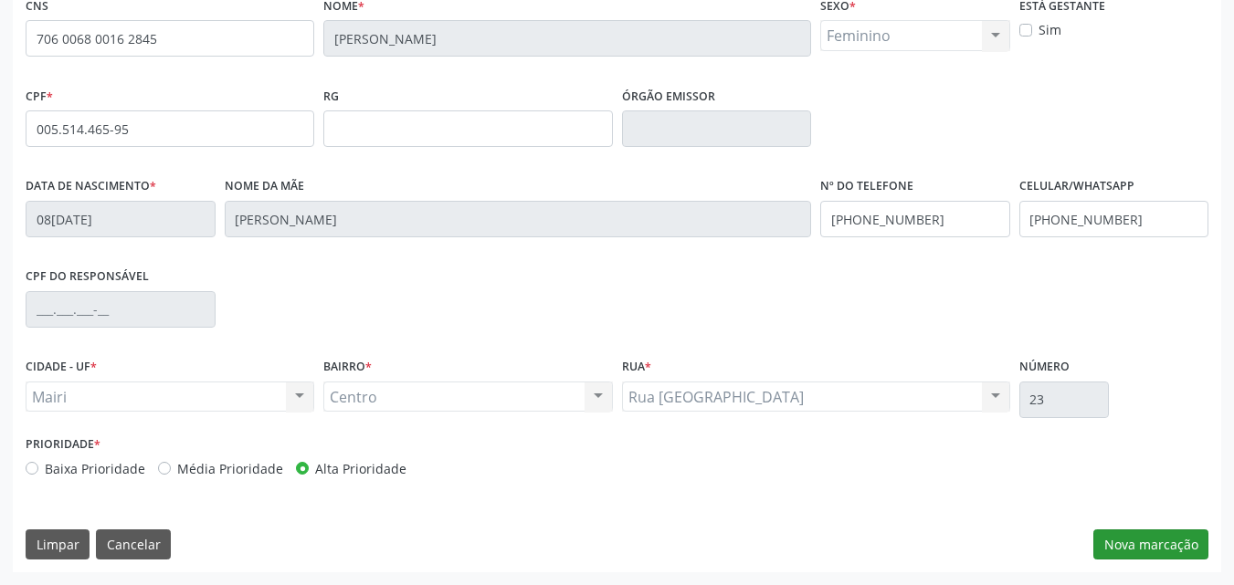
scroll to position [370, 0]
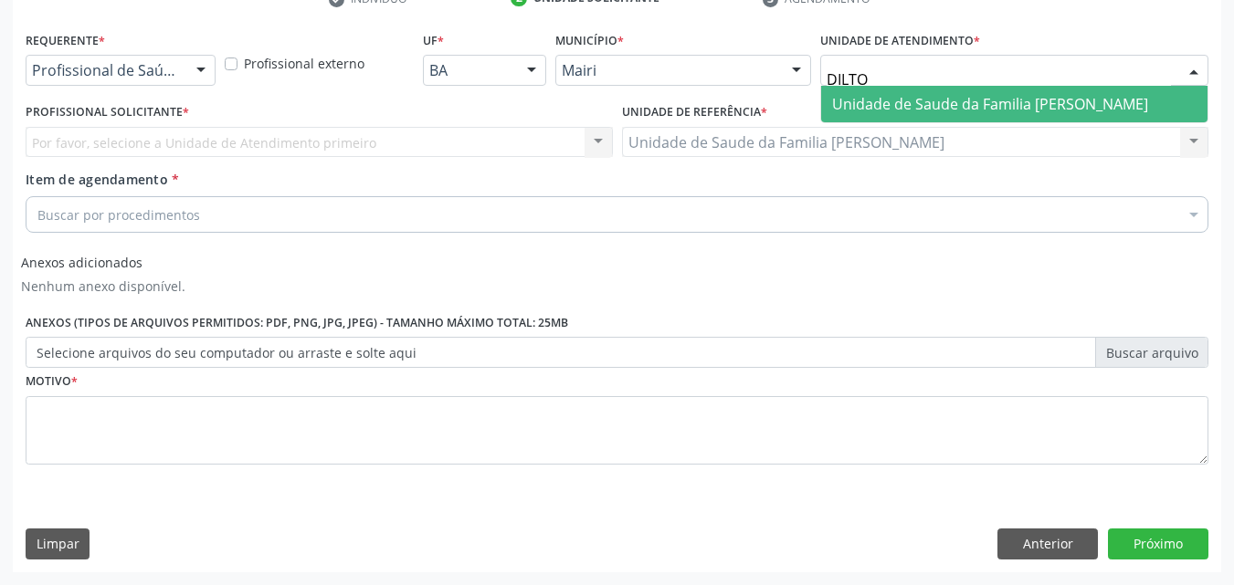
type input "DILTON"
click at [918, 107] on span "Unidade de Saude da Familia [PERSON_NAME]" at bounding box center [990, 104] width 316 height 20
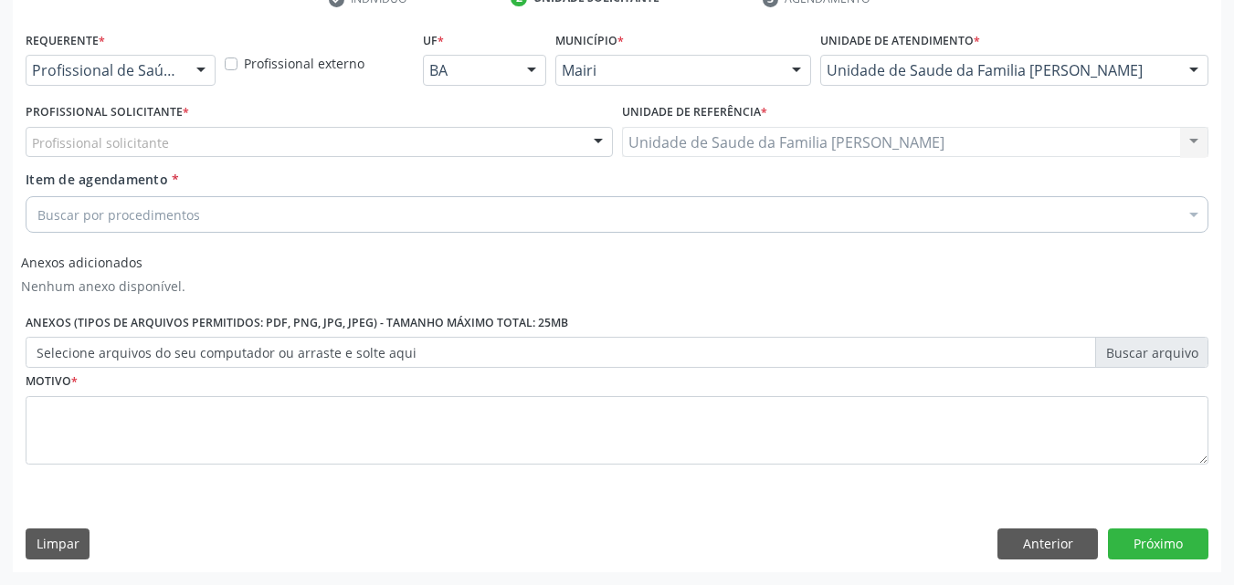
click at [237, 134] on div "Profissional solicitante" at bounding box center [319, 142] width 587 height 31
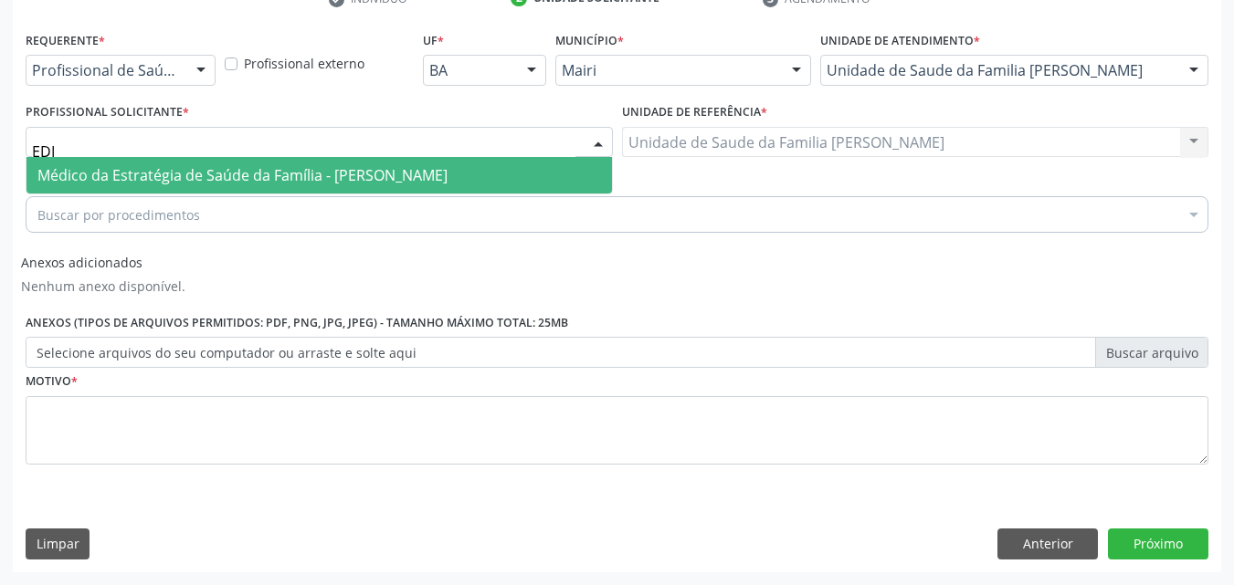
type input "EDIS"
click at [438, 167] on span "Médico da Estratégia de Saúde da Família - [PERSON_NAME]" at bounding box center [242, 175] width 410 height 20
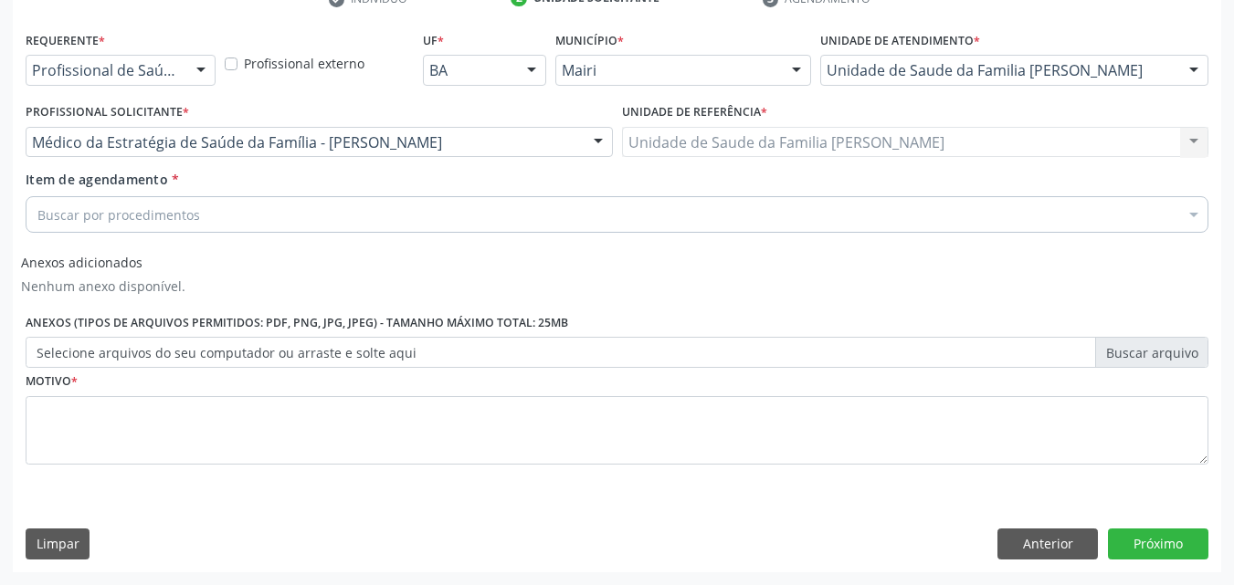
click at [196, 209] on div "Buscar por procedimentos" at bounding box center [617, 214] width 1183 height 37
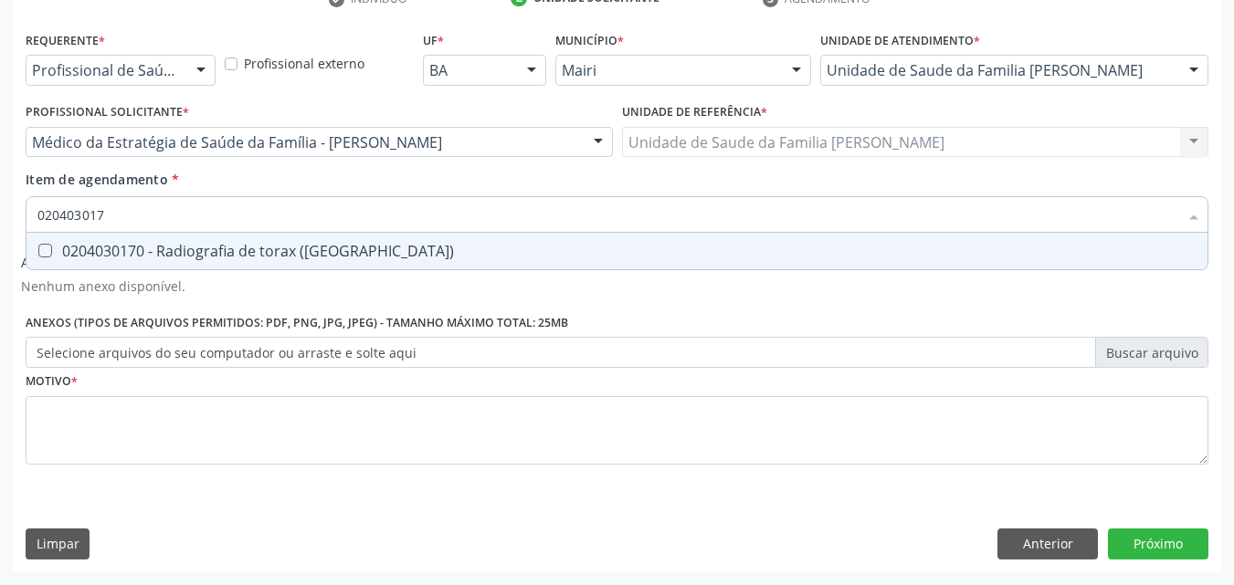
type input "0204030170"
click at [300, 247] on div "0204030170 - Radiografia de torax ([GEOGRAPHIC_DATA])" at bounding box center [616, 251] width 1159 height 15
checkbox \(pa\) "true"
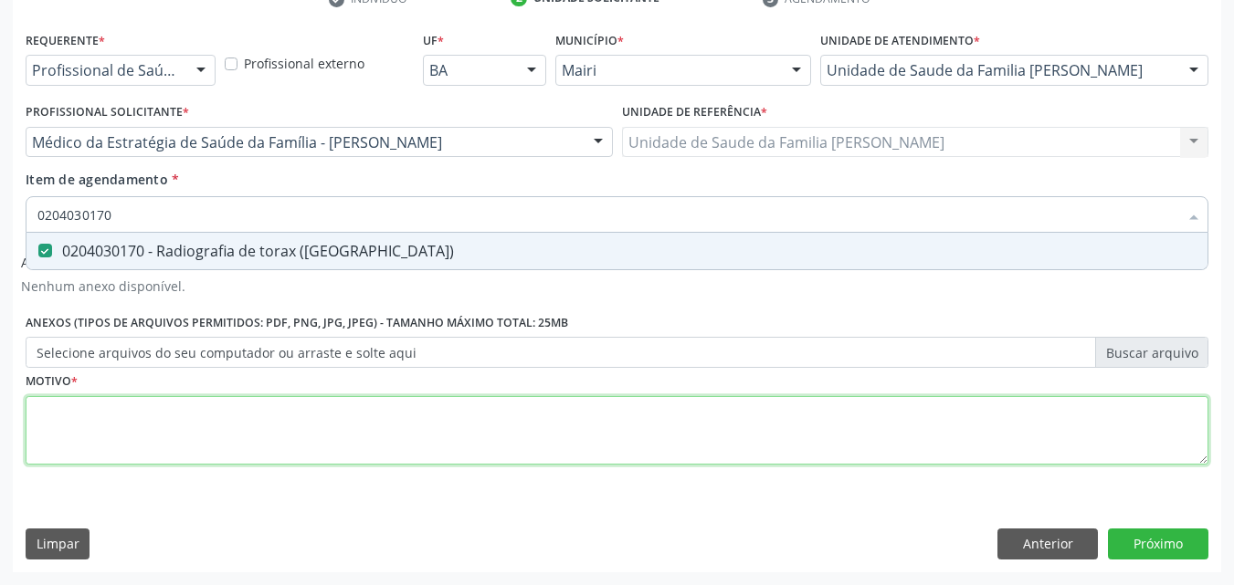
click at [280, 428] on div "Requerente * Profissional de Saúde Profissional de Saúde Paciente Nenhum result…" at bounding box center [617, 258] width 1183 height 464
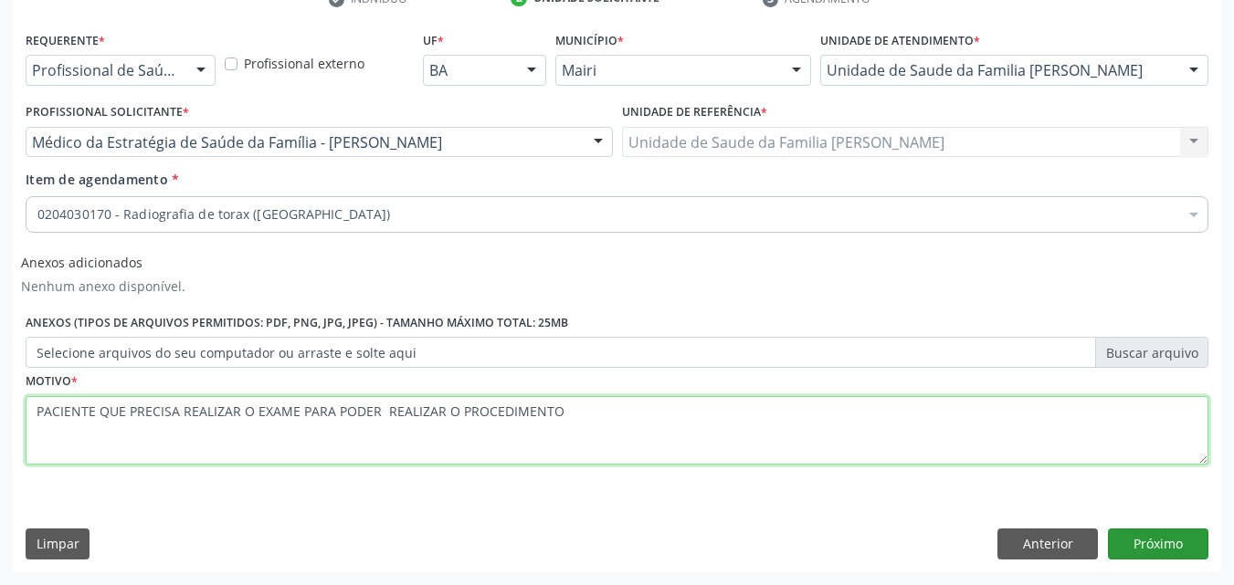
type textarea "PACIENTE QUE PRECISA REALIZAR O EXAME PARA PODER REALIZAR O PROCEDIMENTO"
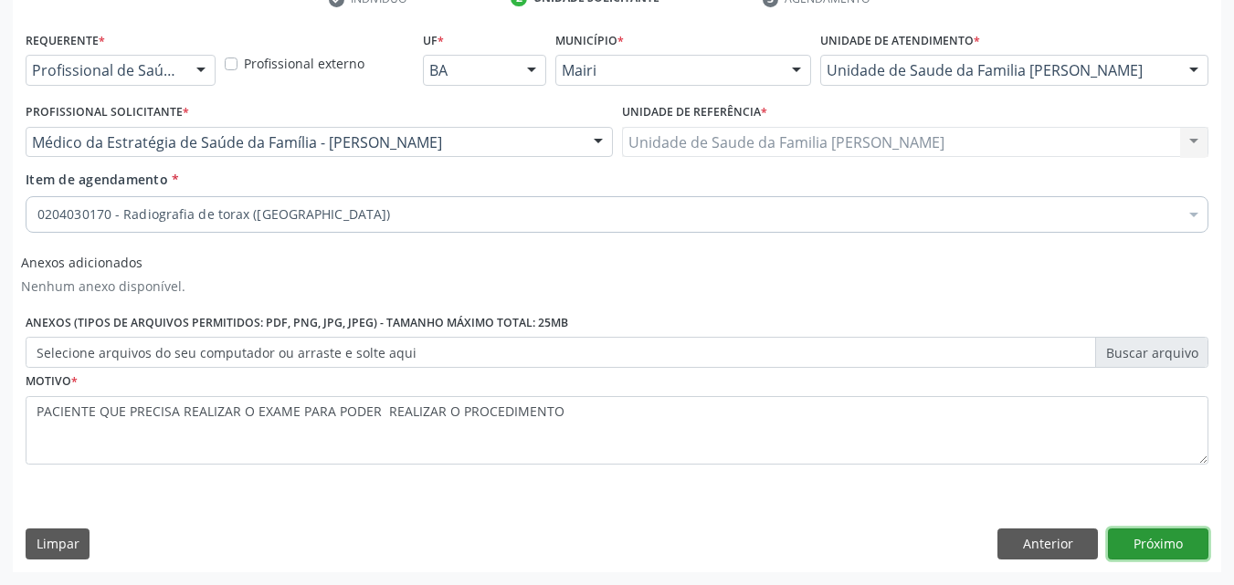
click at [1179, 548] on button "Próximo" at bounding box center [1158, 544] width 100 height 31
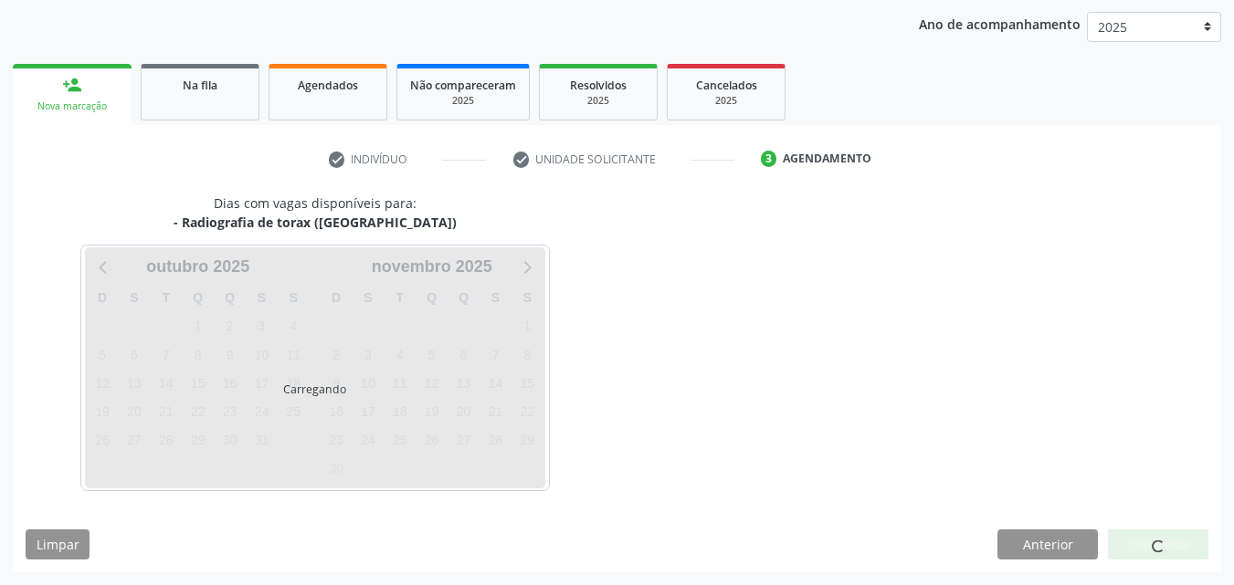
scroll to position [263, 0]
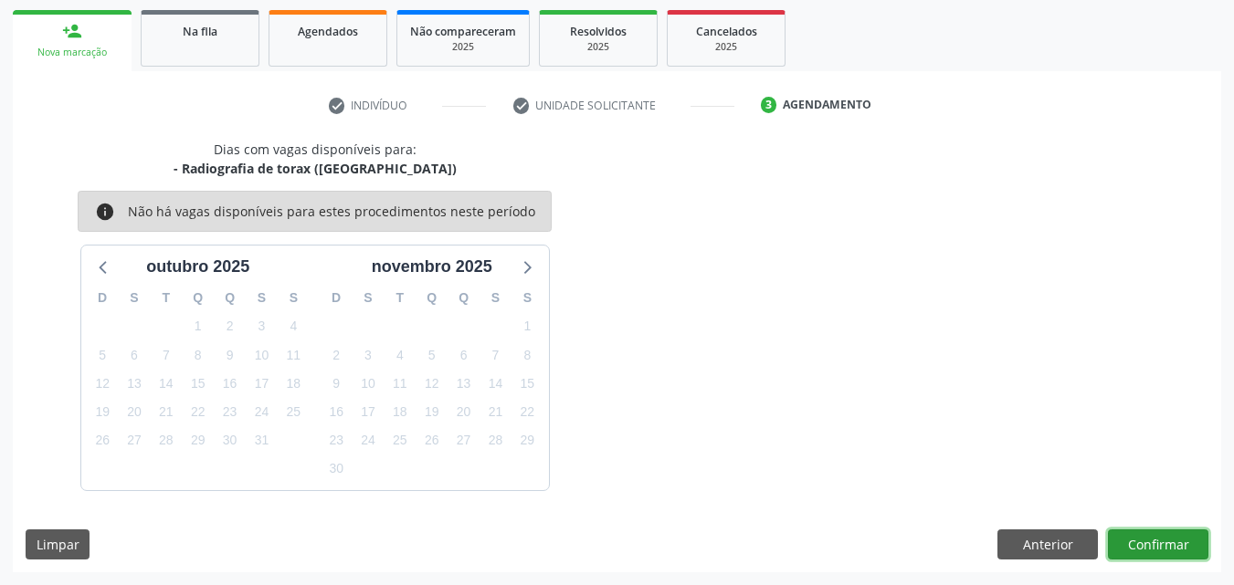
click at [1169, 540] on button "Confirmar" at bounding box center [1158, 545] width 100 height 31
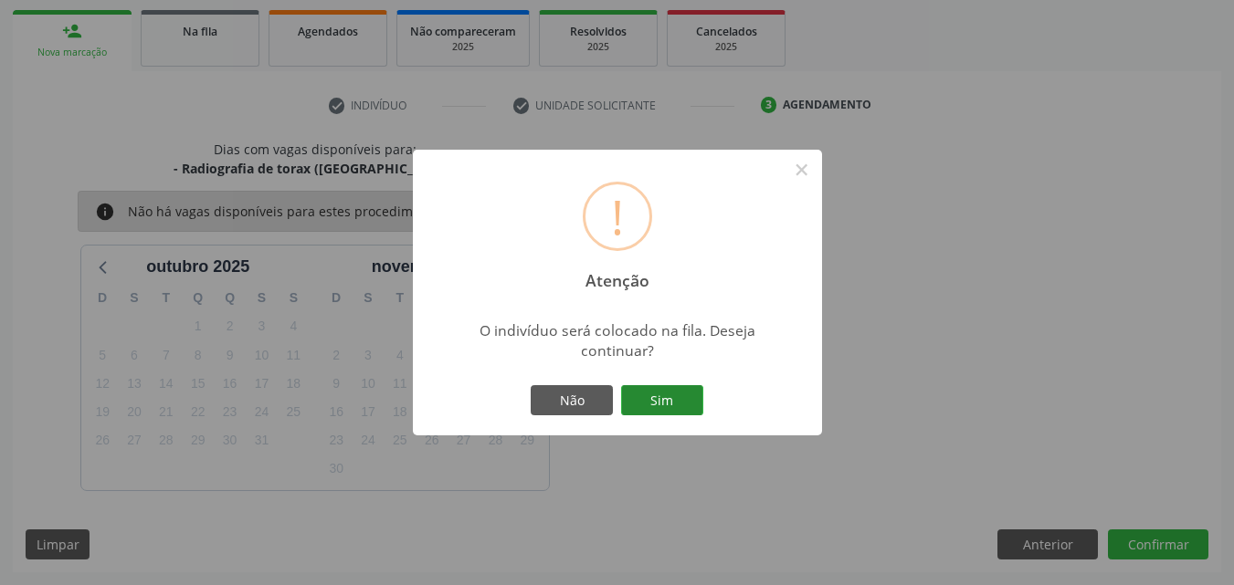
click at [665, 396] on button "Sim" at bounding box center [662, 400] width 82 height 31
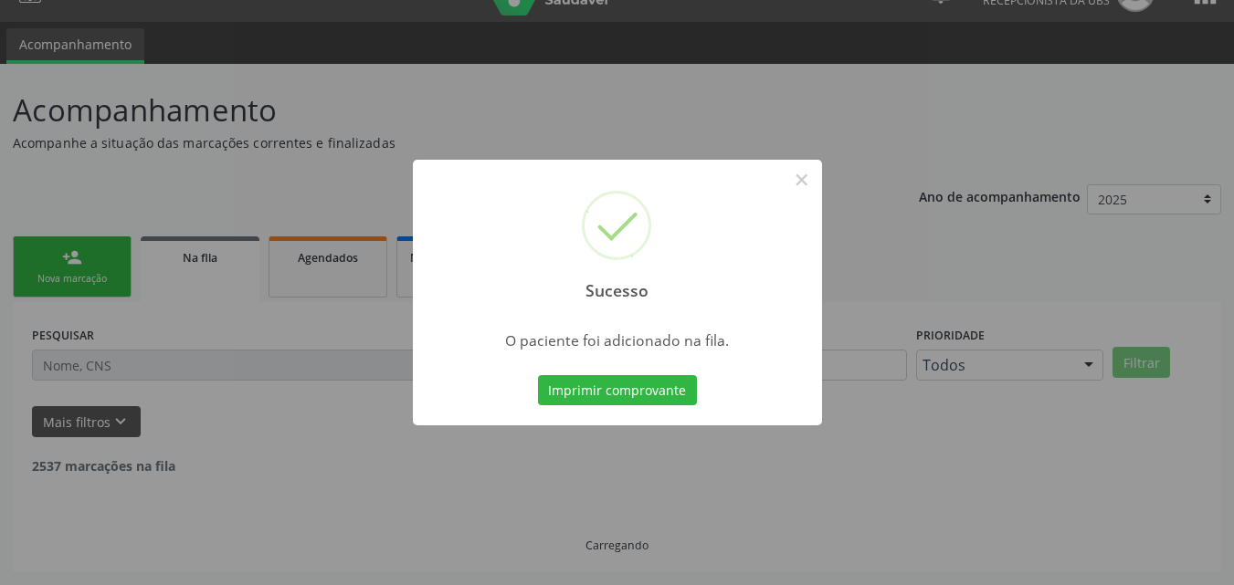
scroll to position [17, 0]
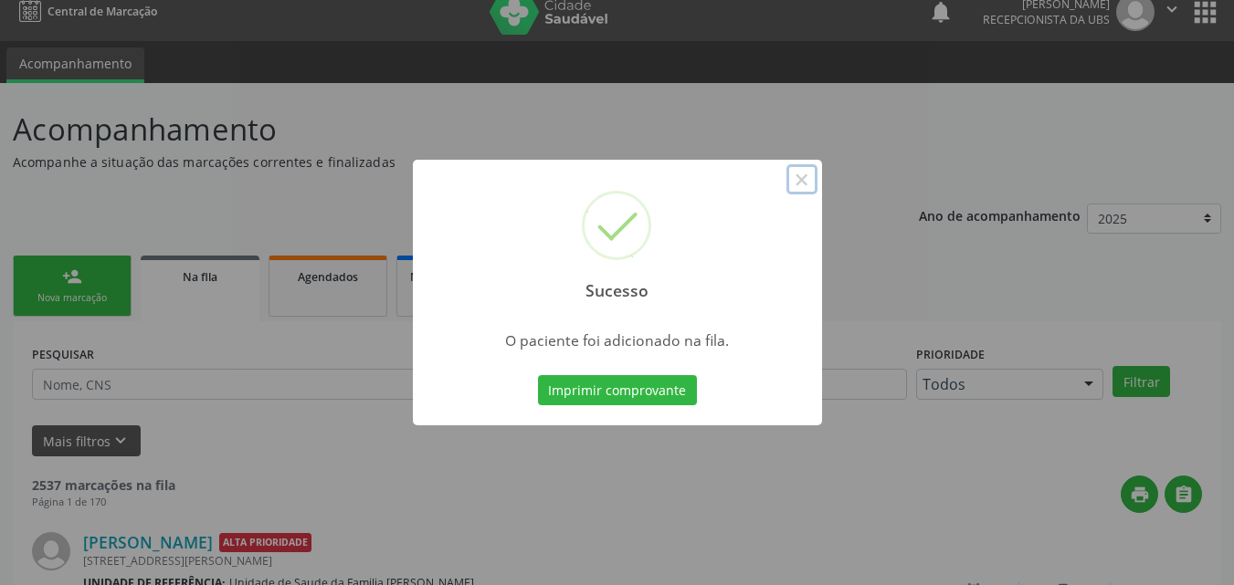
click at [798, 194] on button "×" at bounding box center [801, 179] width 31 height 31
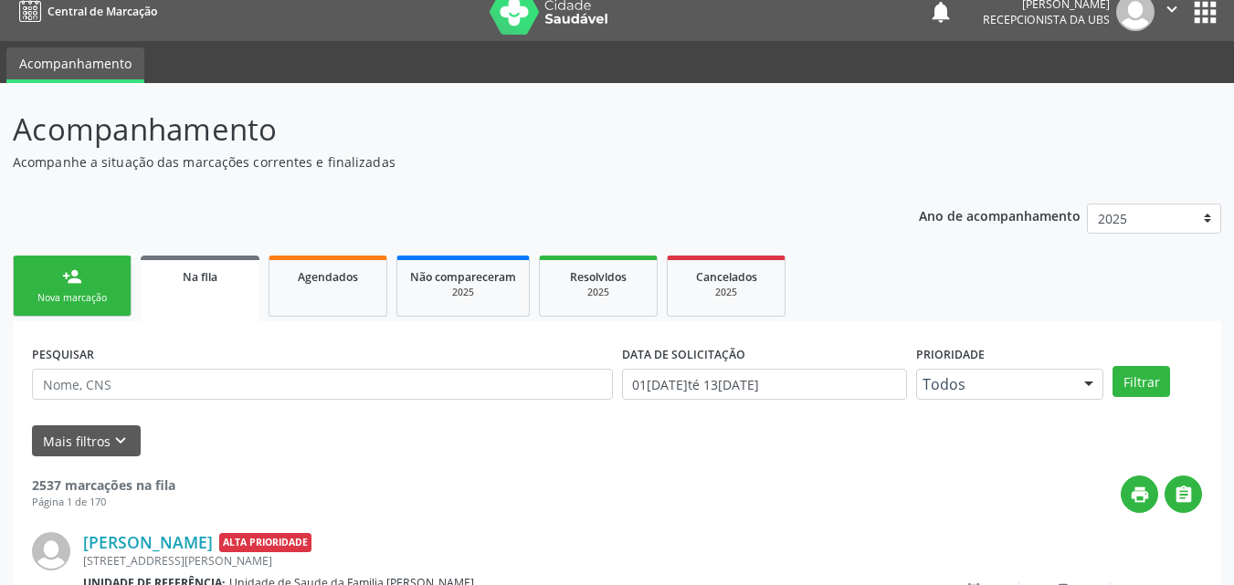
click at [92, 264] on link "person_add Nova marcação" at bounding box center [72, 286] width 119 height 61
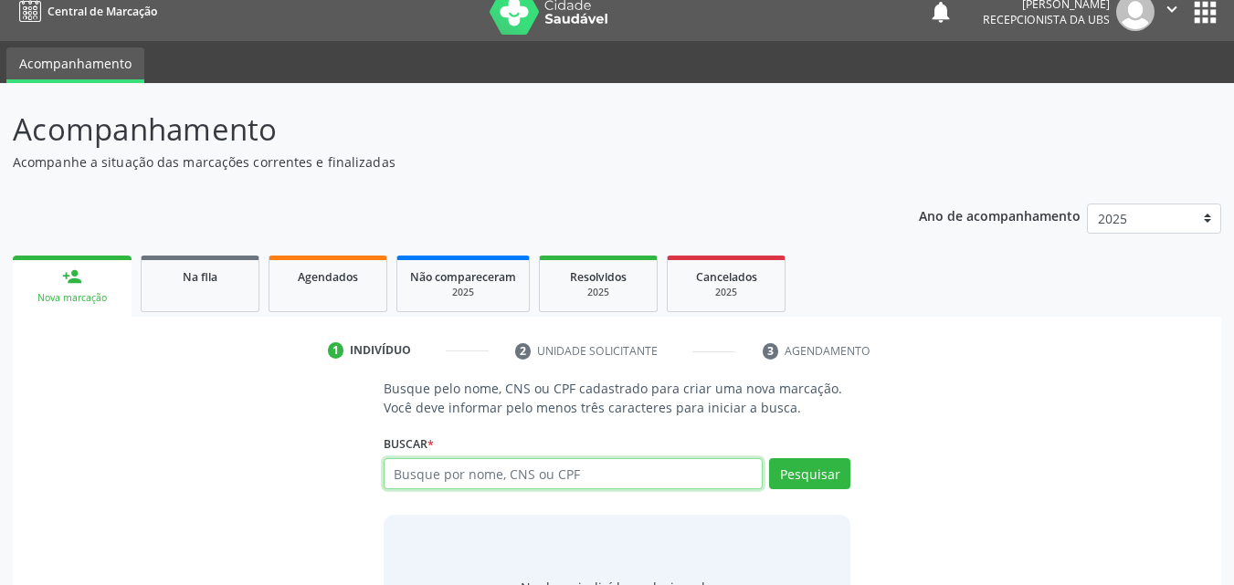
click at [450, 483] on input "text" at bounding box center [574, 473] width 380 height 31
paste input "706006800162845"
type input "706006800162845"
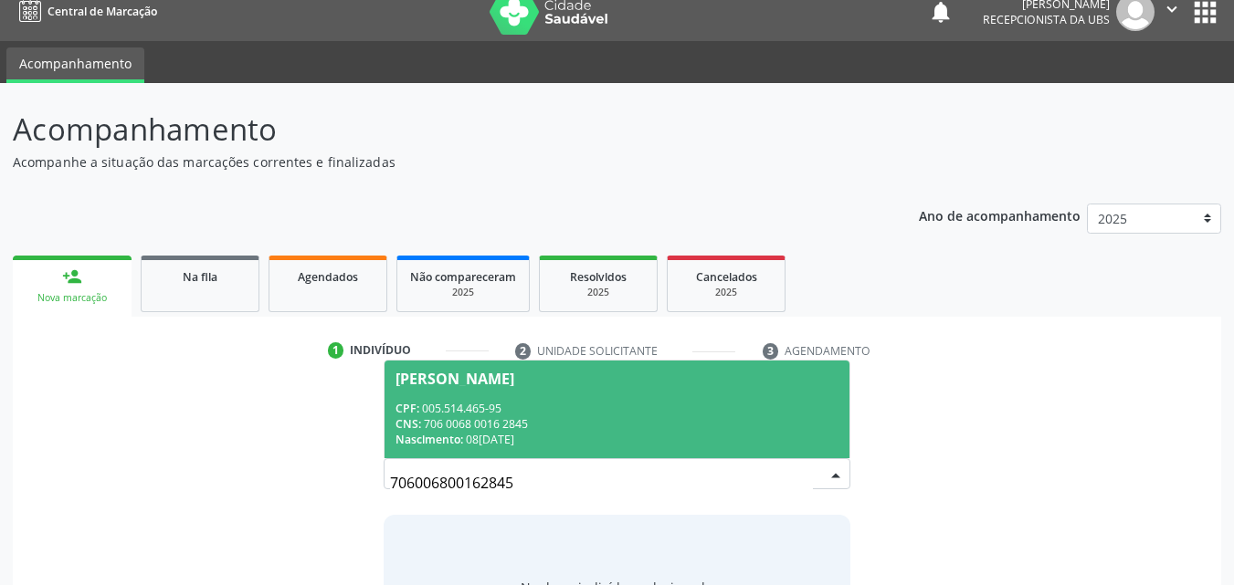
click at [598, 406] on div "CPF: 005.514.465-95" at bounding box center [617, 409] width 444 height 16
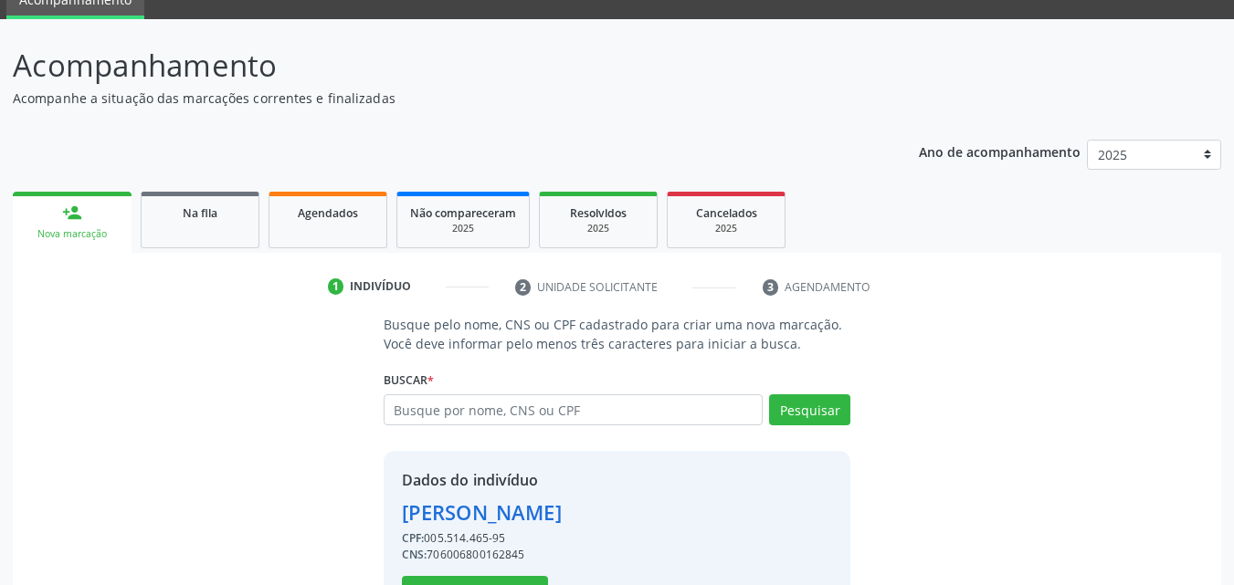
scroll to position [147, 0]
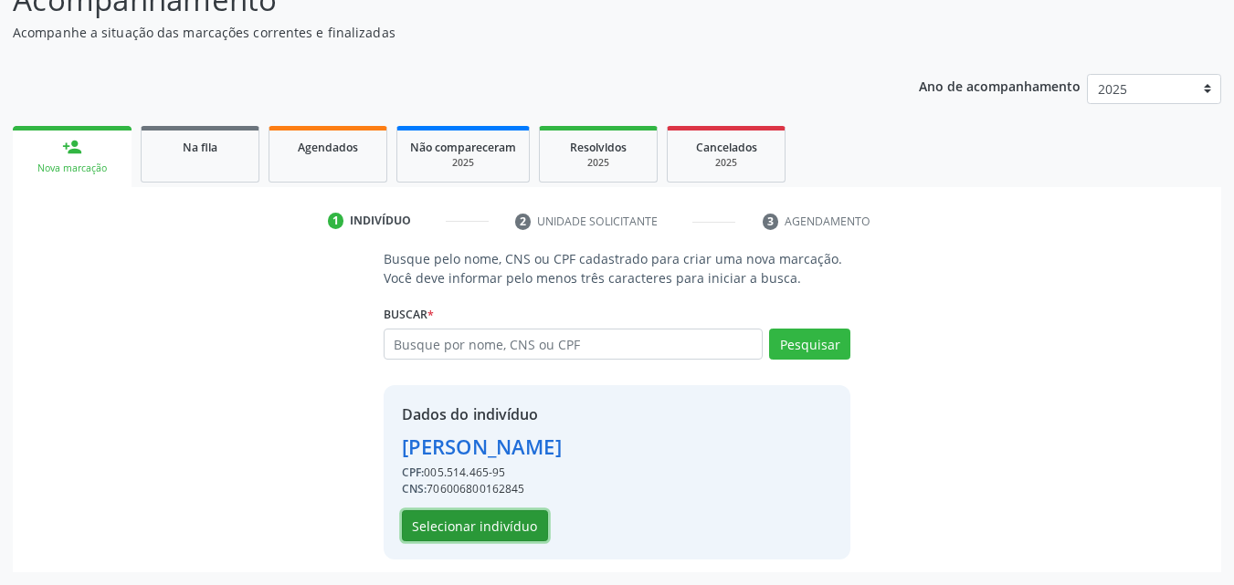
click at [498, 532] on button "Selecionar indivíduo" at bounding box center [475, 526] width 146 height 31
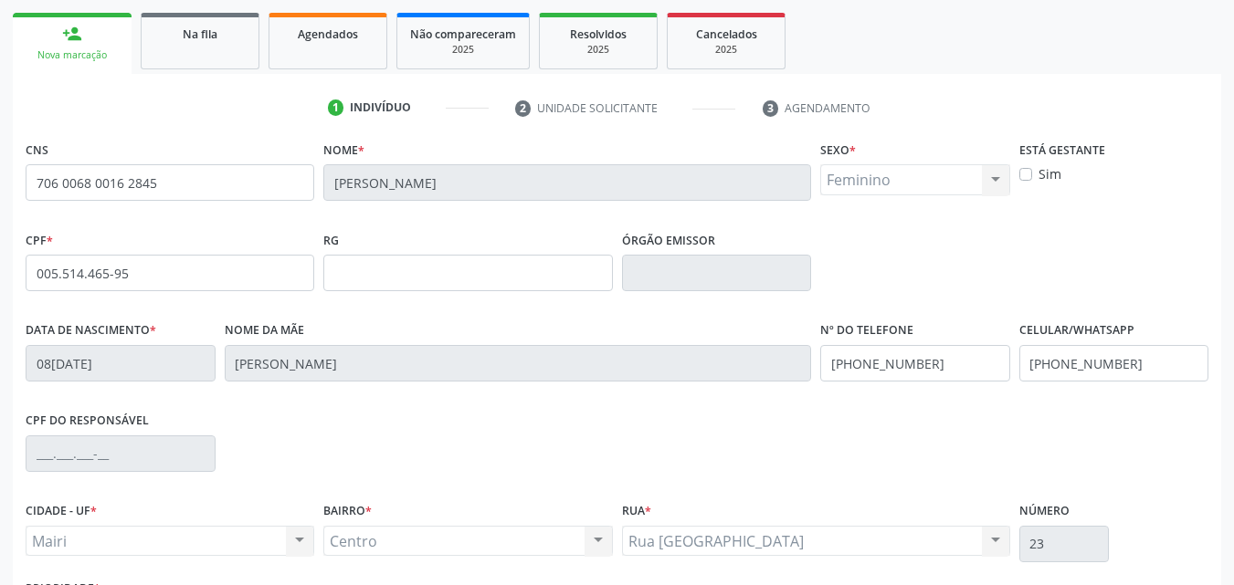
scroll to position [405, 0]
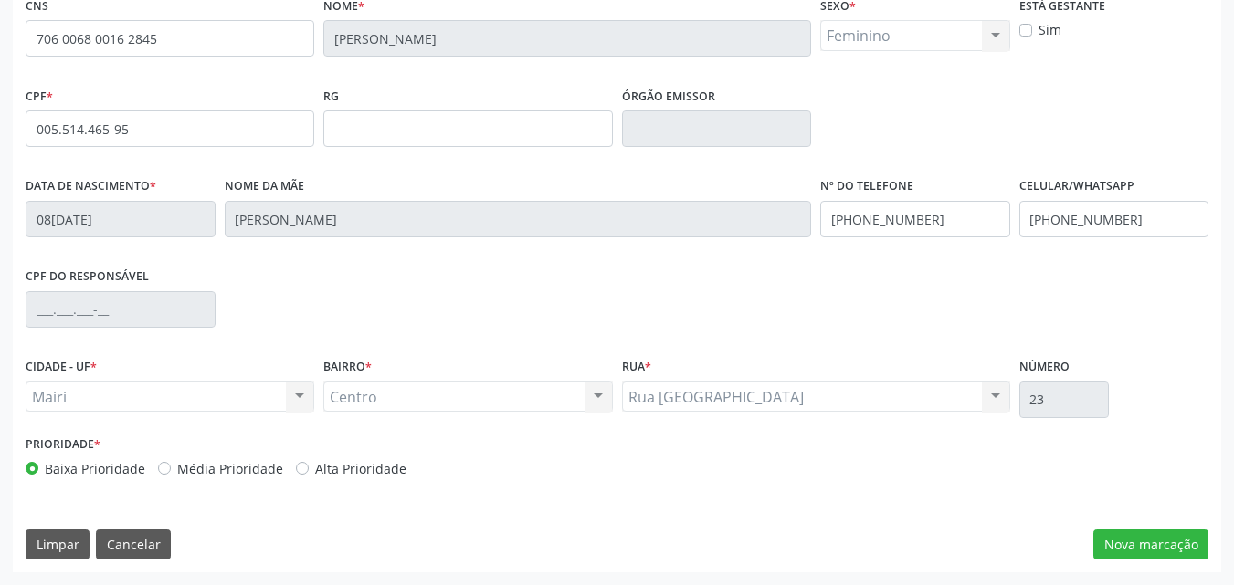
click at [303, 463] on div "Alta Prioridade" at bounding box center [351, 468] width 111 height 19
click at [315, 472] on label "Alta Prioridade" at bounding box center [360, 468] width 91 height 19
click at [299, 472] on input "Alta Prioridade" at bounding box center [302, 467] width 13 height 16
radio input "true"
click at [1118, 543] on button "Nova marcação" at bounding box center [1150, 545] width 115 height 31
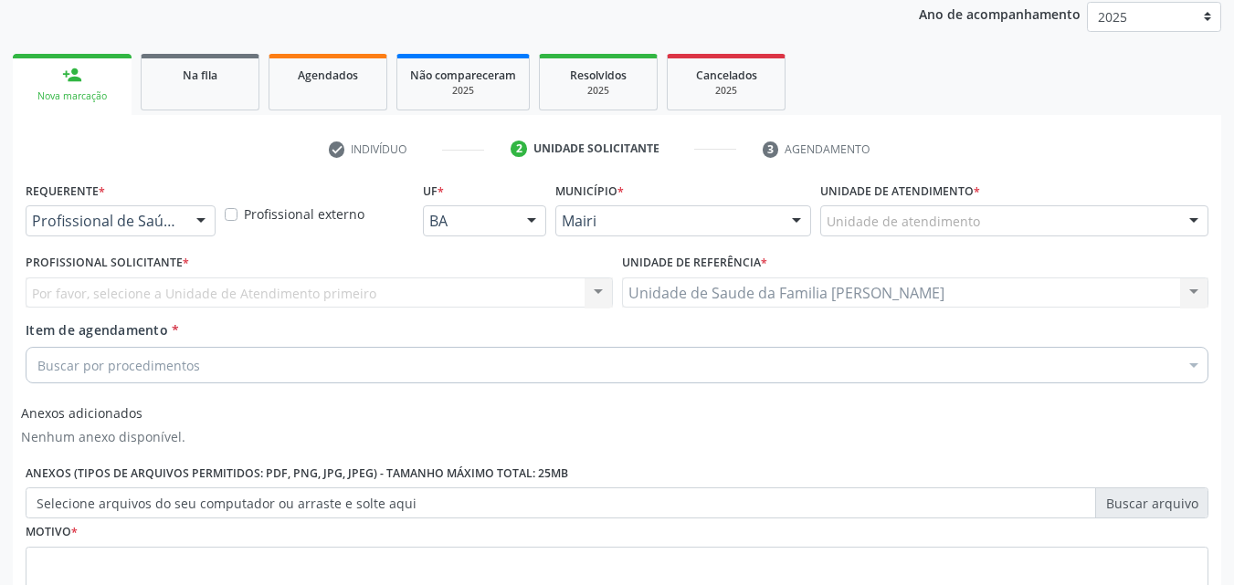
scroll to position [187, 0]
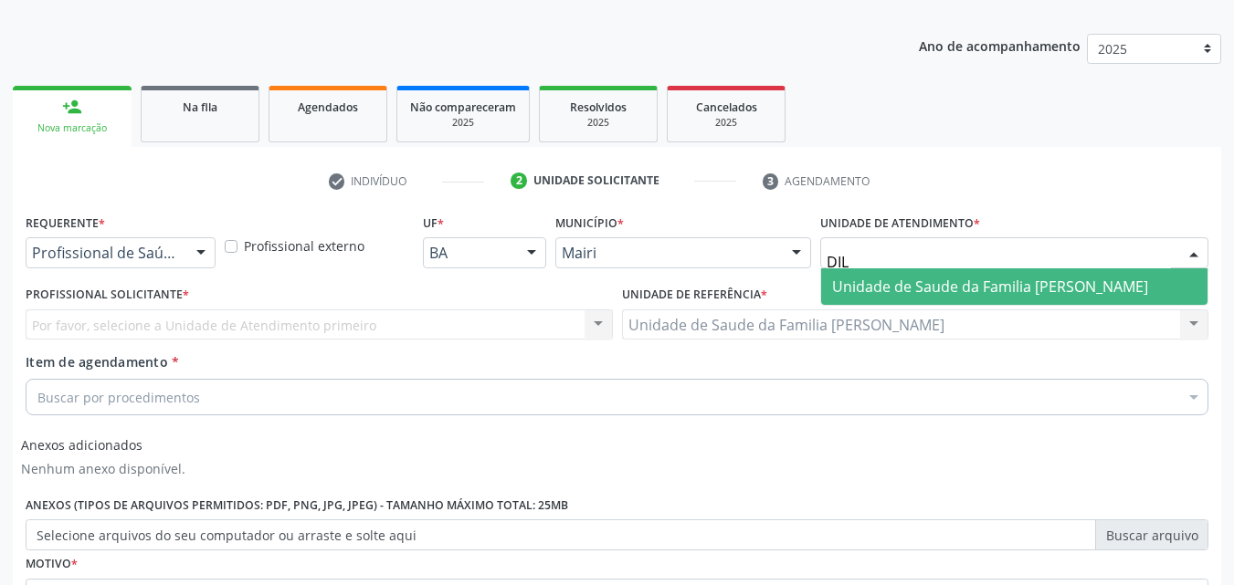
type input "DILT"
click at [958, 278] on span "Unidade de Saude da Familia [PERSON_NAME]" at bounding box center [990, 287] width 316 height 20
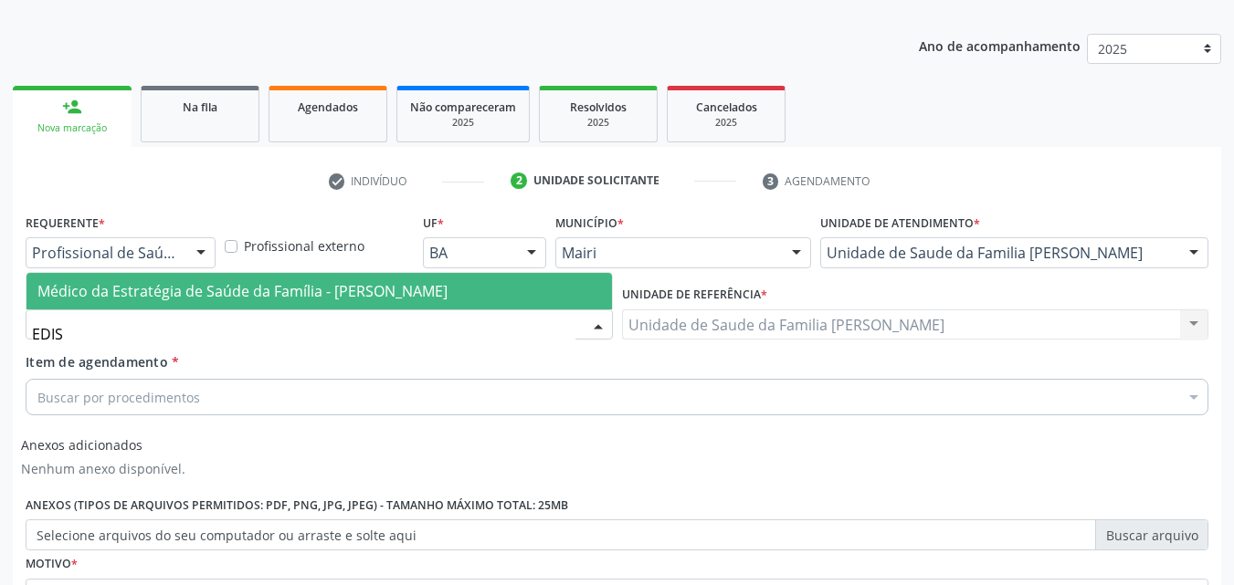
type input "EDISB"
click at [348, 293] on span "Médico da Estratégia de Saúde da Família - [PERSON_NAME]" at bounding box center [242, 291] width 410 height 20
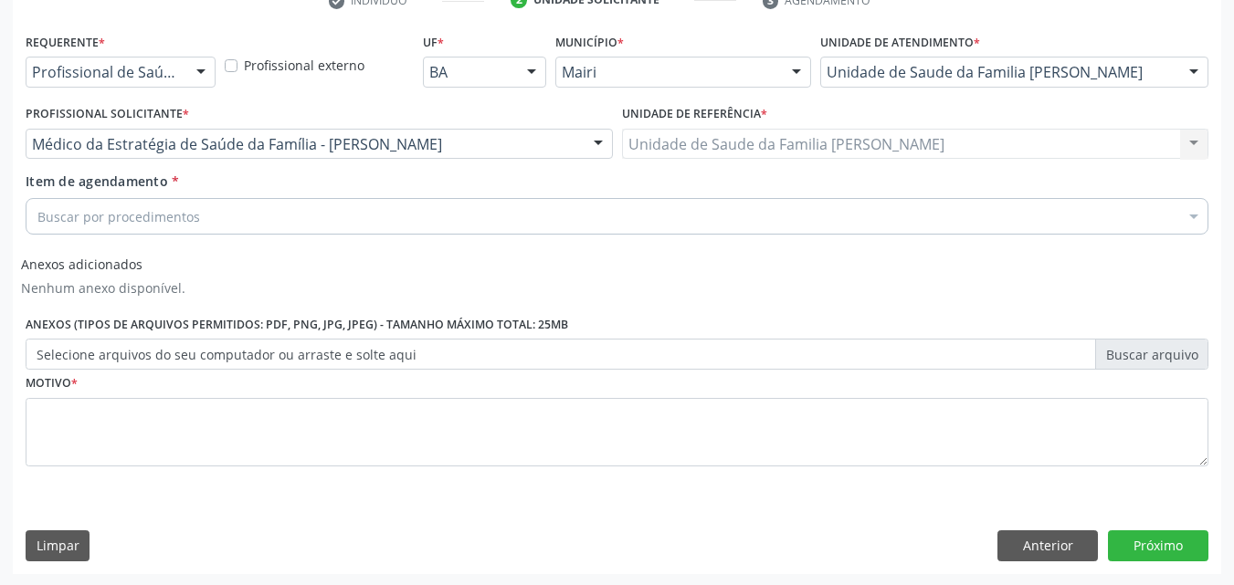
scroll to position [370, 0]
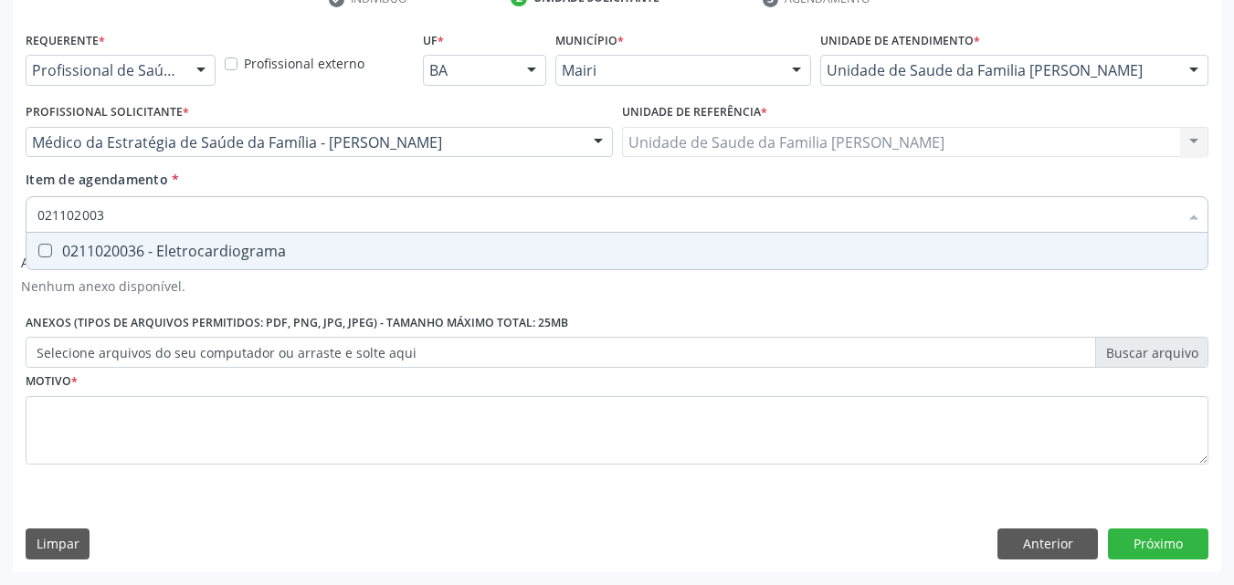
type input "0211020036"
click at [197, 250] on div "0211020036 - Eletrocardiograma" at bounding box center [616, 251] width 1159 height 15
click at [197, 256] on div "0211020036 - Eletrocardiograma" at bounding box center [616, 251] width 1159 height 15
checkbox Eletrocardiograma "true"
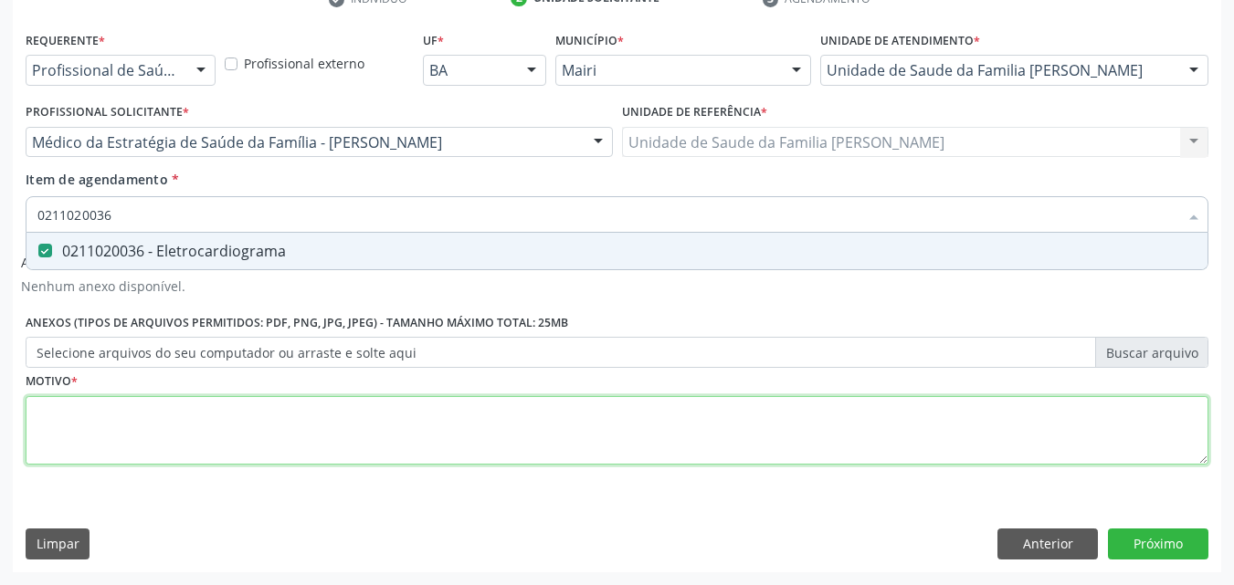
click at [177, 434] on div "Requerente * Profissional de Saúde Profissional de Saúde Paciente Nenhum result…" at bounding box center [617, 258] width 1183 height 464
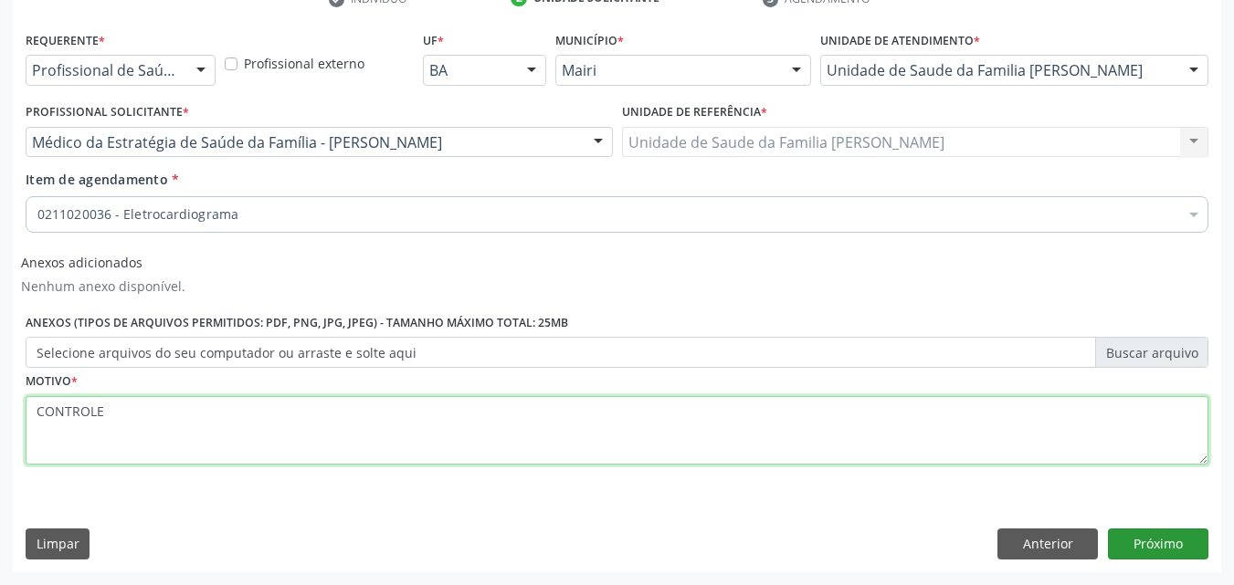
type textarea "CONTROLE"
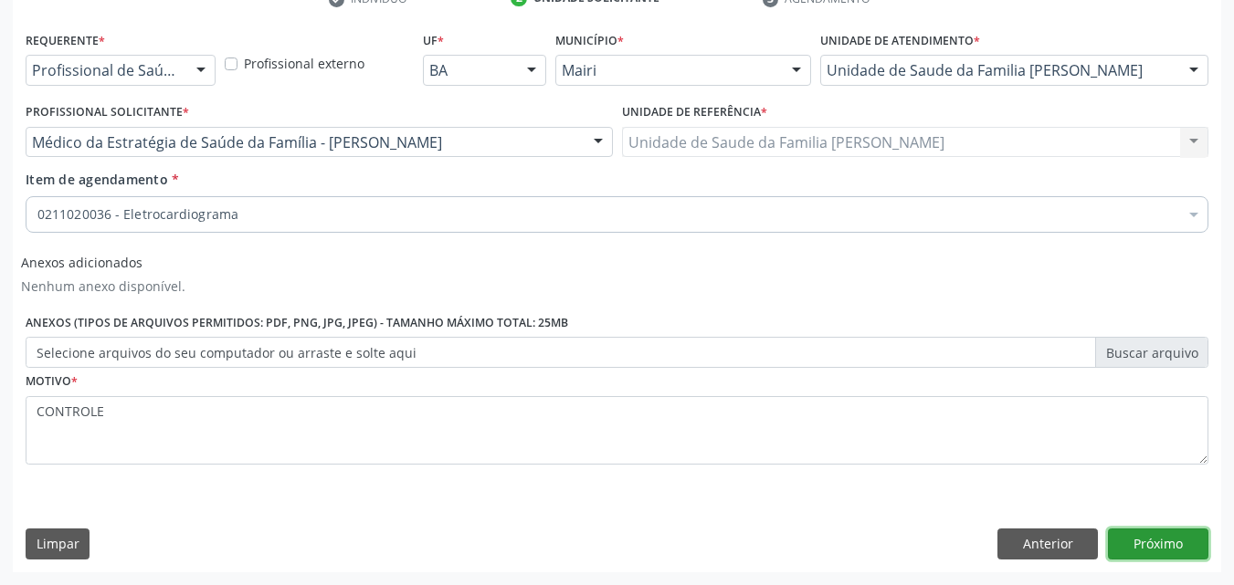
click at [1156, 539] on button "Próximo" at bounding box center [1158, 544] width 100 height 31
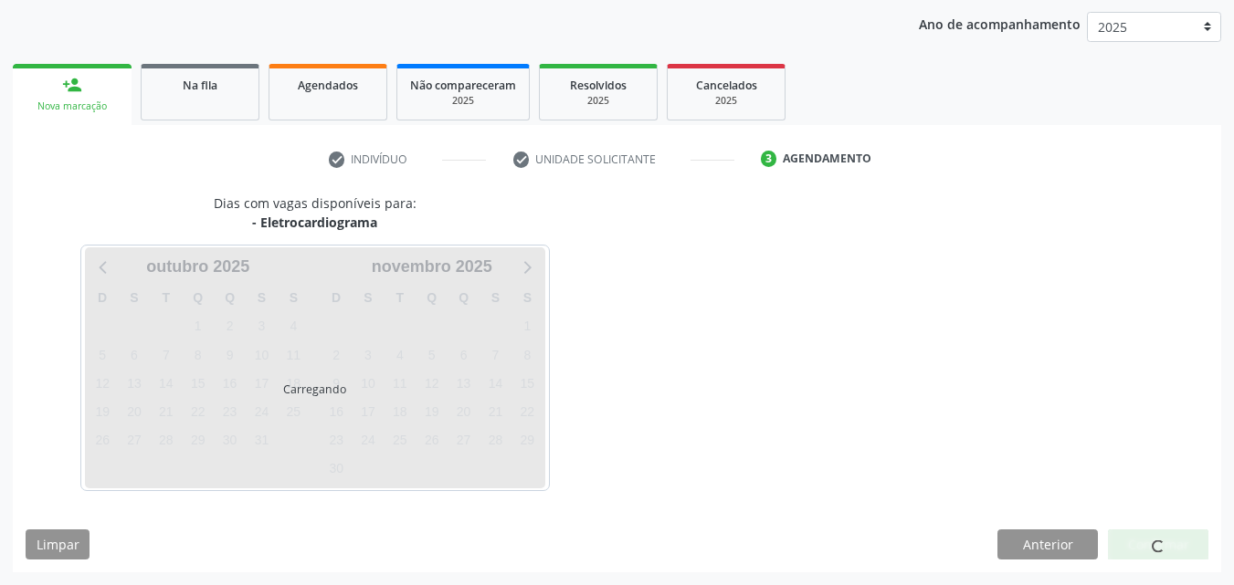
scroll to position [263, 0]
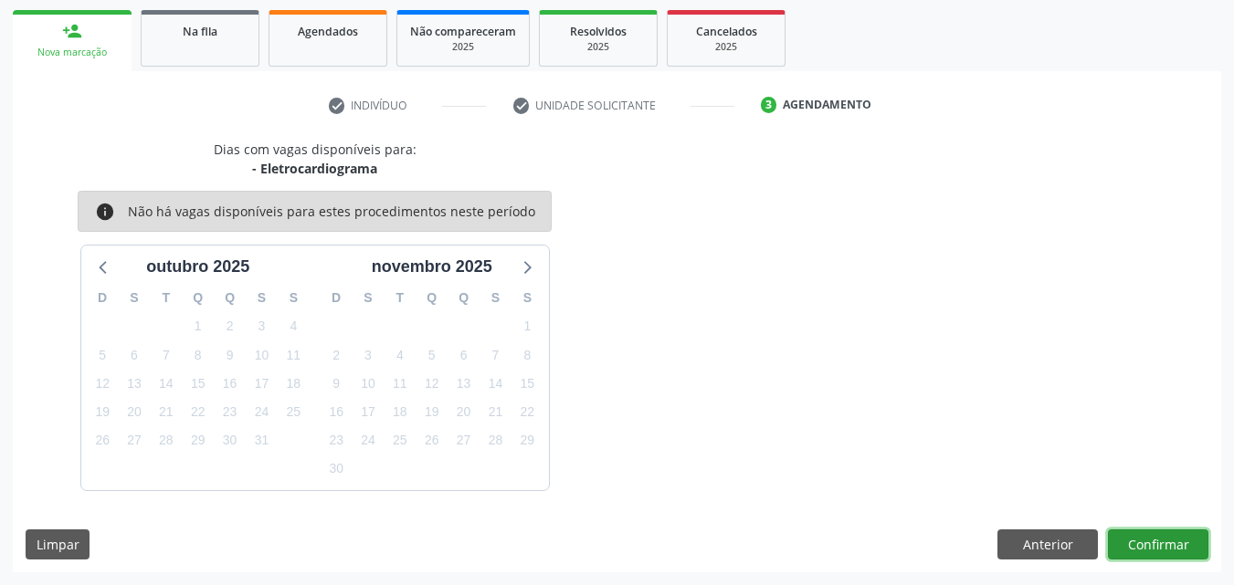
click at [1191, 549] on button "Confirmar" at bounding box center [1158, 545] width 100 height 31
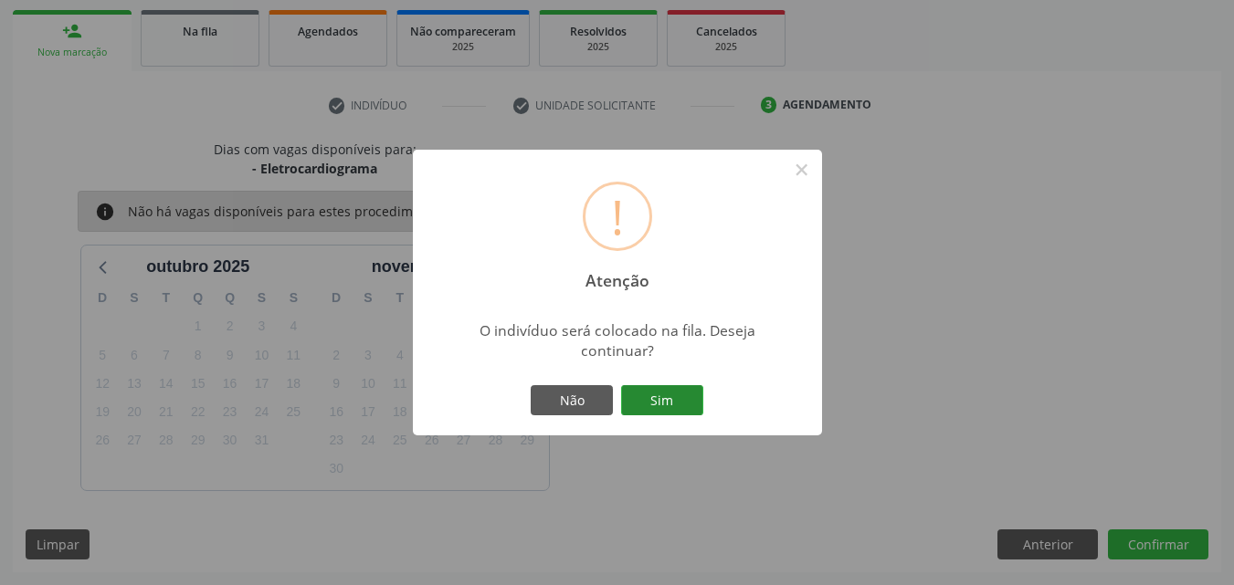
click at [639, 396] on button "Sim" at bounding box center [662, 400] width 82 height 31
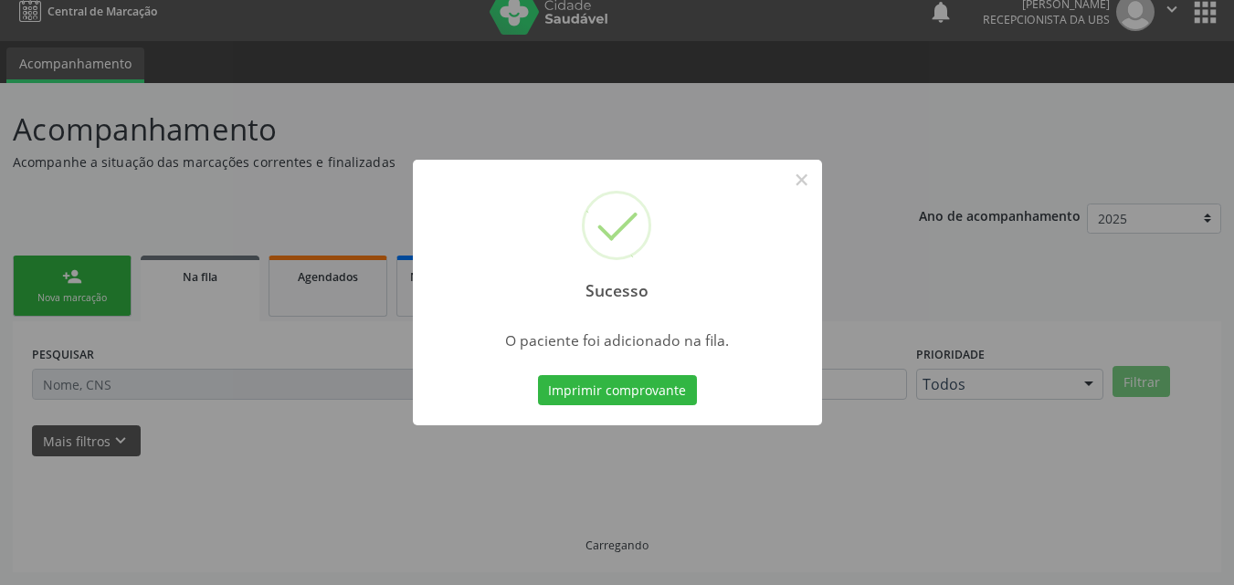
scroll to position [17, 0]
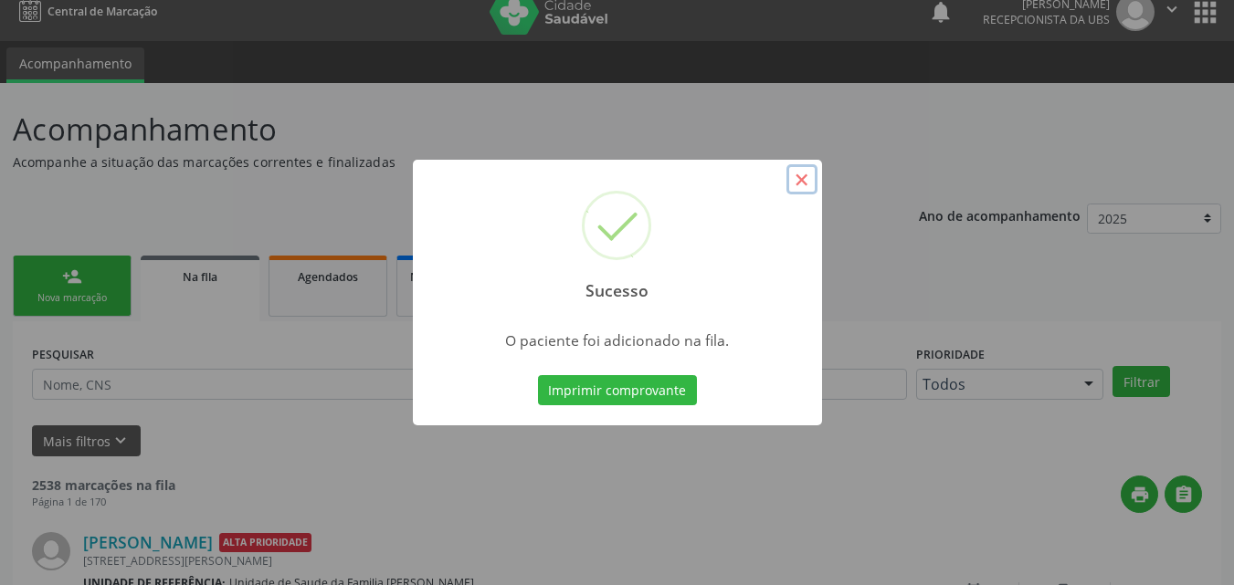
click at [803, 184] on button "×" at bounding box center [801, 179] width 31 height 31
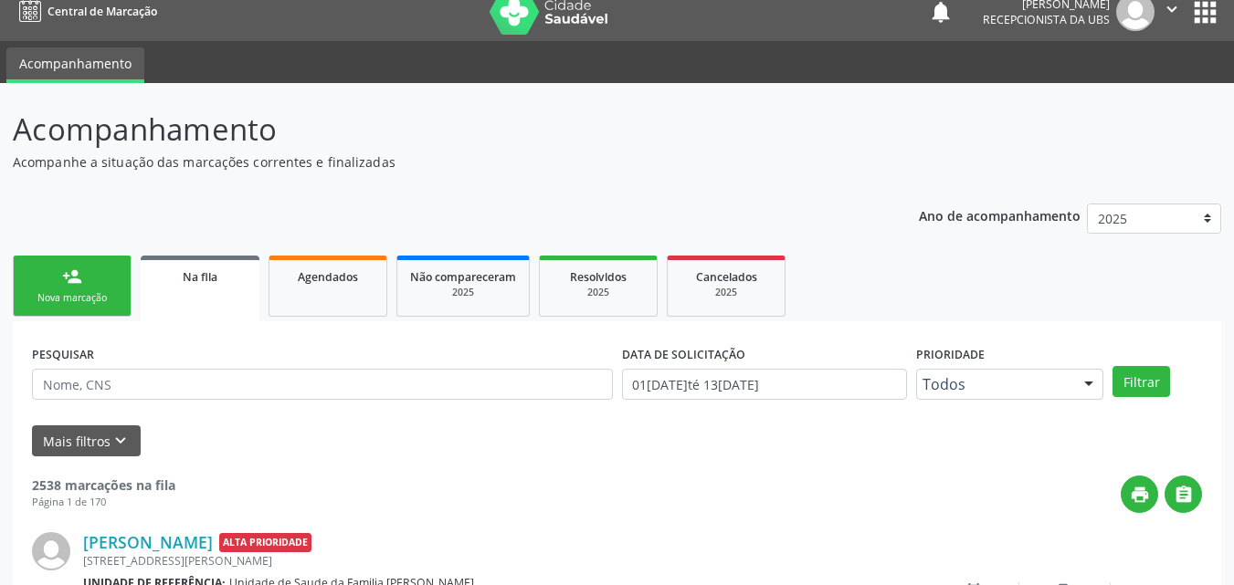
click at [19, 289] on link "person_add Nova marcação" at bounding box center [72, 286] width 119 height 61
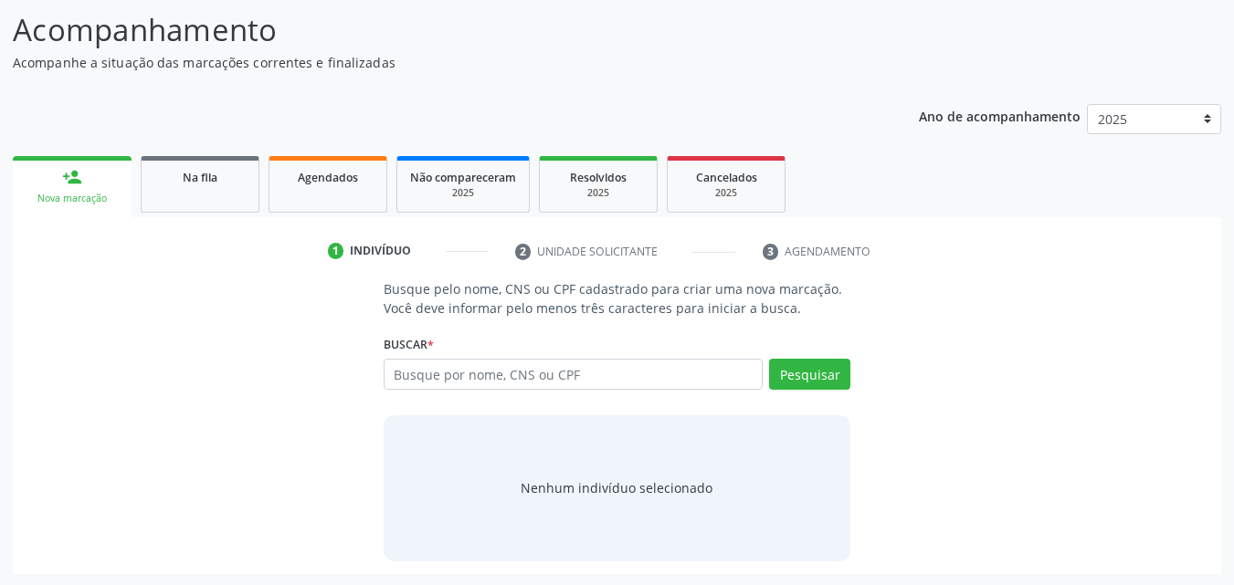
scroll to position [119, 0]
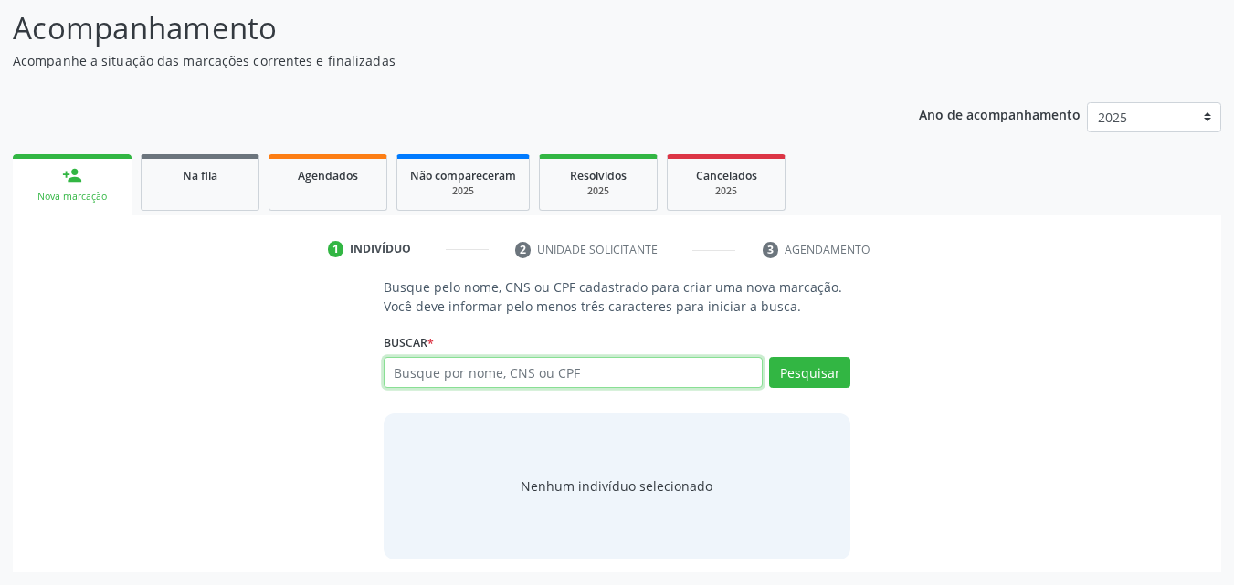
click at [635, 369] on input "text" at bounding box center [574, 372] width 380 height 31
paste input "706006800162845"
type input "706006800162845"
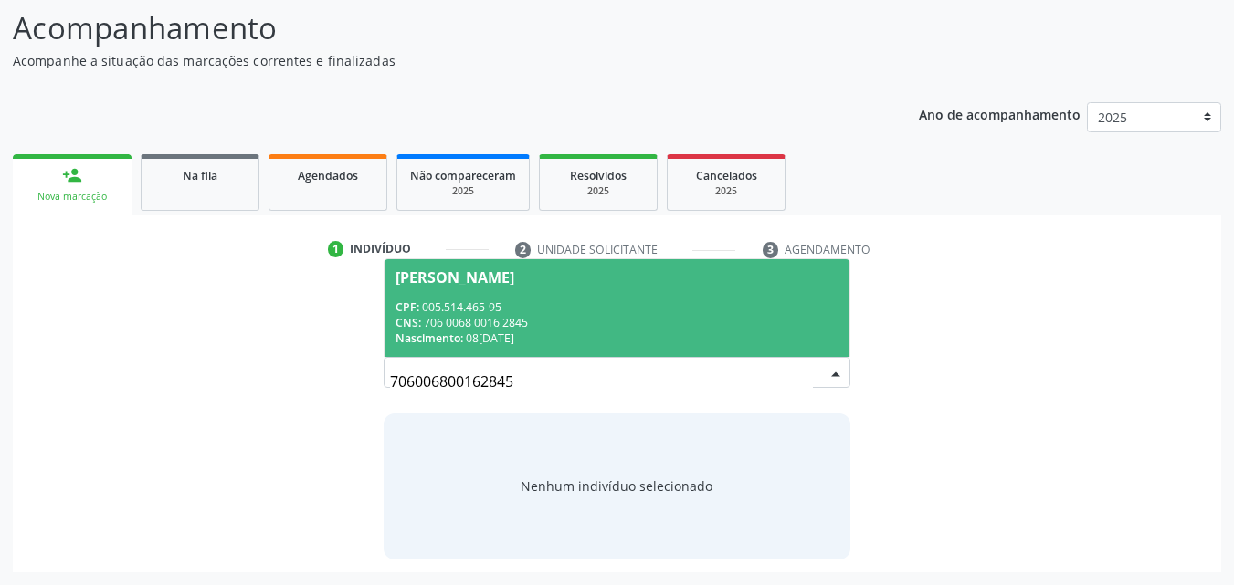
click at [642, 294] on span "[PERSON_NAME] CPF: 005.514.465-95 CNS: 706 0068 0016 2845 Nascimento: 0[DATE]" at bounding box center [618, 308] width 466 height 98
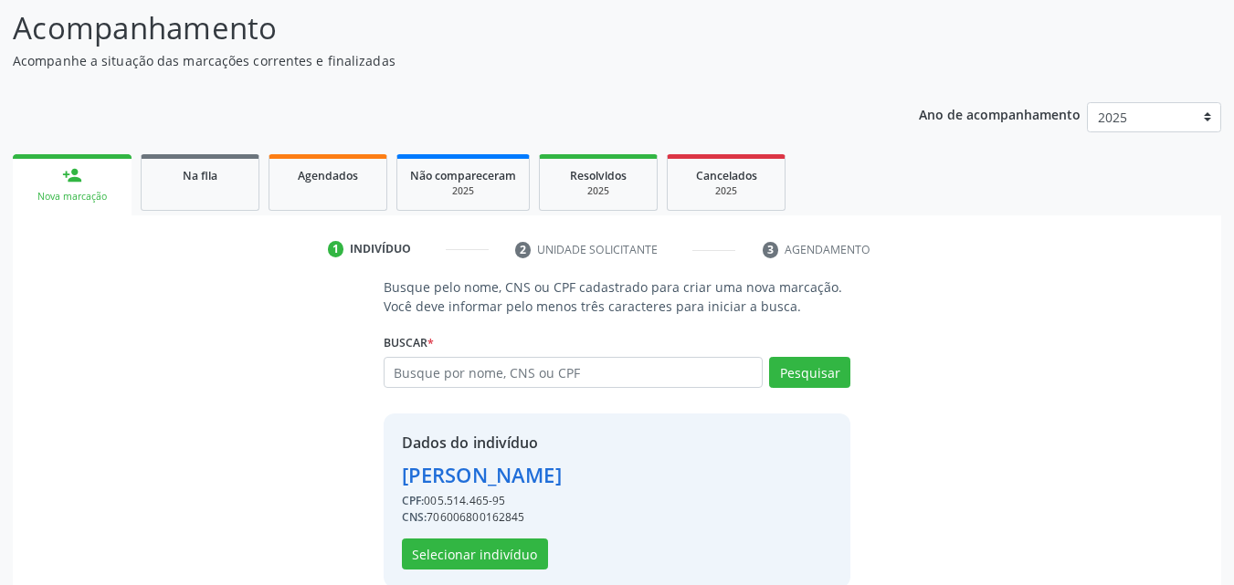
scroll to position [147, 0]
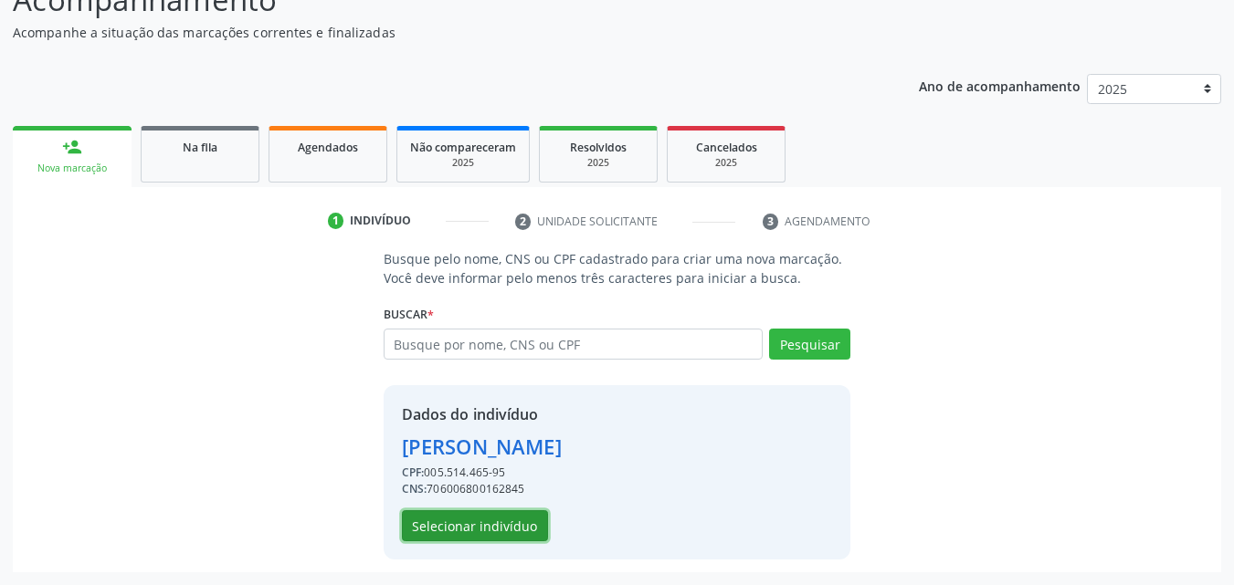
click at [467, 516] on button "Selecionar indivíduo" at bounding box center [475, 526] width 146 height 31
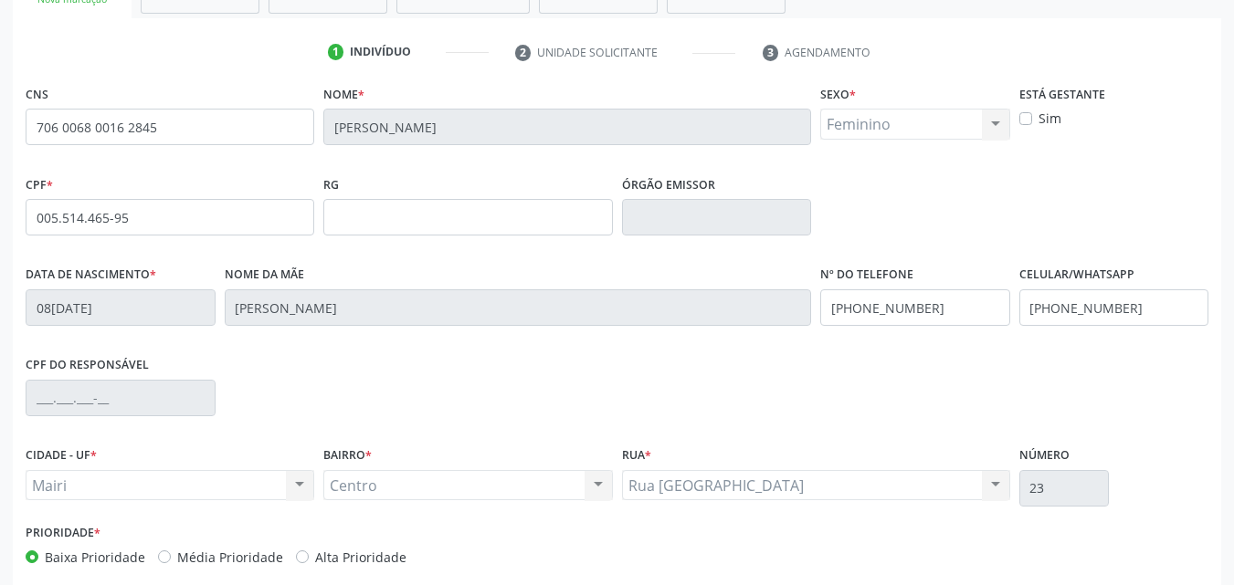
scroll to position [405, 0]
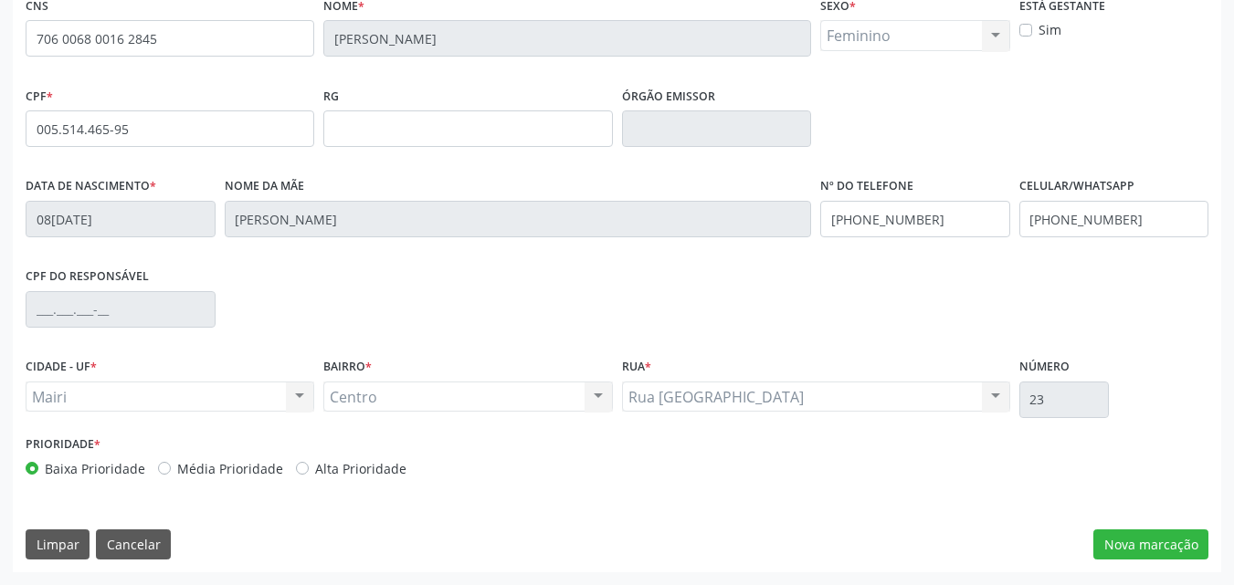
click at [304, 467] on div "Alta Prioridade" at bounding box center [351, 468] width 111 height 19
click at [315, 467] on label "Alta Prioridade" at bounding box center [360, 468] width 91 height 19
click at [302, 467] on input "Alta Prioridade" at bounding box center [302, 467] width 13 height 16
radio input "true"
click at [1151, 538] on button "Nova marcação" at bounding box center [1150, 545] width 115 height 31
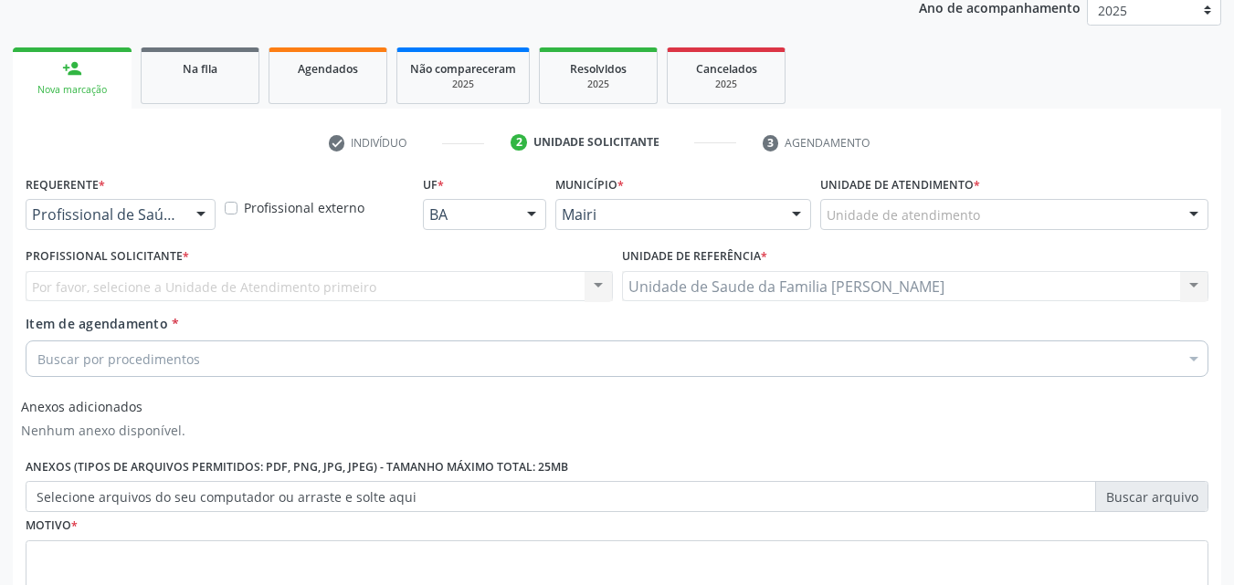
scroll to position [187, 0]
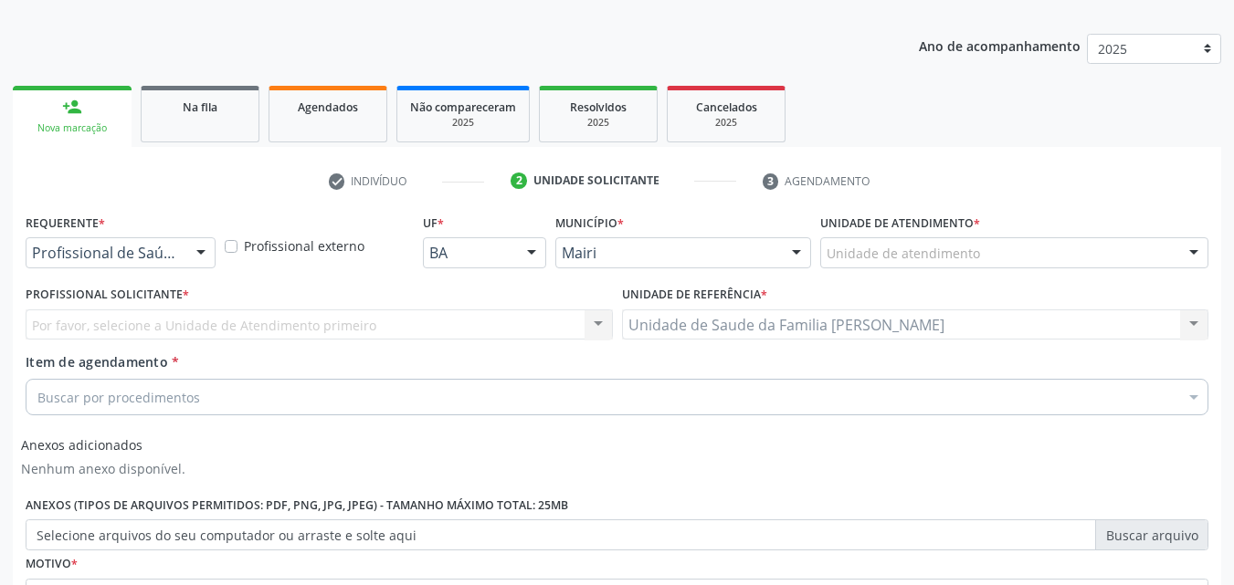
click at [1075, 248] on div "Unidade de atendimento" at bounding box center [1014, 252] width 388 height 31
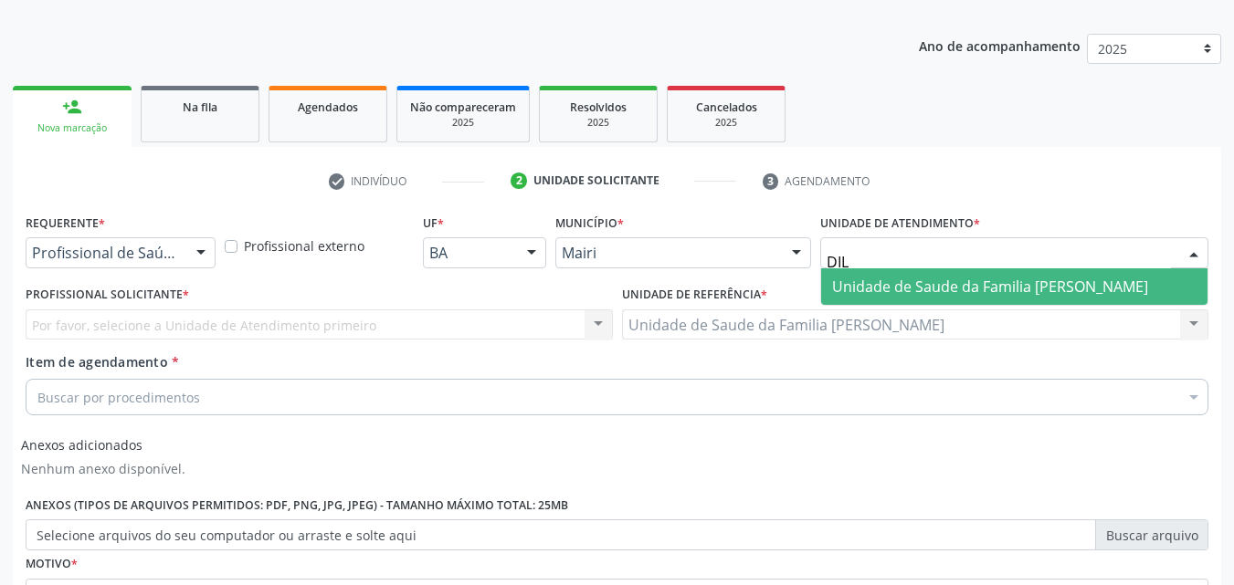
type input "DILT"
click at [1136, 286] on span "Unidade de Saude da Familia [PERSON_NAME]" at bounding box center [990, 287] width 316 height 20
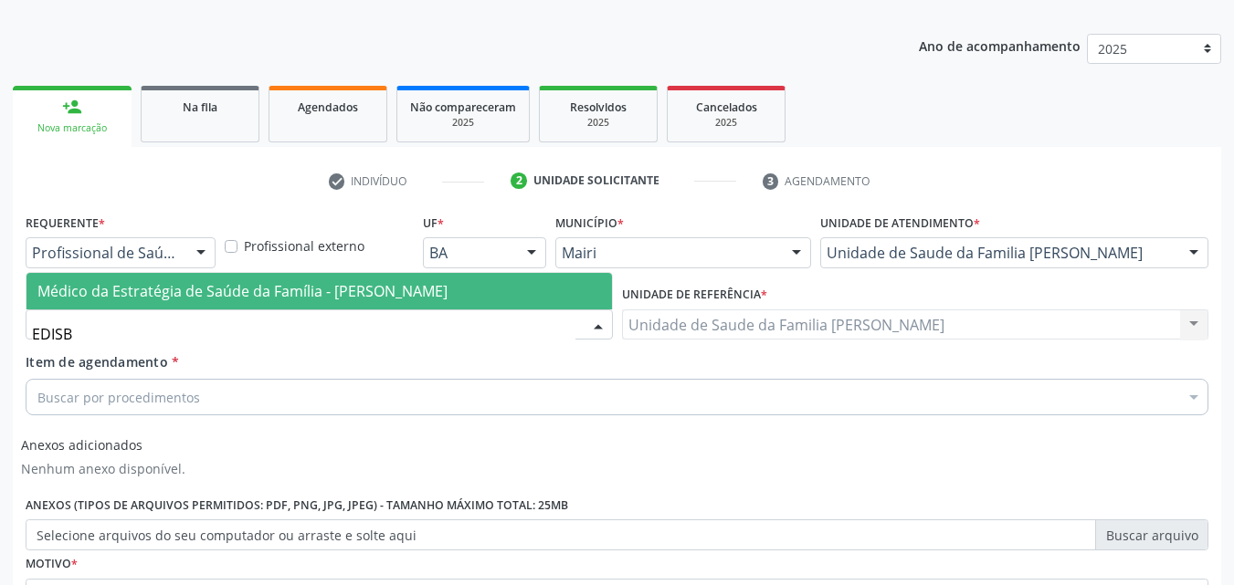
click at [115, 344] on input "EDISB" at bounding box center [303, 334] width 543 height 37
type input "EDIS"
click at [222, 285] on span "Médico da Estratégia de Saúde da Família - [PERSON_NAME]" at bounding box center [242, 291] width 410 height 20
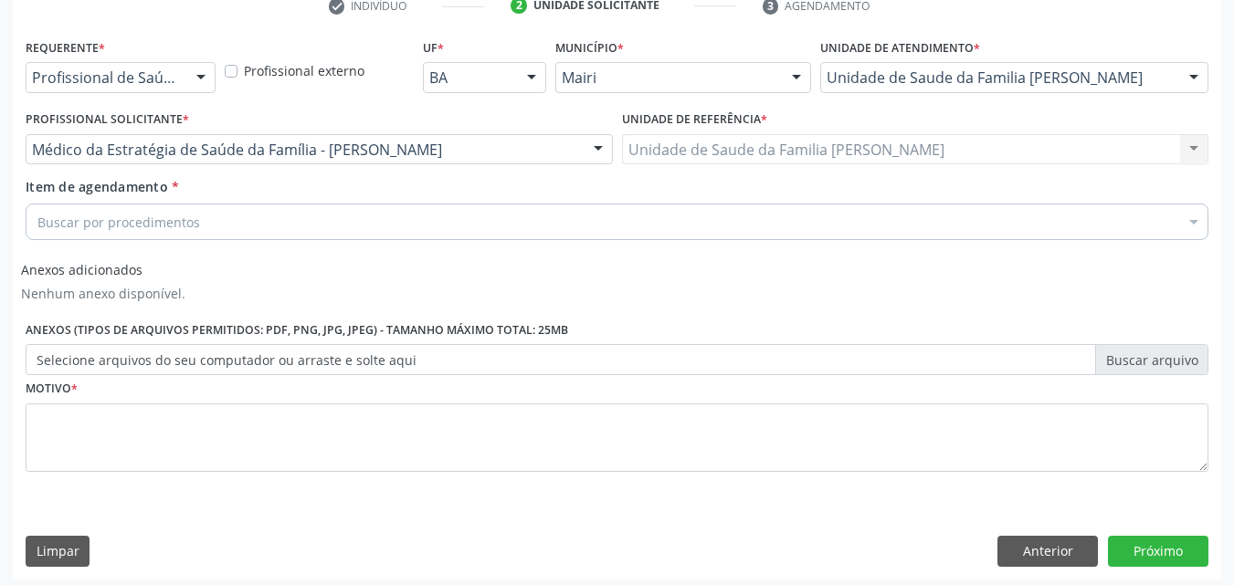
scroll to position [370, 0]
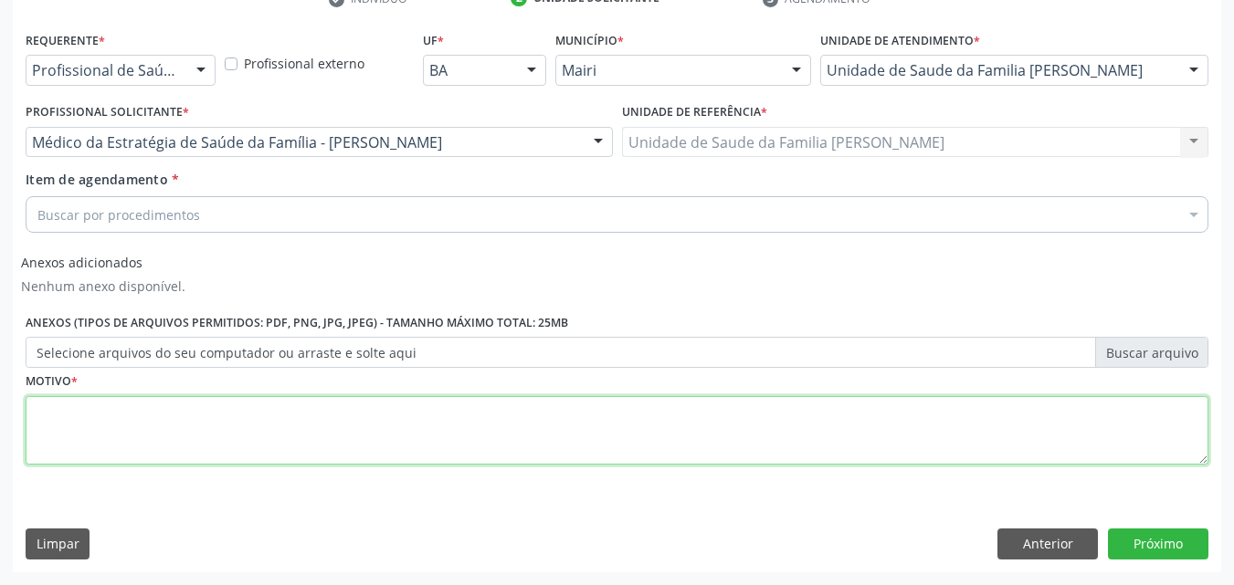
click at [195, 444] on textarea at bounding box center [617, 430] width 1183 height 69
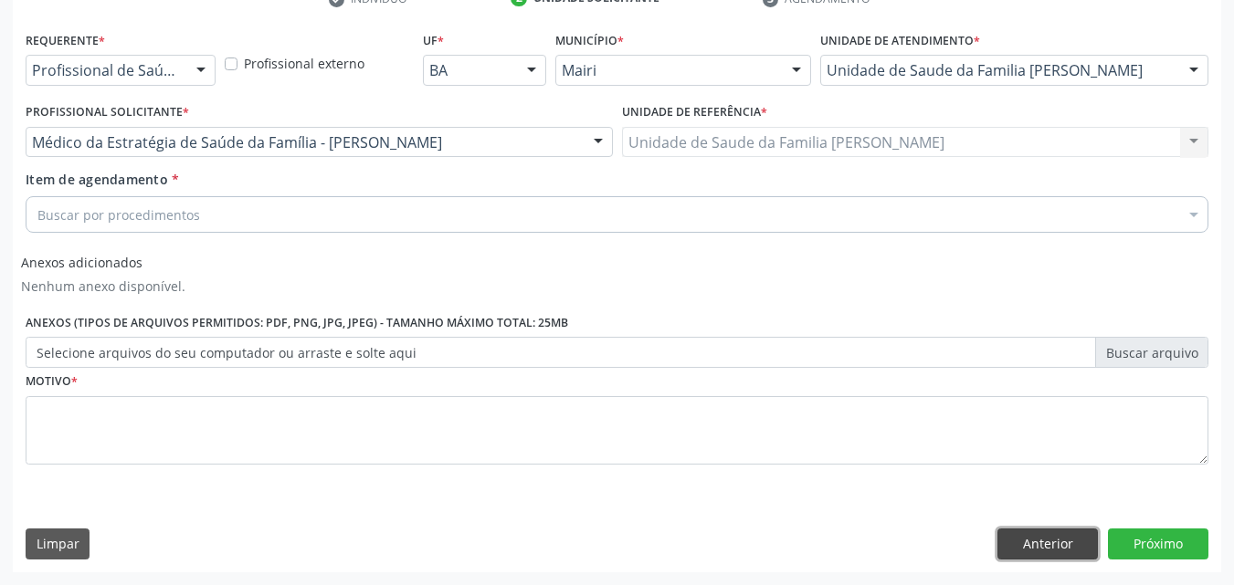
click at [1055, 533] on button "Anterior" at bounding box center [1047, 544] width 100 height 31
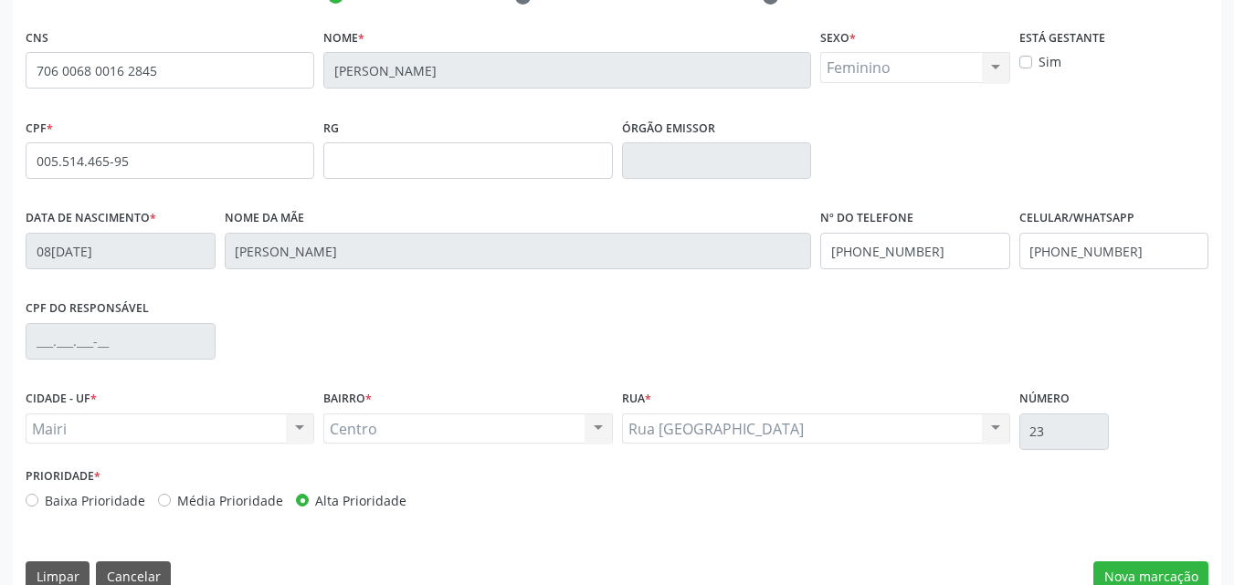
scroll to position [405, 0]
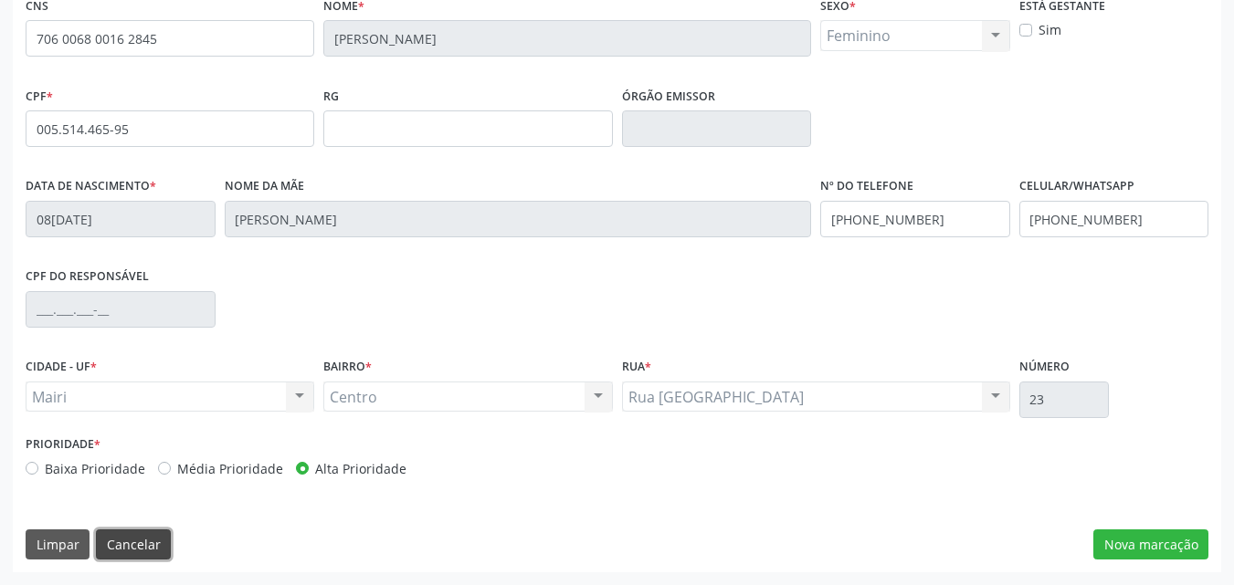
click at [151, 530] on button "Cancelar" at bounding box center [133, 545] width 75 height 31
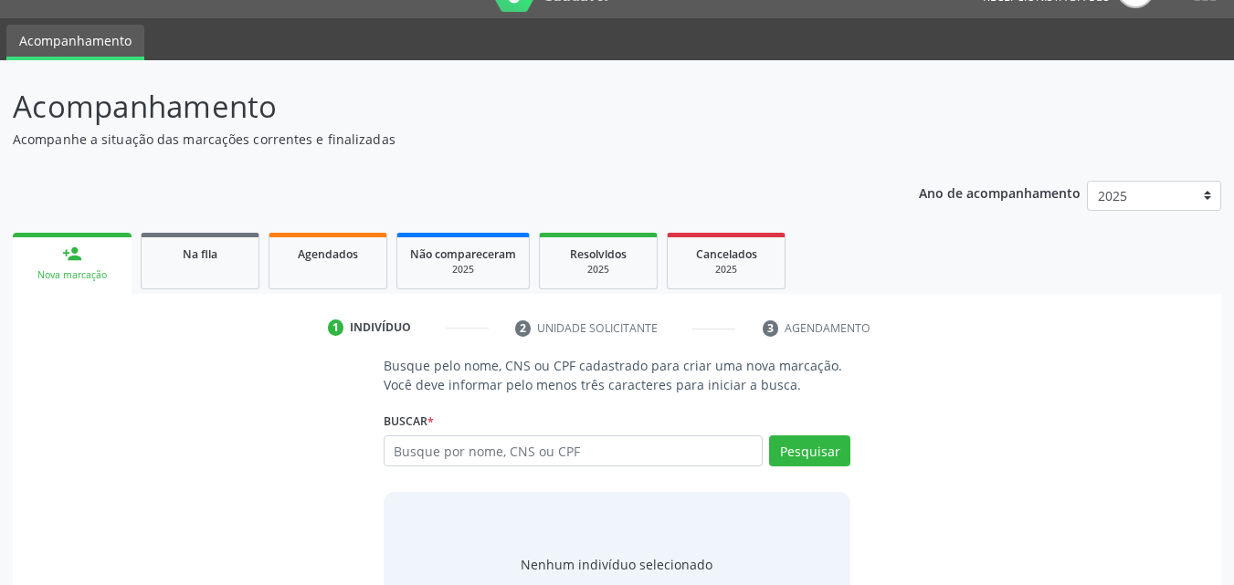
scroll to position [0, 0]
